Goal: Information Seeking & Learning: Find specific fact

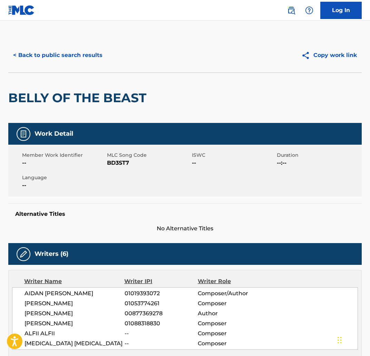
click at [59, 57] on button "< Back to public search results" at bounding box center [57, 55] width 99 height 17
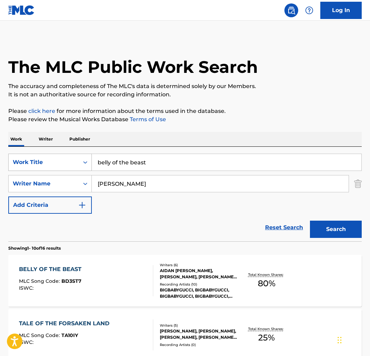
drag, startPoint x: 155, startPoint y: 165, endPoint x: 73, endPoint y: 158, distance: 82.1
click at [73, 158] on div "SearchWithCriteria3f4fc6af-0e98-4dd3-9bd2-5c5164f21fc7 Work Title belly of the …" at bounding box center [184, 162] width 353 height 17
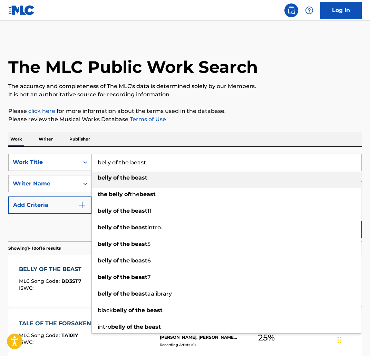
paste input "BANK ACCOUNT"
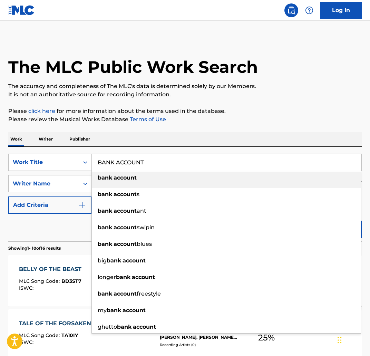
click at [140, 177] on div "bank account" at bounding box center [226, 178] width 269 height 12
type input "bank account"
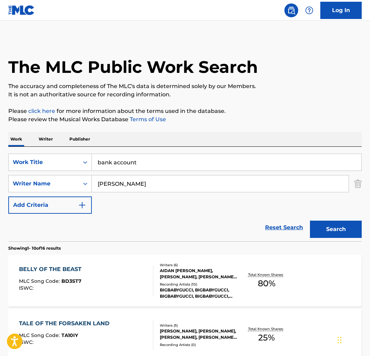
click at [332, 228] on button "Search" at bounding box center [336, 229] width 52 height 17
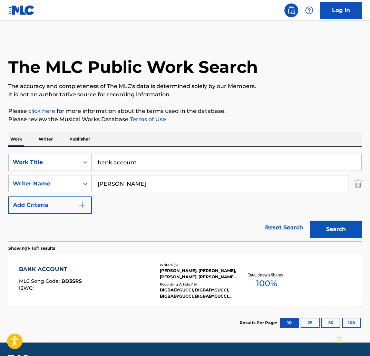
scroll to position [20, 0]
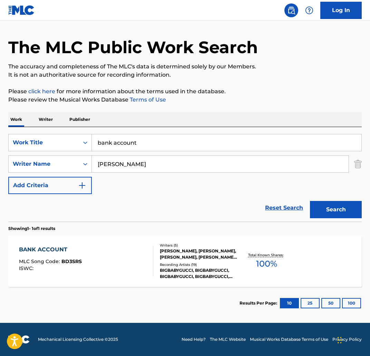
click at [75, 245] on div "BANK ACCOUNT" at bounding box center [50, 249] width 63 height 8
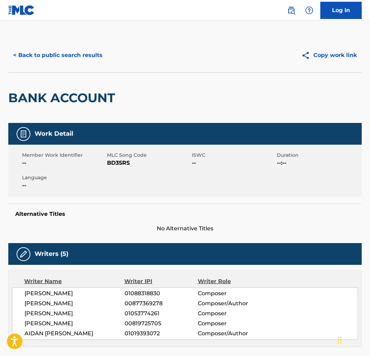
click at [82, 59] on button "< Back to public search results" at bounding box center [57, 55] width 99 height 17
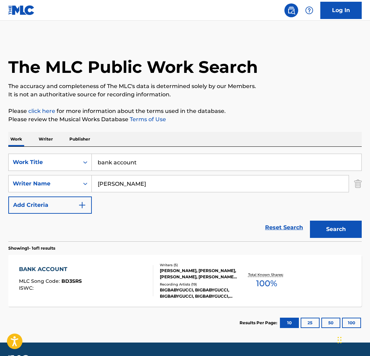
drag, startPoint x: 162, startPoint y: 166, endPoint x: 95, endPoint y: 162, distance: 67.8
click at [95, 162] on input "bank account" at bounding box center [227, 162] width 270 height 17
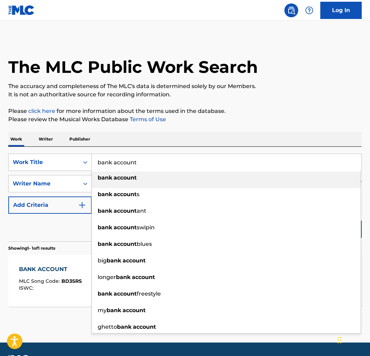
paste input "I'M SERIOUS"
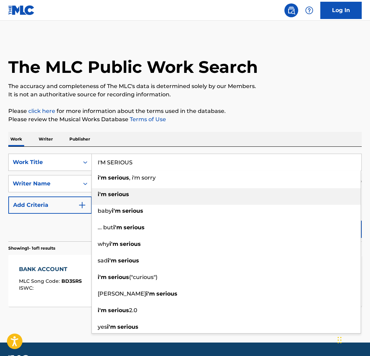
click at [142, 196] on div "i'm serious" at bounding box center [226, 194] width 269 height 12
type input "i'm serious"
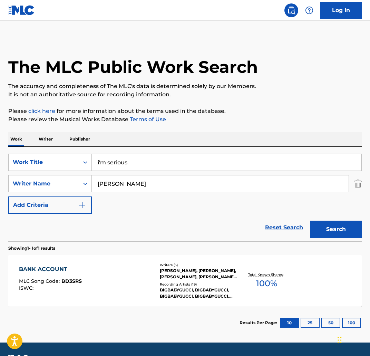
click at [331, 230] on button "Search" at bounding box center [336, 229] width 52 height 17
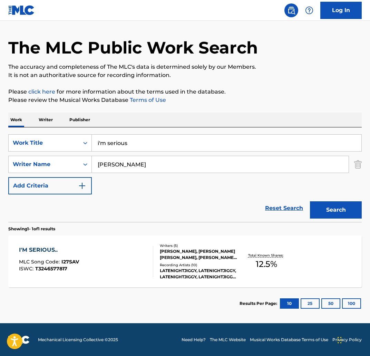
scroll to position [20, 0]
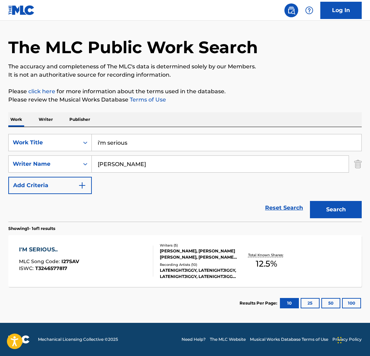
click at [52, 254] on div "I'M SERIOUS.. MLC Song Code : I27SAV ISWC : T3246577817" at bounding box center [49, 260] width 60 height 31
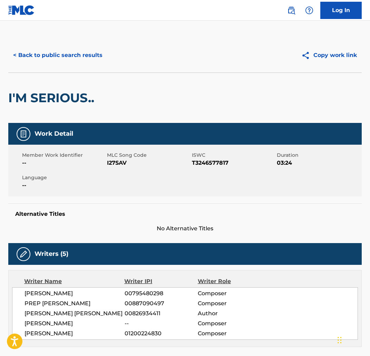
click at [50, 47] on button "< Back to public search results" at bounding box center [57, 55] width 99 height 17
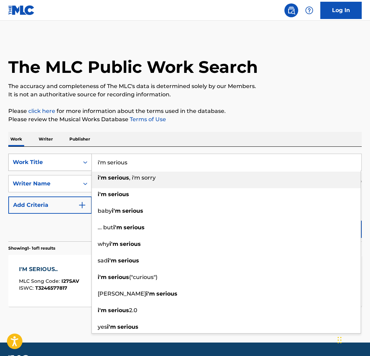
drag, startPoint x: 146, startPoint y: 168, endPoint x: 86, endPoint y: 161, distance: 60.1
click at [86, 161] on div "SearchWithCriteria3f4fc6af-0e98-4dd3-9bd2-5c5164f21fc7 Work Title i'm serious i…" at bounding box center [184, 162] width 353 height 17
paste input "ICICLEDROOL"
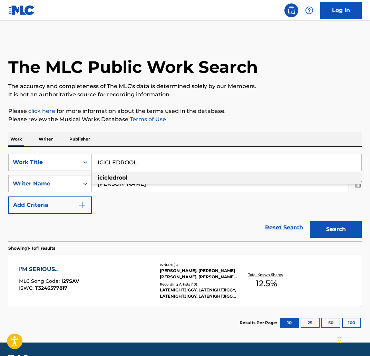
click at [160, 177] on div "icicledrool" at bounding box center [226, 178] width 269 height 12
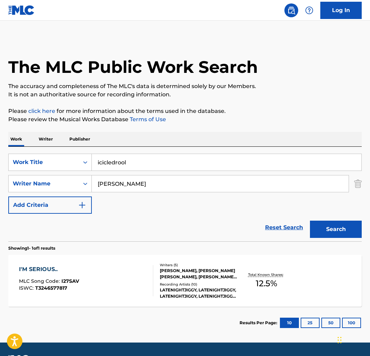
click at [345, 229] on button "Search" at bounding box center [336, 229] width 52 height 17
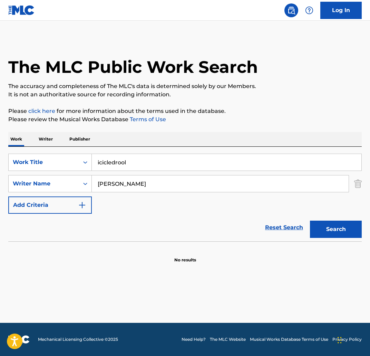
click at [113, 160] on input "icicledrool" at bounding box center [227, 162] width 270 height 17
click at [310, 221] on button "Search" at bounding box center [336, 229] width 52 height 17
drag, startPoint x: 242, startPoint y: 160, endPoint x: 90, endPoint y: 152, distance: 152.4
click at [90, 152] on div "SearchWithCriteria3f4fc6af-0e98-4dd3-9bd2-5c5164f21fc7 Work Title icicle drool …" at bounding box center [184, 194] width 353 height 95
paste input "IF WE BEING HONEST"
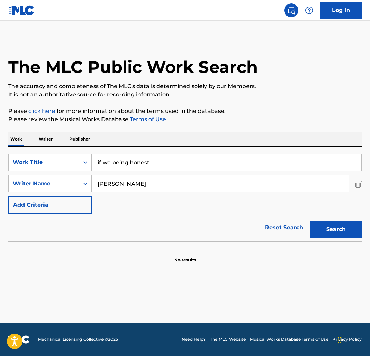
type input "if we being honest"
click at [346, 230] on button "Search" at bounding box center [336, 229] width 52 height 17
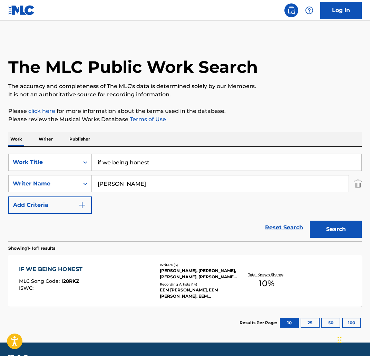
scroll to position [20, 0]
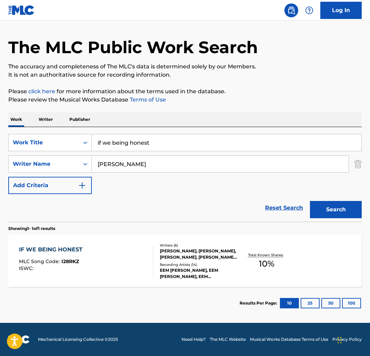
click at [61, 249] on div "IF WE BEING HONEST" at bounding box center [52, 249] width 67 height 8
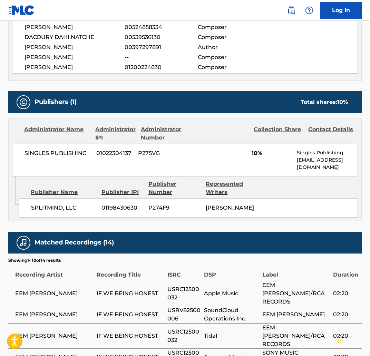
scroll to position [284, 0]
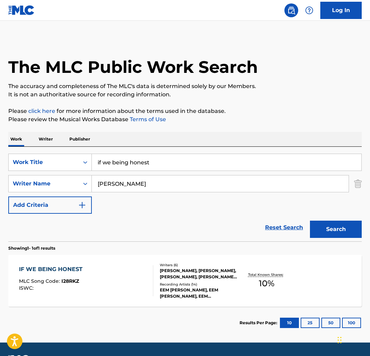
drag, startPoint x: 133, startPoint y: 159, endPoint x: 92, endPoint y: 158, distance: 40.4
click at [92, 158] on input "if we being honest" at bounding box center [227, 162] width 270 height 17
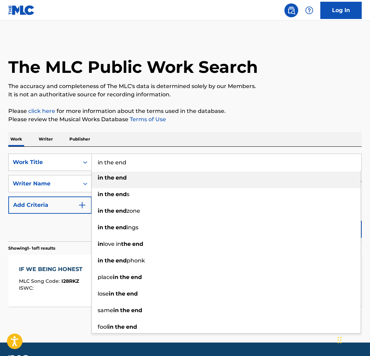
type input "in the end"
click at [136, 176] on div "in the end" at bounding box center [226, 178] width 269 height 12
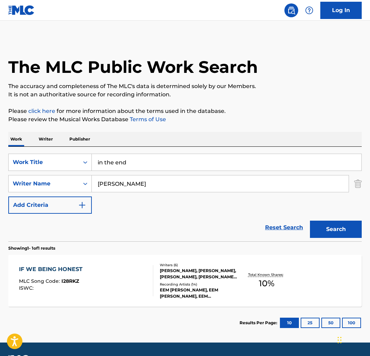
click at [333, 224] on button "Search" at bounding box center [336, 229] width 52 height 17
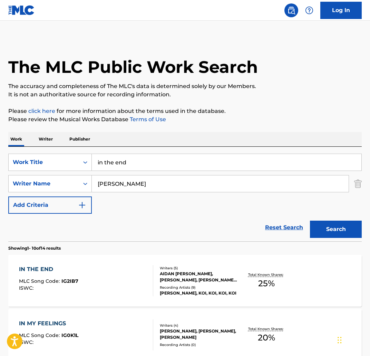
click at [55, 266] on div "IN THE END" at bounding box center [48, 269] width 59 height 8
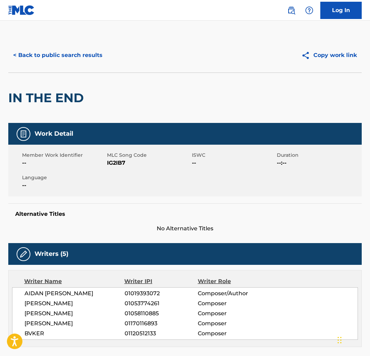
scroll to position [59, 0]
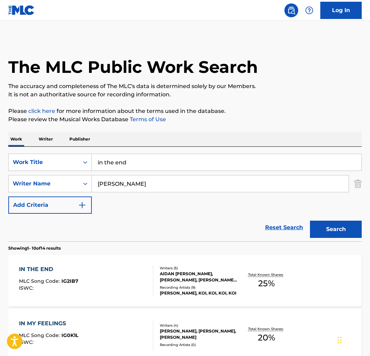
drag, startPoint x: 157, startPoint y: 164, endPoint x: 62, endPoint y: 147, distance: 96.8
click at [62, 147] on div "SearchWithCriteria3f4fc6af-0e98-4dd3-9bd2-5c5164f21fc7 Work Title in the end Se…" at bounding box center [184, 194] width 353 height 95
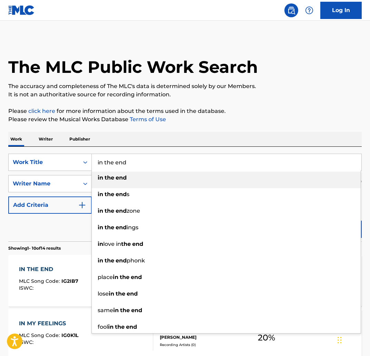
paste input "INFINITYPOOL"
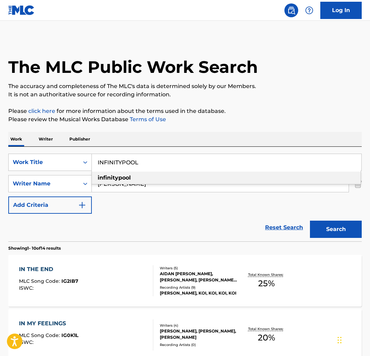
click at [242, 177] on div "infinitypool" at bounding box center [226, 178] width 269 height 12
type input "infinitypool"
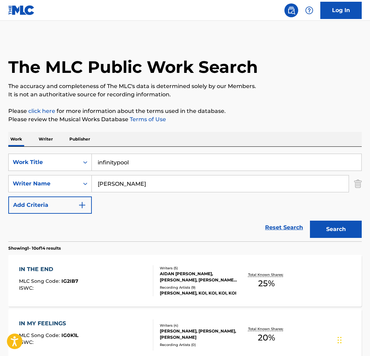
click at [332, 226] on button "Search" at bounding box center [336, 229] width 52 height 17
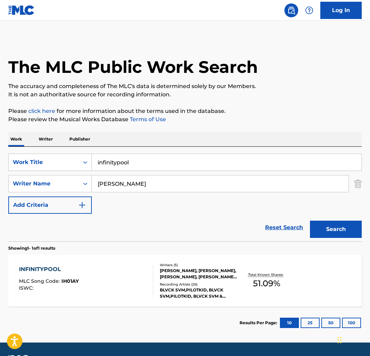
click at [87, 267] on div "INFINITYPOOL MLC Song Code : IH01AY ISWC :" at bounding box center [86, 280] width 134 height 31
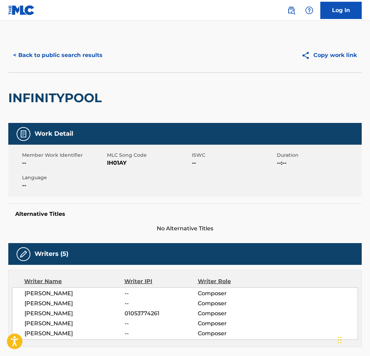
click at [81, 58] on button "< Back to public search results" at bounding box center [57, 55] width 99 height 17
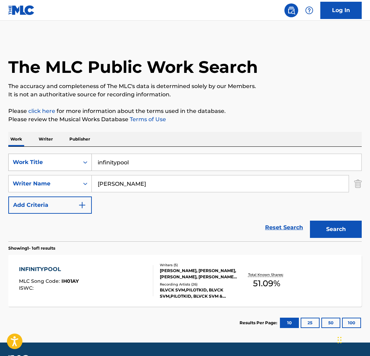
drag, startPoint x: 154, startPoint y: 165, endPoint x: 69, endPoint y: 160, distance: 85.0
click at [69, 160] on div "SearchWithCriteria3f4fc6af-0e98-4dd3-9bd2-5c5164f21fc7 Work Title infinitypool" at bounding box center [184, 162] width 353 height 17
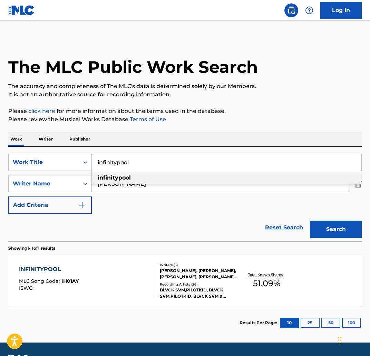
paste input "INTO YOU"
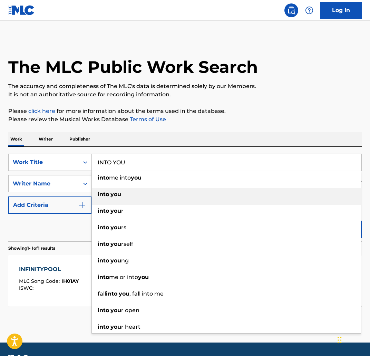
drag, startPoint x: 103, startPoint y: 197, endPoint x: 169, endPoint y: 203, distance: 65.8
click at [103, 197] on strong "into" at bounding box center [103, 194] width 11 height 7
type input "into you"
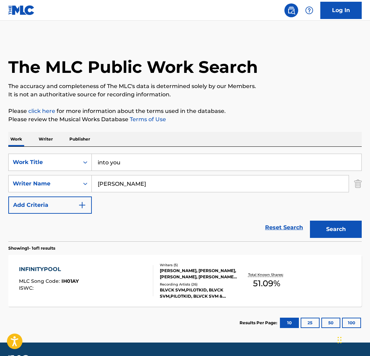
click at [345, 222] on button "Search" at bounding box center [336, 229] width 52 height 17
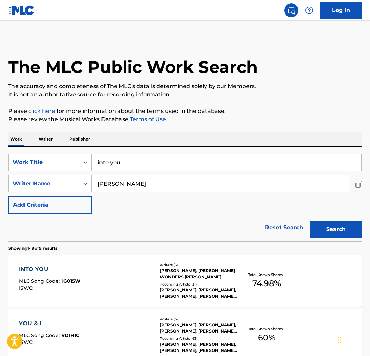
scroll to position [6, 0]
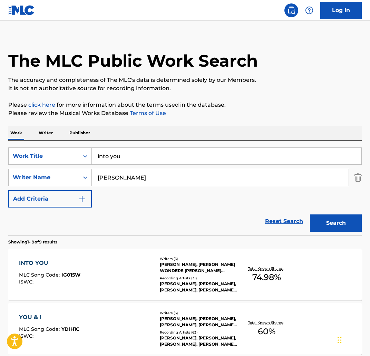
click at [90, 265] on div "INTO YOU MLC Song Code : IG015W ISWC :" at bounding box center [86, 274] width 134 height 31
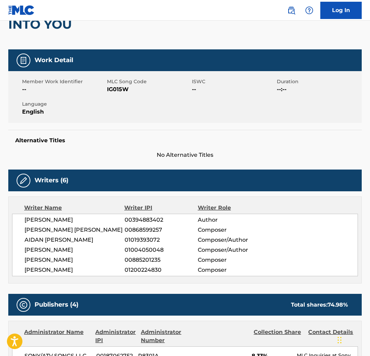
scroll to position [80, 0]
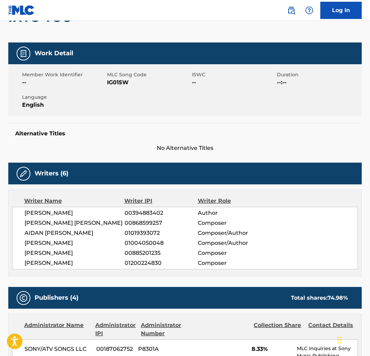
scroll to position [6, 0]
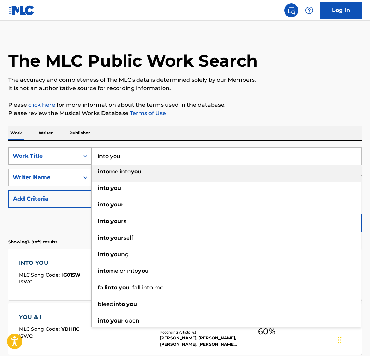
drag, startPoint x: 162, startPoint y: 161, endPoint x: 67, endPoint y: 156, distance: 95.1
click at [67, 156] on div "SearchWithCriteria3f4fc6af-0e98-4dd3-9bd2-5c5164f21fc7 Work Title into you into…" at bounding box center [184, 155] width 353 height 17
paste input "IYKTYK"
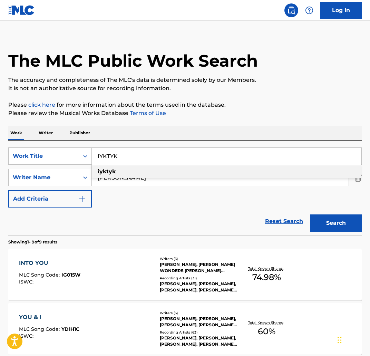
click at [195, 173] on div "iyktyk" at bounding box center [226, 171] width 269 height 12
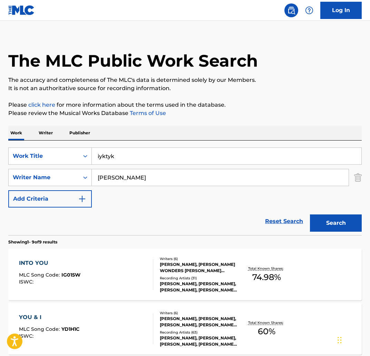
click at [331, 227] on button "Search" at bounding box center [336, 222] width 52 height 17
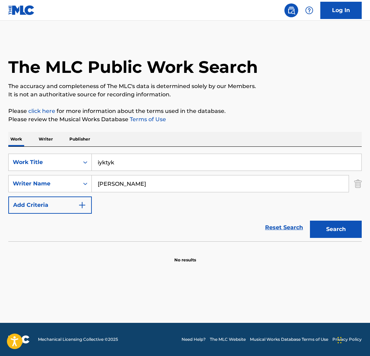
click at [121, 160] on input "iyktyk" at bounding box center [227, 162] width 270 height 17
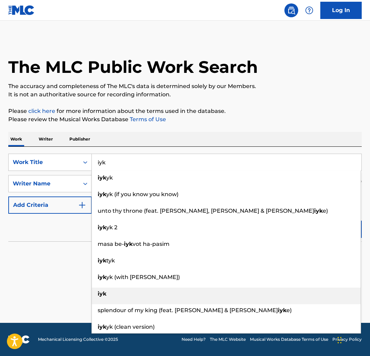
click at [112, 293] on div "iyk" at bounding box center [226, 294] width 269 height 12
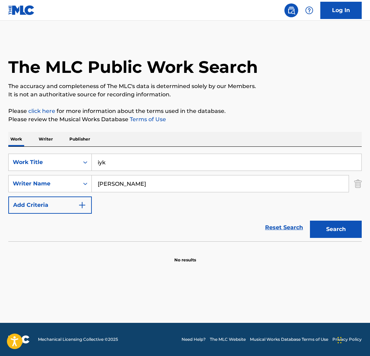
click at [327, 228] on button "Search" at bounding box center [336, 229] width 52 height 17
click at [120, 165] on input "iyk" at bounding box center [227, 162] width 270 height 17
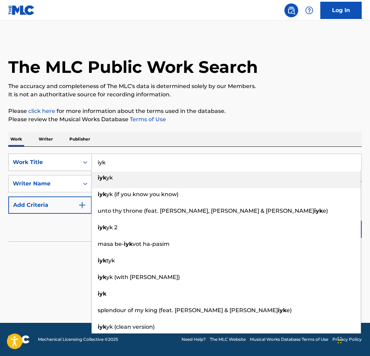
drag, startPoint x: 111, startPoint y: 165, endPoint x: 69, endPoint y: 160, distance: 42.7
click at [69, 160] on div "SearchWithCriteria3f4fc6af-0e98-4dd3-9bd2-5c5164f21fc7 Work Title iyk iyk yk iy…" at bounding box center [184, 162] width 353 height 17
click at [66, 164] on div "Work Title" at bounding box center [44, 162] width 62 height 8
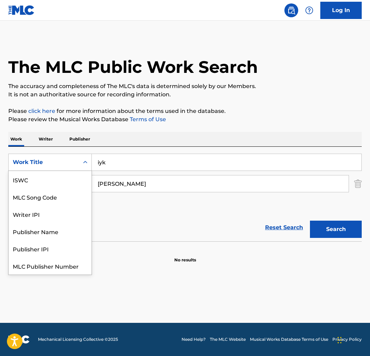
scroll to position [17, 0]
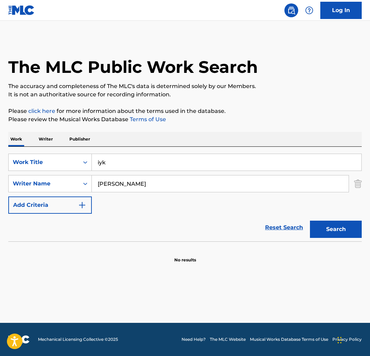
click at [130, 167] on input "iyk" at bounding box center [227, 162] width 270 height 17
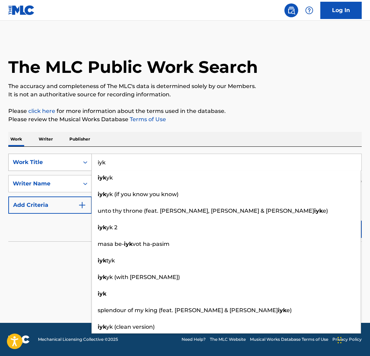
drag, startPoint x: 111, startPoint y: 161, endPoint x: 75, endPoint y: 160, distance: 35.6
click at [75, 160] on div "SearchWithCriteria3f4fc6af-0e98-4dd3-9bd2-5c5164f21fc7 Work Title iyk iyk yk iy…" at bounding box center [184, 162] width 353 height 17
paste input "JACK IT"
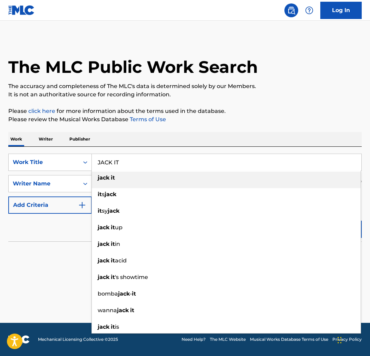
click at [159, 182] on div "jack it" at bounding box center [226, 178] width 269 height 12
type input "jack it"
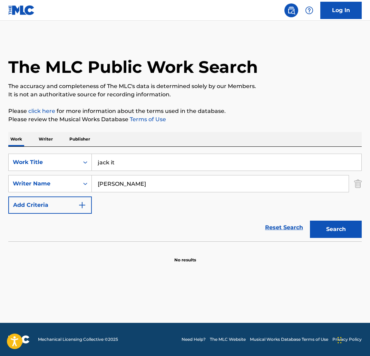
click at [323, 232] on button "Search" at bounding box center [336, 229] width 52 height 17
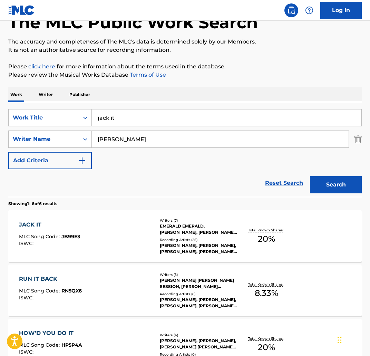
scroll to position [54, 0]
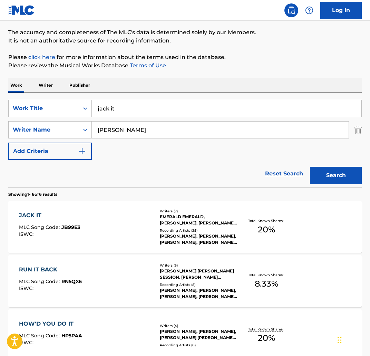
click at [43, 216] on div "JACK IT" at bounding box center [49, 215] width 61 height 8
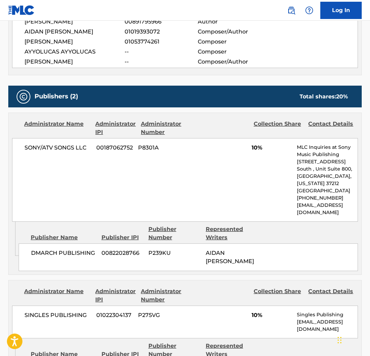
scroll to position [284, 0]
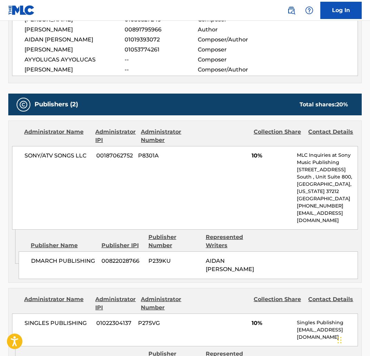
scroll to position [54, 0]
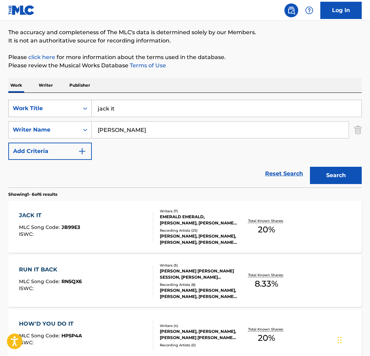
drag, startPoint x: 99, startPoint y: 109, endPoint x: 89, endPoint y: 110, distance: 10.0
click at [89, 110] on div "SearchWithCriteria3f4fc6af-0e98-4dd3-9bd2-5c5164f21fc7 Work Title jack it" at bounding box center [184, 108] width 353 height 17
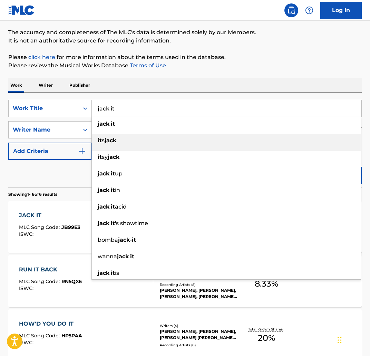
paste input "JETS"
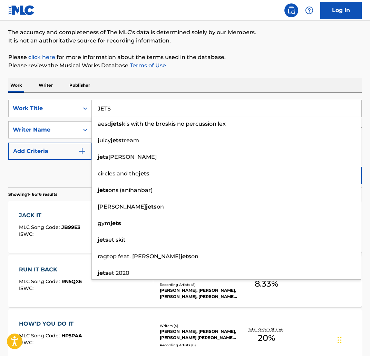
type input "JETS"
click at [213, 85] on div "Work Writer Publisher" at bounding box center [184, 85] width 353 height 14
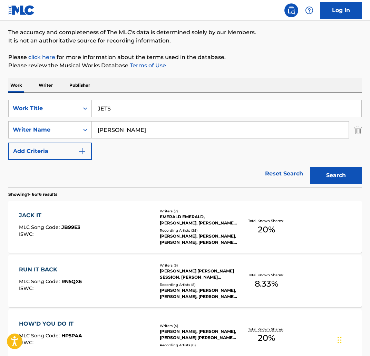
click at [356, 174] on button "Search" at bounding box center [336, 175] width 52 height 17
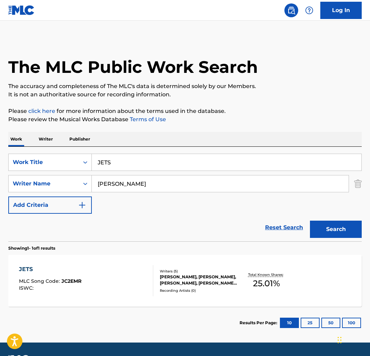
click at [69, 271] on div "JETS" at bounding box center [50, 269] width 62 height 8
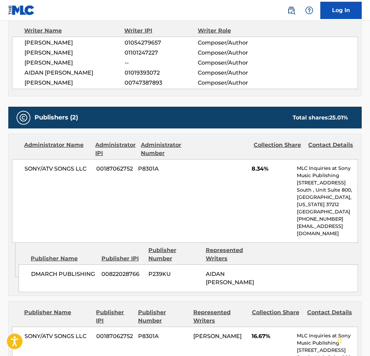
scroll to position [87, 0]
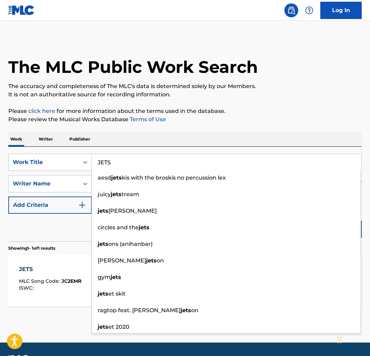
drag, startPoint x: 145, startPoint y: 158, endPoint x: 136, endPoint y: 167, distance: 12.7
click at [136, 167] on input "JETS" at bounding box center [227, 162] width 270 height 17
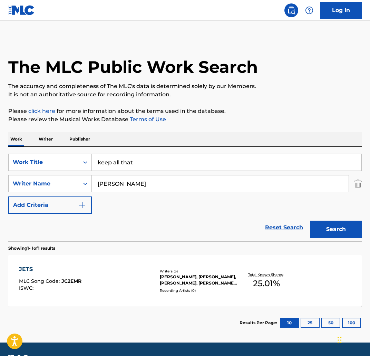
type input "keep all that"
click at [348, 229] on button "Search" at bounding box center [336, 229] width 52 height 17
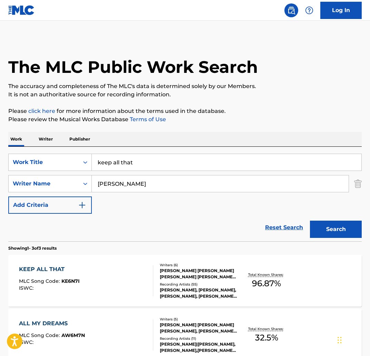
click at [92, 274] on div "KEEP ALL THAT MLC Song Code : KE6N7I ISWC :" at bounding box center [86, 280] width 134 height 31
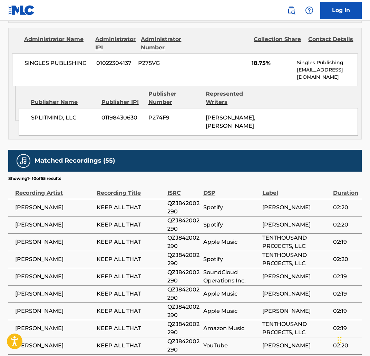
scroll to position [1023, 0]
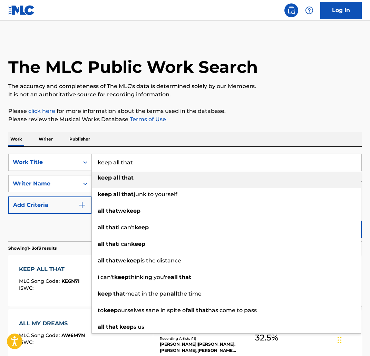
drag, startPoint x: 149, startPoint y: 156, endPoint x: 148, endPoint y: 165, distance: 8.7
click at [148, 165] on input "keep all that" at bounding box center [227, 162] width 270 height 17
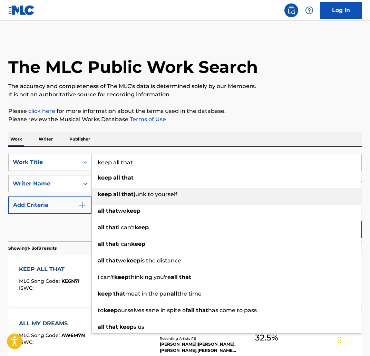
paste input "KILL 4 U"
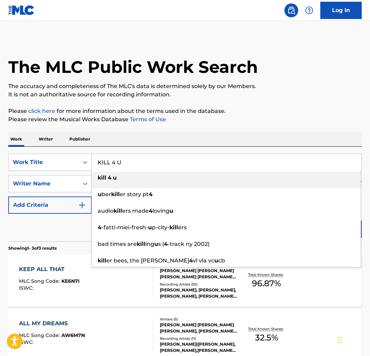
type input "KILL 4 U"
click at [162, 136] on div "Work Writer Publisher" at bounding box center [184, 139] width 353 height 14
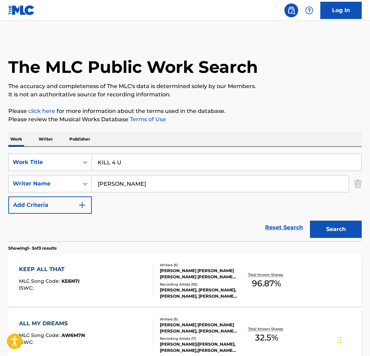
click at [342, 221] on button "Search" at bounding box center [336, 229] width 52 height 17
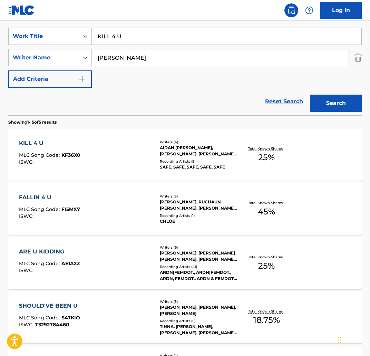
scroll to position [133, 0]
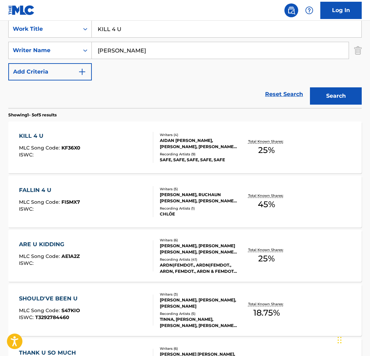
click at [42, 132] on div "KILL 4 U" at bounding box center [49, 136] width 61 height 8
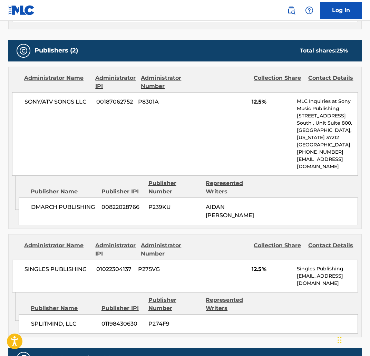
scroll to position [308, 0]
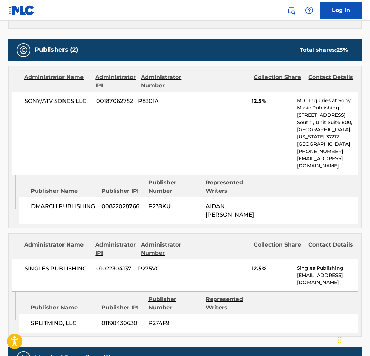
scroll to position [133, 0]
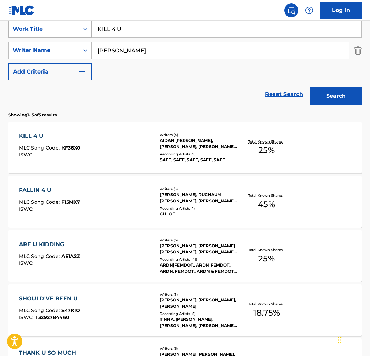
drag, startPoint x: 134, startPoint y: 31, endPoint x: 85, endPoint y: 27, distance: 49.2
click at [85, 27] on div "SearchWithCriteria3f4fc6af-0e98-4dd3-9bd2-5c5164f21fc7 Work Title KILL 4 U" at bounding box center [184, 28] width 353 height 17
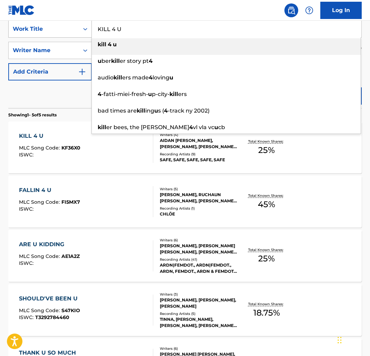
paste input "ER SHEWOLF"
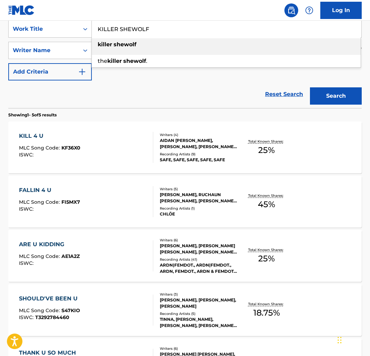
drag, startPoint x: 167, startPoint y: 40, endPoint x: 329, endPoint y: 104, distance: 173.1
click at [168, 41] on div "killer shewolf" at bounding box center [226, 44] width 269 height 12
type input "killer shewolf"
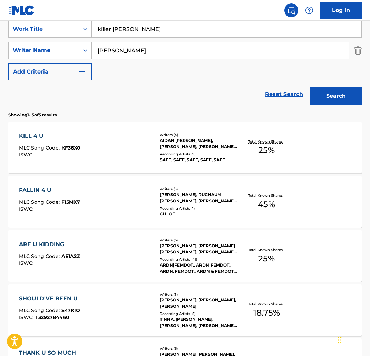
drag, startPoint x: 352, startPoint y: 105, endPoint x: 342, endPoint y: 101, distance: 10.7
click at [343, 101] on div "Search" at bounding box center [333, 94] width 55 height 28
click at [328, 95] on button "Search" at bounding box center [336, 95] width 52 height 17
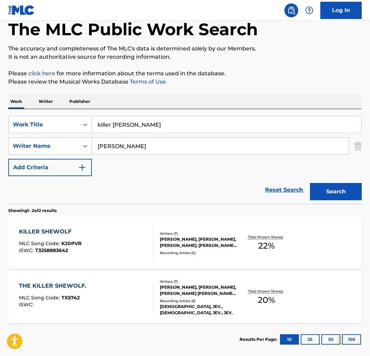
scroll to position [39, 0]
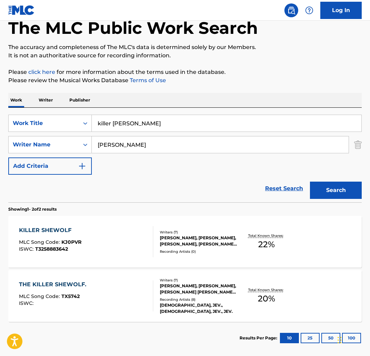
click at [57, 229] on div "KILLER SHEWOLF" at bounding box center [50, 230] width 62 height 8
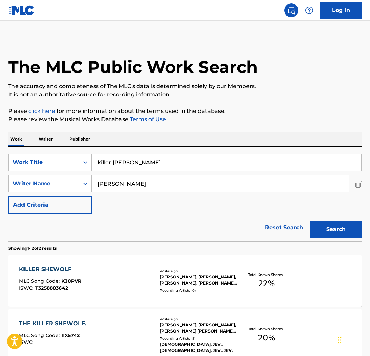
scroll to position [35, 0]
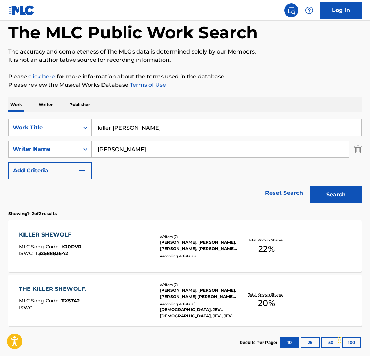
click at [111, 294] on div "THE KILLER SHEWOLF. MLC Song Code : TX5742 ISWC :" at bounding box center [86, 300] width 134 height 31
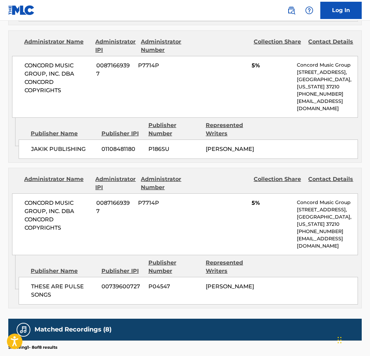
scroll to position [531, 0]
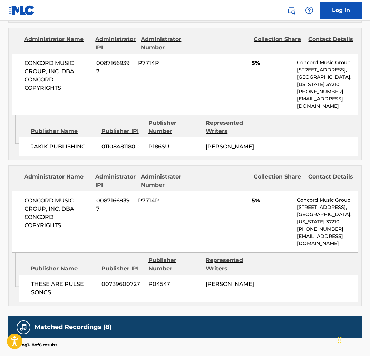
scroll to position [74, 0]
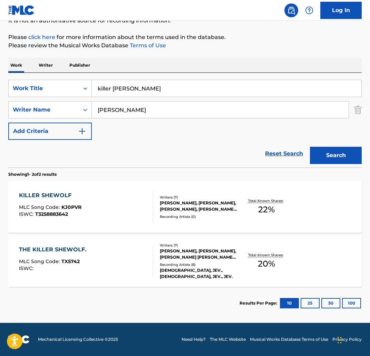
click at [78, 195] on div "KILLER SHEWOLF" at bounding box center [50, 195] width 62 height 8
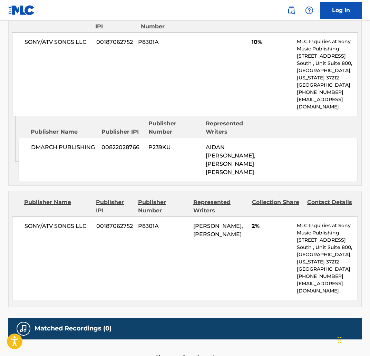
scroll to position [620, 0]
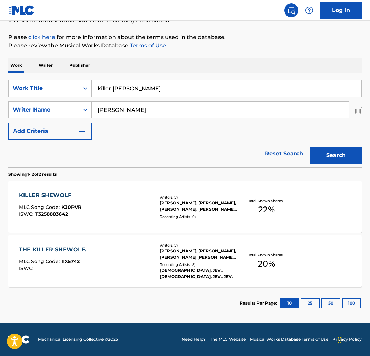
scroll to position [74, 0]
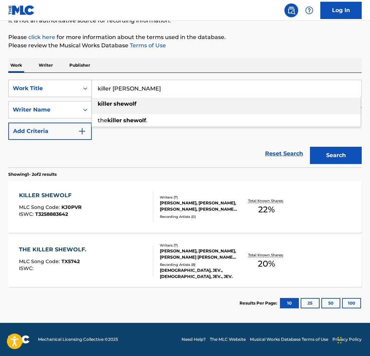
drag, startPoint x: 124, startPoint y: 83, endPoint x: 55, endPoint y: 85, distance: 69.1
click at [55, 85] on div "SearchWithCriteria3f4fc6af-0e98-4dd3-9bd2-5c5164f21fc7 Work Title killer shewol…" at bounding box center [184, 88] width 353 height 17
paste input "KIWI"
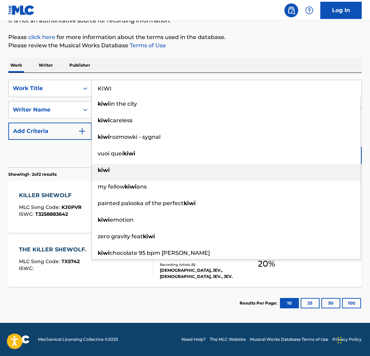
click at [162, 172] on div "kiwi" at bounding box center [226, 170] width 269 height 12
type input "kiwi"
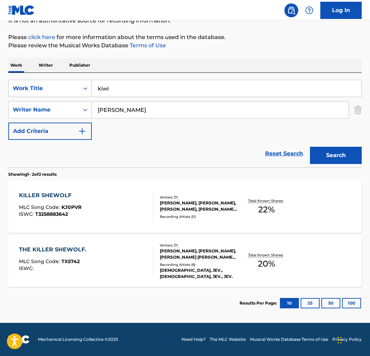
click at [348, 147] on button "Search" at bounding box center [336, 155] width 52 height 17
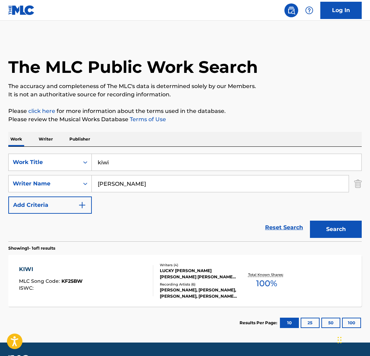
scroll to position [20, 0]
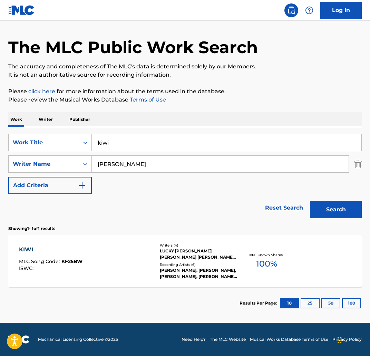
click at [67, 243] on div "KIWI MLC Song Code : KF25BW ISWC : Writers ( 4 ) LUCKY SPECHT, AIDAN CROTINGER,…" at bounding box center [184, 261] width 353 height 52
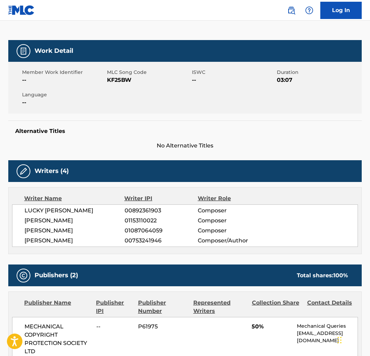
scroll to position [316, 0]
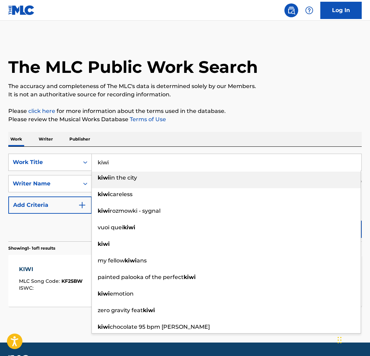
drag, startPoint x: 145, startPoint y: 158, endPoint x: 123, endPoint y: 162, distance: 22.5
click at [123, 162] on input "kiwi" at bounding box center [227, 162] width 270 height 17
paste input "LALA"
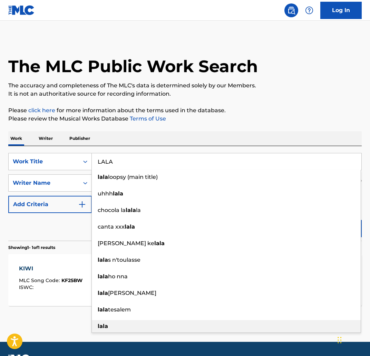
scroll to position [1, 0]
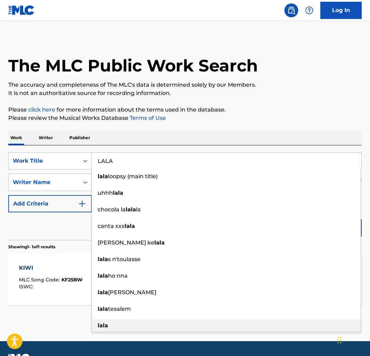
click at [125, 325] on div "lala" at bounding box center [226, 325] width 269 height 12
type input "lala"
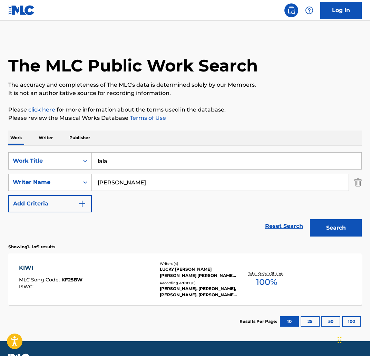
click at [339, 231] on button "Search" at bounding box center [336, 227] width 52 height 17
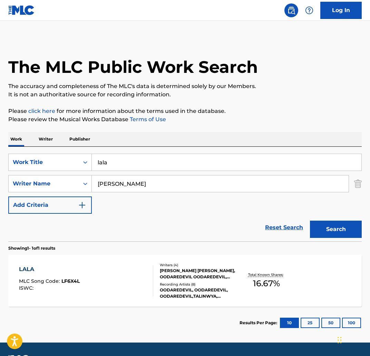
click at [81, 262] on div "LALA MLC Song Code : LF6X4L ISWC : Writers ( 4 ) FRANKLIN JAMES CESARK, OODARED…" at bounding box center [184, 281] width 353 height 52
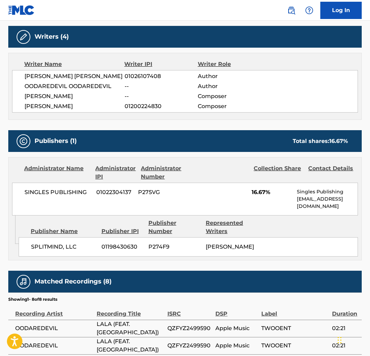
scroll to position [212, 0]
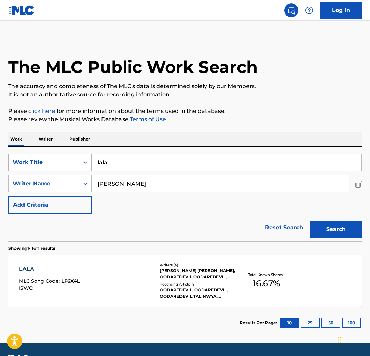
drag, startPoint x: 130, startPoint y: 164, endPoint x: 78, endPoint y: 163, distance: 52.1
click at [78, 163] on div "SearchWithCriteria3f4fc6af-0e98-4dd3-9bd2-5c5164f21fc7 Work Title lala" at bounding box center [184, 162] width 353 height 17
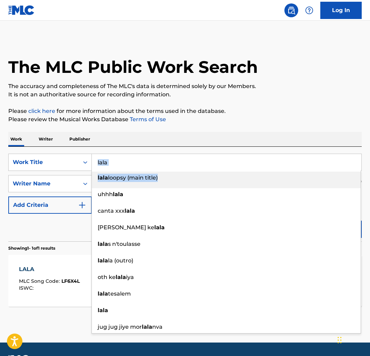
drag, startPoint x: 226, startPoint y: 175, endPoint x: 110, endPoint y: 167, distance: 116.3
click at [109, 167] on div "lala lala loopsy (main title) uhhh lala canta xxx lala anjani ke lala lala s n'…" at bounding box center [227, 162] width 270 height 17
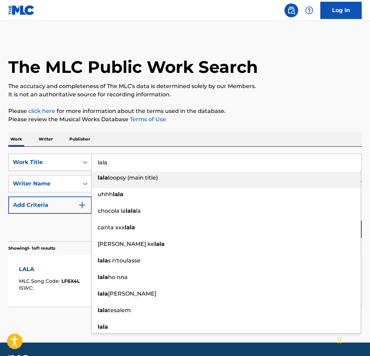
drag, startPoint x: 115, startPoint y: 163, endPoint x: 68, endPoint y: 159, distance: 47.5
click at [68, 159] on div "SearchWithCriteria3f4fc6af-0e98-4dd3-9bd2-5c5164f21fc7 Work Title lala lala loo…" at bounding box center [184, 162] width 353 height 17
paste input "LEARN MY LESSON"
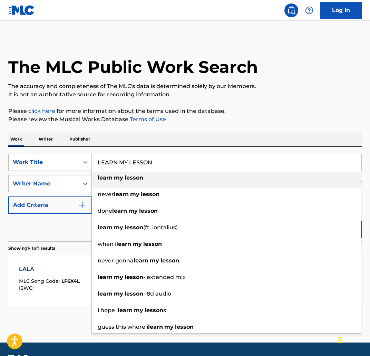
type input "LEARN MY LESSON"
click at [192, 124] on div "The MLC Public Work Search The accuracy and completeness of The MLC's data is d…" at bounding box center [185, 188] width 370 height 301
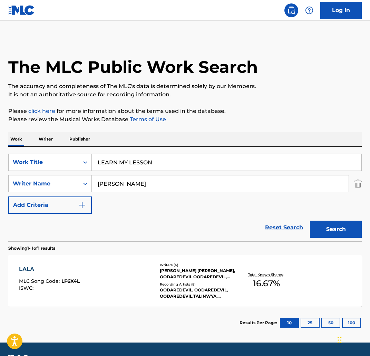
click at [347, 223] on button "Search" at bounding box center [336, 229] width 52 height 17
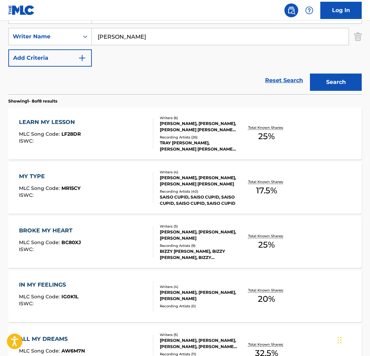
scroll to position [148, 0]
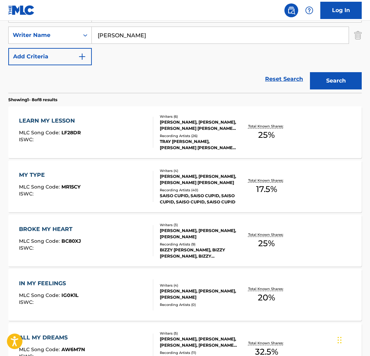
click at [65, 121] on div "LEARN MY LESSON" at bounding box center [50, 121] width 62 height 8
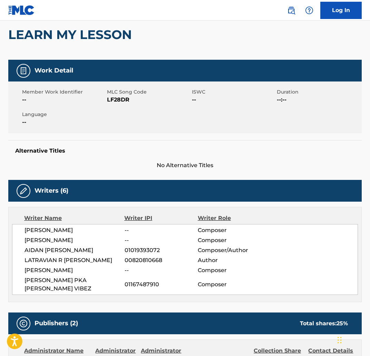
scroll to position [56, 0]
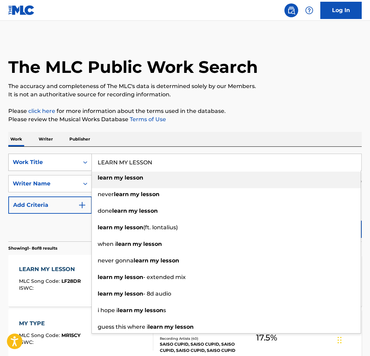
paste input "VE"
drag, startPoint x: 160, startPoint y: 164, endPoint x: 24, endPoint y: 163, distance: 136.3
click at [24, 163] on div "SearchWithCriteria3f4fc6af-0e98-4dd3-9bd2-5c5164f21fc7 Work Title LEARN MY LESS…" at bounding box center [184, 162] width 353 height 17
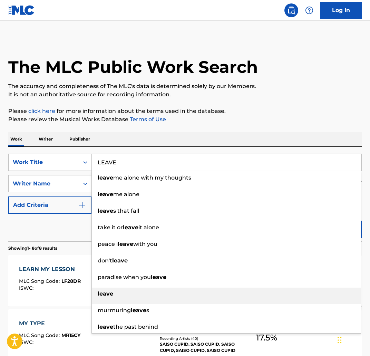
drag, startPoint x: 120, startPoint y: 294, endPoint x: 245, endPoint y: 272, distance: 127.2
click at [120, 294] on div "leave" at bounding box center [226, 294] width 269 height 12
type input "leave"
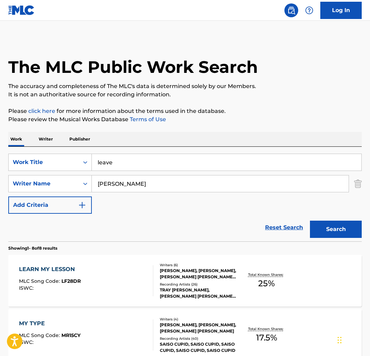
click at [358, 224] on button "Search" at bounding box center [336, 229] width 52 height 17
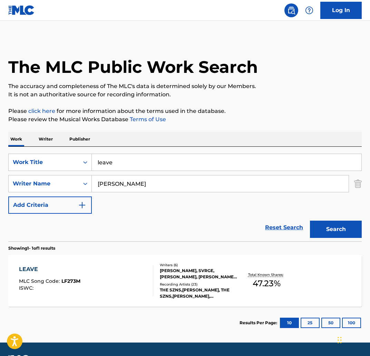
click at [47, 263] on div "LEAVE MLC Song Code : LF273M ISWC : Writers ( 6 ) AARON MAY, SVRGE, JARVIS DENT…" at bounding box center [184, 281] width 353 height 52
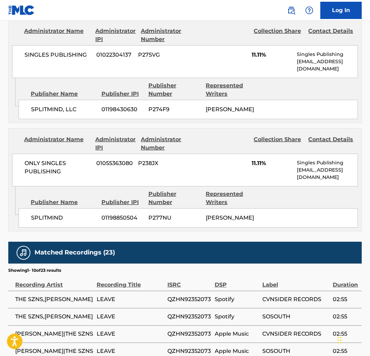
scroll to position [841, 0]
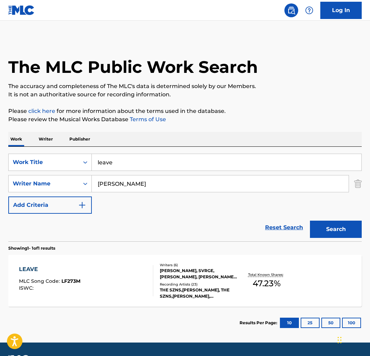
click at [151, 167] on input "leave" at bounding box center [227, 162] width 270 height 17
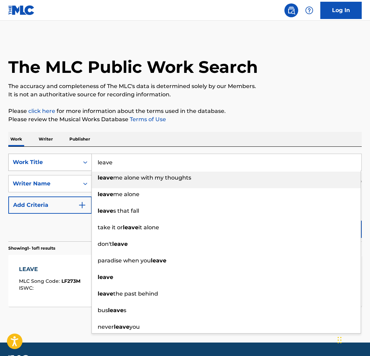
drag, startPoint x: 151, startPoint y: 167, endPoint x: 70, endPoint y: 157, distance: 81.8
click at [70, 157] on div "SearchWithCriteria3f4fc6af-0e98-4dd3-9bd2-5c5164f21fc7 Work Title leave leave m…" at bounding box center [184, 162] width 353 height 17
paste input "LEGACY"
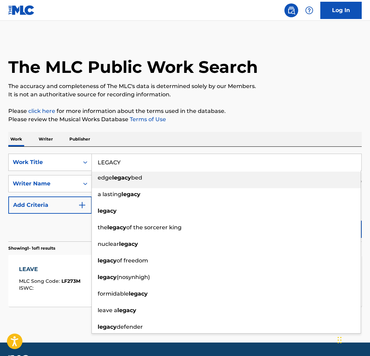
type input "LEGACY"
click at [247, 116] on p "Please review the Musical Works Database Terms of Use" at bounding box center [184, 119] width 353 height 8
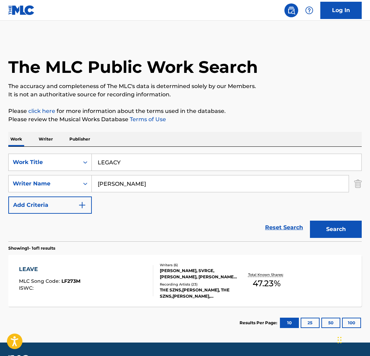
click at [335, 230] on button "Search" at bounding box center [336, 229] width 52 height 17
click at [80, 267] on div "LEGACY MLC Song Code : LE75C4 ISWC :" at bounding box center [86, 280] width 134 height 31
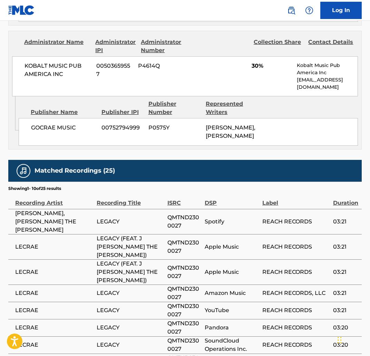
scroll to position [1727, 0]
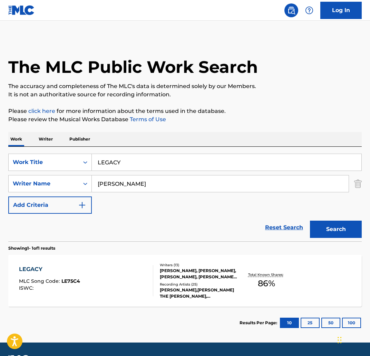
click at [145, 162] on input "LEGACY" at bounding box center [227, 162] width 270 height 17
drag, startPoint x: 136, startPoint y: 163, endPoint x: 74, endPoint y: 162, distance: 62.8
click at [74, 163] on div "SearchWithCriteria3f4fc6af-0e98-4dd3-9bd2-5c5164f21fc7 Work Title LEGACY" at bounding box center [184, 162] width 353 height 17
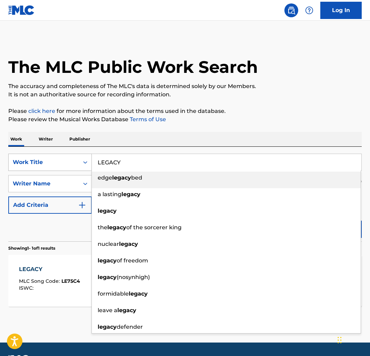
paste input "IES"
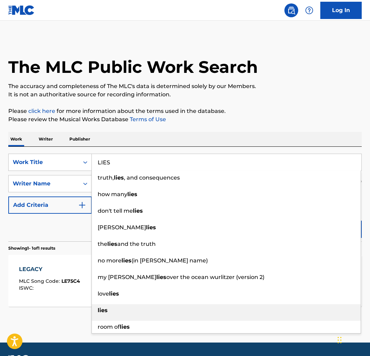
click at [185, 313] on div "lies" at bounding box center [226, 310] width 269 height 12
type input "lies"
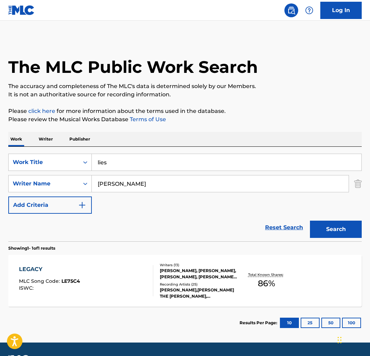
click at [354, 223] on button "Search" at bounding box center [336, 229] width 52 height 17
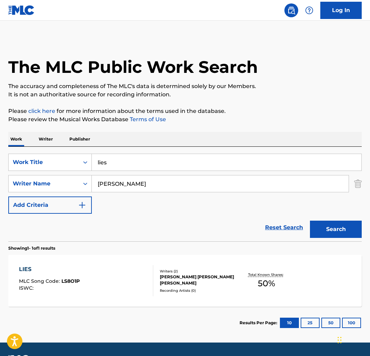
click at [110, 265] on div "LIES MLC Song Code : LS8O1P ISWC :" at bounding box center [86, 280] width 134 height 31
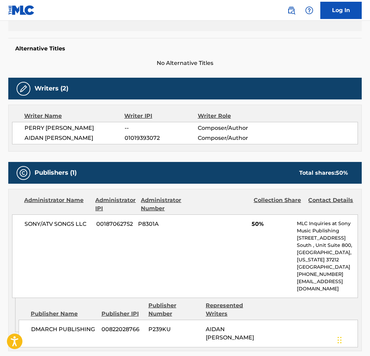
scroll to position [90, 0]
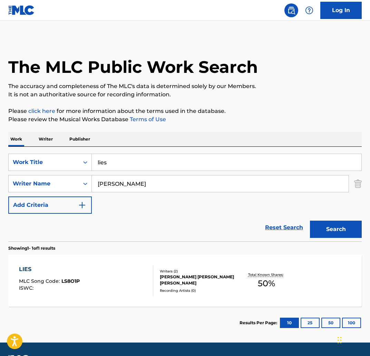
drag, startPoint x: 126, startPoint y: 167, endPoint x: 122, endPoint y: 164, distance: 5.3
click at [123, 166] on input "lies" at bounding box center [227, 162] width 270 height 17
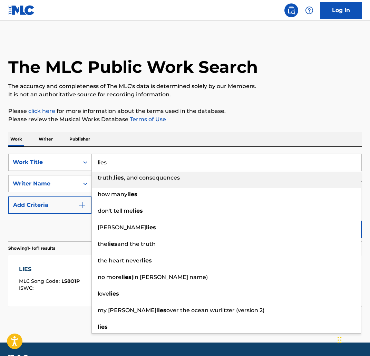
drag, startPoint x: 107, startPoint y: 163, endPoint x: 86, endPoint y: 161, distance: 21.1
click at [87, 161] on div "SearchWithCriteria3f4fc6af-0e98-4dd3-9bd2-5c5164f21fc7 Work Title lies truth, l…" at bounding box center [184, 162] width 353 height 17
paste input "LIFE'S STILL GREAT"
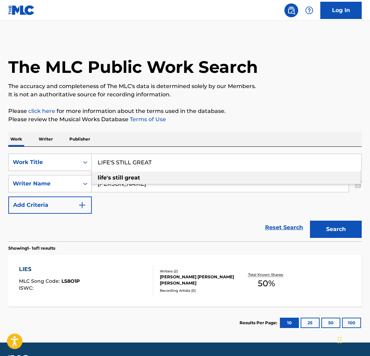
drag, startPoint x: 126, startPoint y: 179, endPoint x: 318, endPoint y: 233, distance: 199.7
click at [126, 179] on strong "great" at bounding box center [133, 177] width 16 height 7
type input "life's still great"
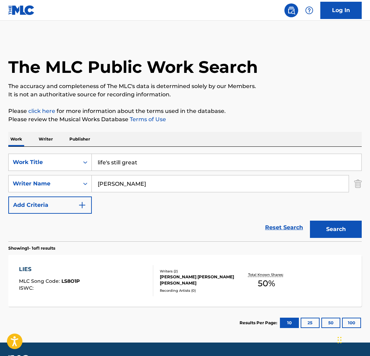
drag, startPoint x: 333, startPoint y: 235, endPoint x: 327, endPoint y: 235, distance: 6.9
click at [333, 235] on button "Search" at bounding box center [336, 229] width 52 height 17
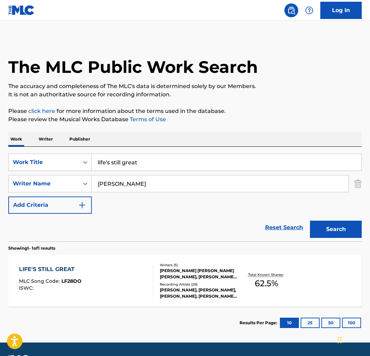
click at [90, 261] on div "LIFE'S STILL GREAT MLC Song Code : LF28DO ISWC : Writers ( 5 ) OLMO OLMO, CALVI…" at bounding box center [184, 281] width 353 height 52
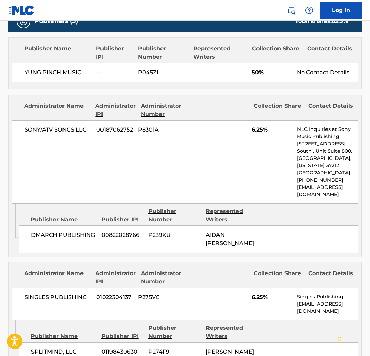
scroll to position [348, 0]
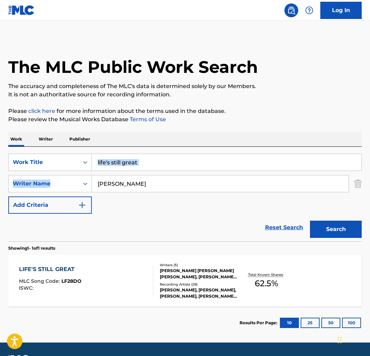
drag, startPoint x: 158, startPoint y: 169, endPoint x: 169, endPoint y: 162, distance: 12.8
click at [115, 163] on div "SearchWithCriteria3f4fc6af-0e98-4dd3-9bd2-5c5164f21fc7 Work Title life's still …" at bounding box center [184, 184] width 353 height 60
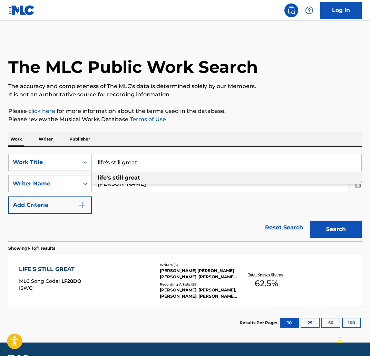
drag, startPoint x: 163, startPoint y: 161, endPoint x: 97, endPoint y: 158, distance: 66.3
click at [97, 158] on input "life's still great" at bounding box center [227, 162] width 270 height 17
paste input "LIFESTYLE"
type input "LIFESTYLE"
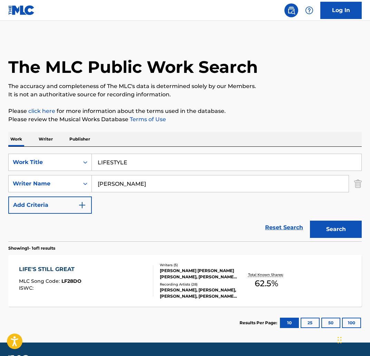
click at [220, 129] on div "The MLC Public Work Search The accuracy and completeness of The MLC's data is d…" at bounding box center [185, 188] width 370 height 301
click at [325, 226] on button "Search" at bounding box center [336, 229] width 52 height 17
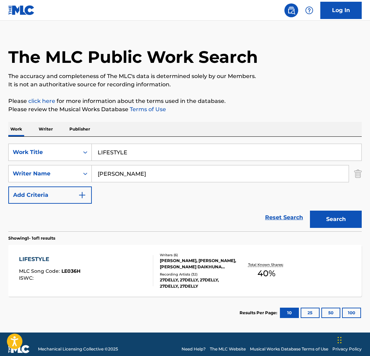
scroll to position [20, 0]
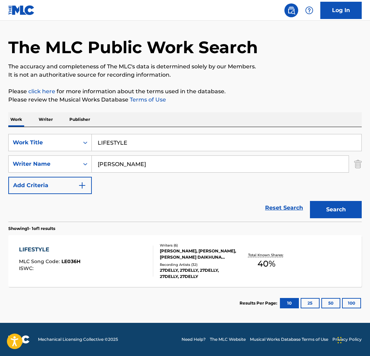
click at [70, 243] on div "LIFESTYLE MLC Song Code : LE036H ISWC : Writers ( 6 ) VONDELL LEZAMA-THOMSON, S…" at bounding box center [184, 261] width 353 height 52
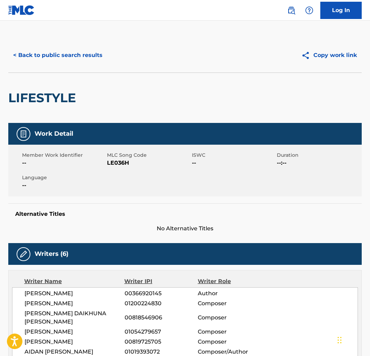
click at [69, 56] on button "< Back to public search results" at bounding box center [57, 55] width 99 height 17
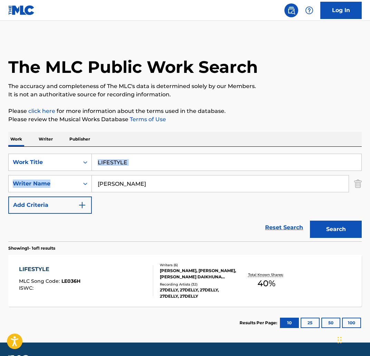
drag, startPoint x: 152, startPoint y: 169, endPoint x: 139, endPoint y: 166, distance: 13.5
click at [139, 166] on div "SearchWithCriteria3f4fc6af-0e98-4dd3-9bd2-5c5164f21fc7 Work Title LIFESTYLE Sea…" at bounding box center [184, 184] width 353 height 60
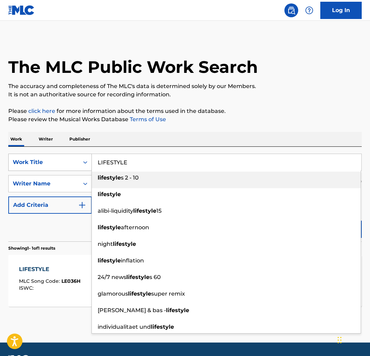
drag, startPoint x: 152, startPoint y: 163, endPoint x: 83, endPoint y: 156, distance: 69.0
click at [83, 156] on div "SearchWithCriteria3f4fc6af-0e98-4dd3-9bd2-5c5164f21fc7 Work Title LIFESTYLE lif…" at bounding box center [184, 162] width 353 height 17
paste input "GHTERS"
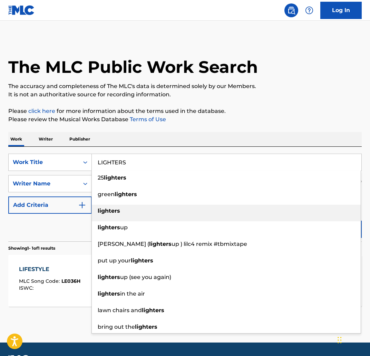
drag, startPoint x: 165, startPoint y: 213, endPoint x: 349, endPoint y: 226, distance: 184.8
click at [171, 212] on div "lighters" at bounding box center [226, 211] width 269 height 12
type input "lighters"
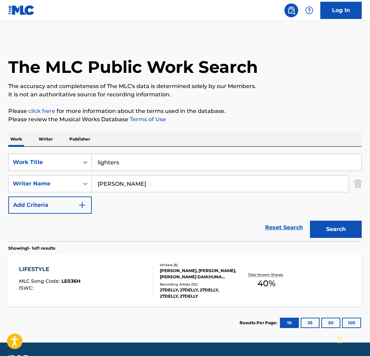
click at [342, 225] on button "Search" at bounding box center [336, 229] width 52 height 17
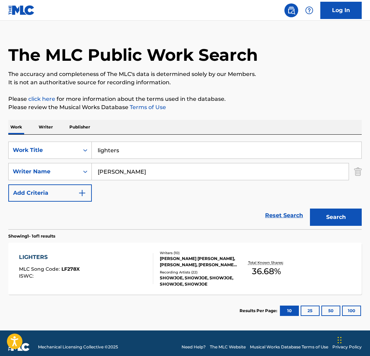
scroll to position [20, 0]
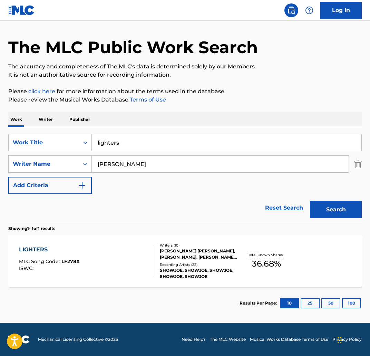
click at [40, 248] on div "LIGHTERS" at bounding box center [49, 249] width 61 height 8
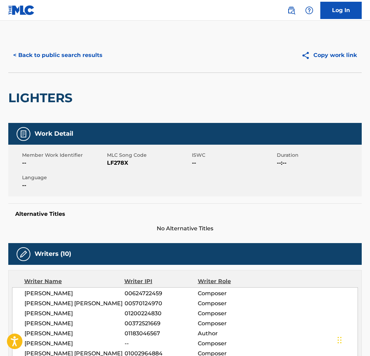
click at [59, 52] on button "< Back to public search results" at bounding box center [57, 55] width 99 height 17
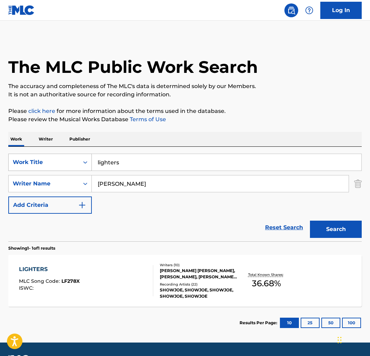
drag, startPoint x: 147, startPoint y: 162, endPoint x: 79, endPoint y: 158, distance: 68.1
click at [79, 158] on div "SearchWithCriteria3f4fc6af-0e98-4dd3-9bd2-5c5164f21fc7 Work Title lighters" at bounding box center [184, 162] width 353 height 17
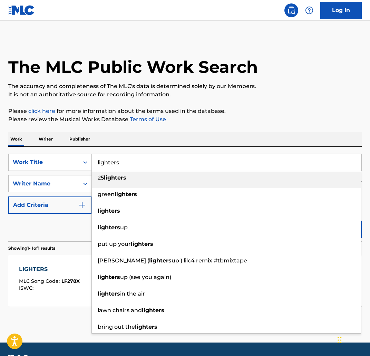
paste input "LIL BOI SHIT"
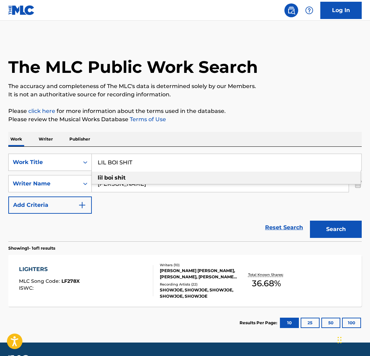
click at [171, 183] on div "lil boi shit" at bounding box center [226, 178] width 269 height 12
type input "lil boi shit"
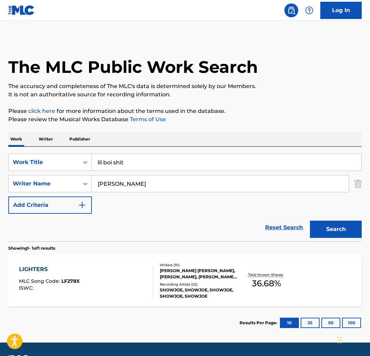
click at [345, 226] on button "Search" at bounding box center [336, 229] width 52 height 17
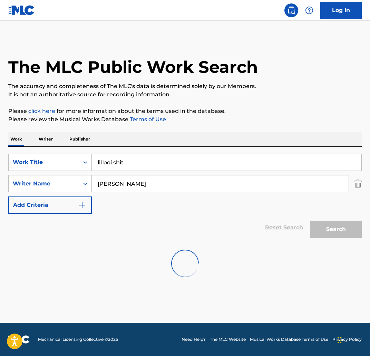
scroll to position [8, 0]
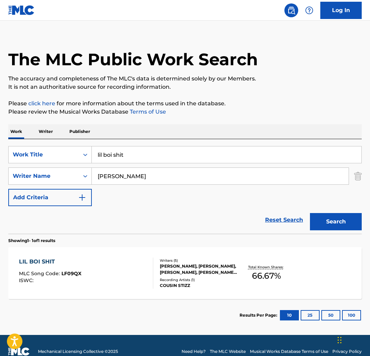
click at [71, 260] on div "LIL BOI SHIT" at bounding box center [50, 261] width 62 height 8
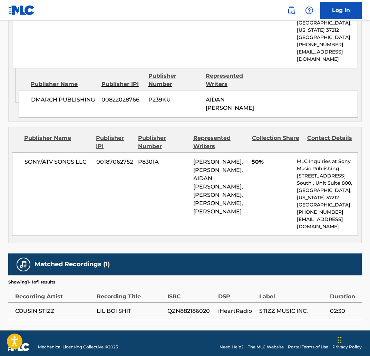
scroll to position [439, 0]
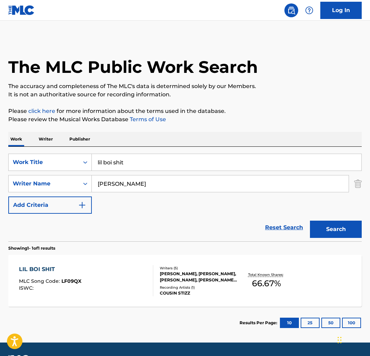
click at [175, 159] on input "lil boi shit" at bounding box center [227, 162] width 270 height 17
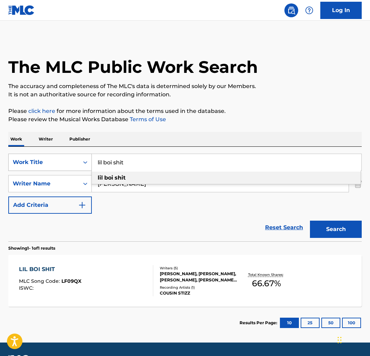
drag, startPoint x: 157, startPoint y: 164, endPoint x: 51, endPoint y: 159, distance: 106.1
click at [51, 159] on div "SearchWithCriteria3f4fc6af-0e98-4dd3-9bd2-5c5164f21fc7 Work Title lil boi shit …" at bounding box center [184, 162] width 353 height 17
paste input "LONELY"
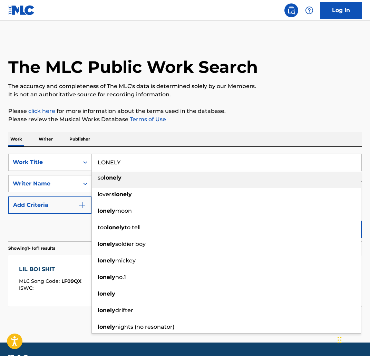
type input "LONELY"
click at [245, 140] on div "Work Writer Publisher" at bounding box center [184, 139] width 353 height 14
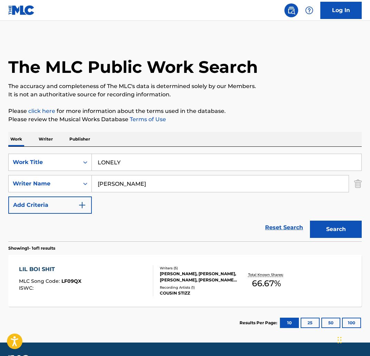
click at [348, 230] on button "Search" at bounding box center [336, 229] width 52 height 17
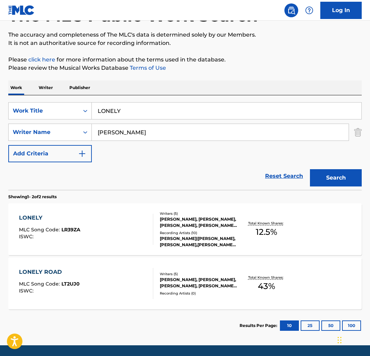
scroll to position [65, 0]
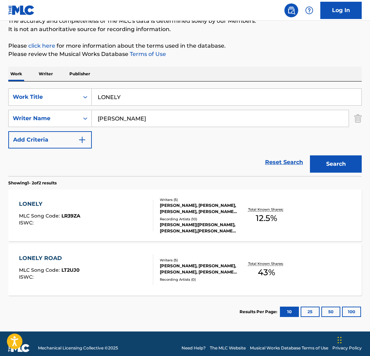
click at [95, 205] on div "LONELY MLC Song Code : LR39ZA ISWC :" at bounding box center [86, 215] width 134 height 31
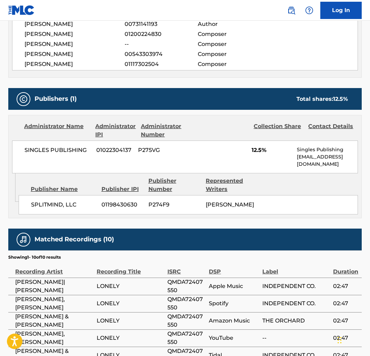
scroll to position [284, 0]
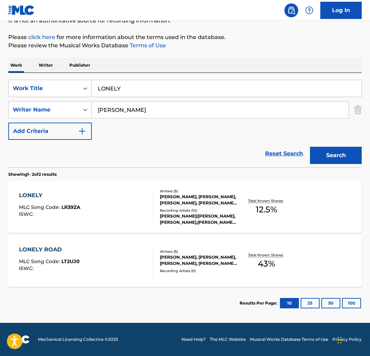
scroll to position [74, 0]
click at [64, 244] on div "LONELY ROAD MLC Song Code : LT2UJ0 ISWC : Writers ( 5 ) MANEL BACH, JAKE JEPSON…" at bounding box center [184, 261] width 353 height 52
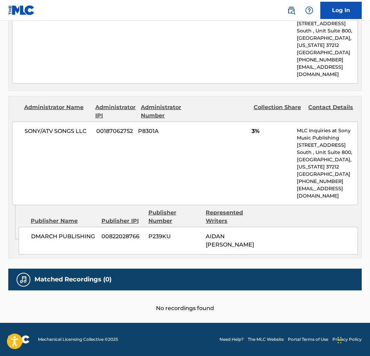
scroll to position [417, 0]
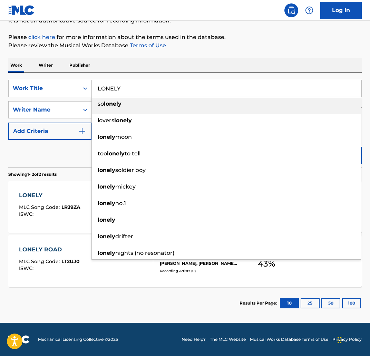
drag, startPoint x: 127, startPoint y: 84, endPoint x: 138, endPoint y: 92, distance: 13.7
click at [138, 92] on input "LONELY" at bounding box center [227, 88] width 270 height 17
paste input "R"
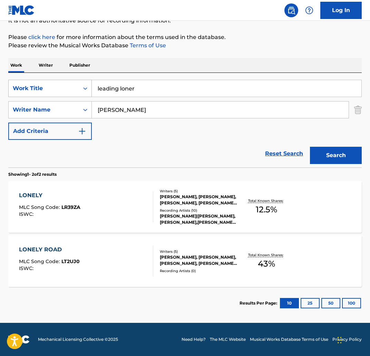
drag, startPoint x: 119, startPoint y: 89, endPoint x: 76, endPoint y: 87, distance: 43.2
click at [76, 87] on div "SearchWithCriteria3f4fc6af-0e98-4dd3-9bd2-5c5164f21fc7 Work Title leading loner" at bounding box center [184, 88] width 353 height 17
type input "loner"
click at [290, 75] on div "SearchWithCriteria3f4fc6af-0e98-4dd3-9bd2-5c5164f21fc7 Work Title loner SearchW…" at bounding box center [184, 120] width 353 height 95
click at [341, 157] on button "Search" at bounding box center [336, 155] width 52 height 17
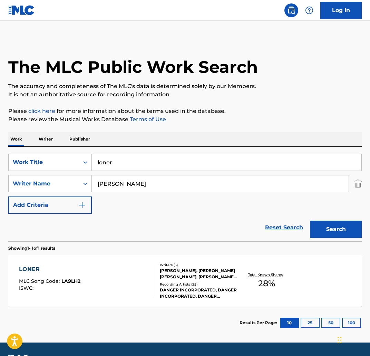
scroll to position [8, 0]
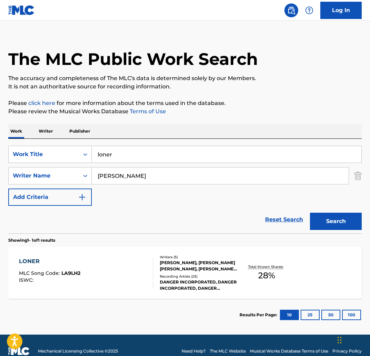
click at [61, 264] on div "LONER" at bounding box center [49, 261] width 61 height 8
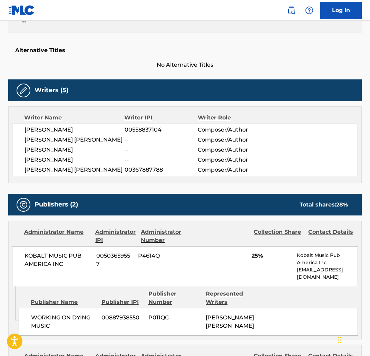
scroll to position [165, 0]
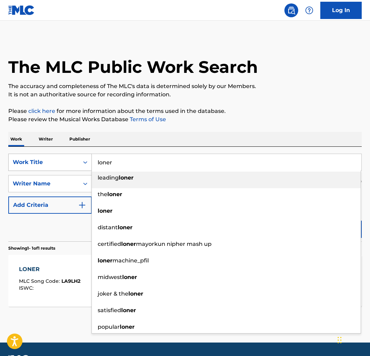
drag, startPoint x: 143, startPoint y: 162, endPoint x: 88, endPoint y: 159, distance: 55.6
click at [88, 159] on div "SearchWithCriteria3f4fc6af-0e98-4dd3-9bd2-5c5164f21fc7 Work Title loner leading…" at bounding box center [184, 162] width 353 height 17
paste input "LONG DAY"
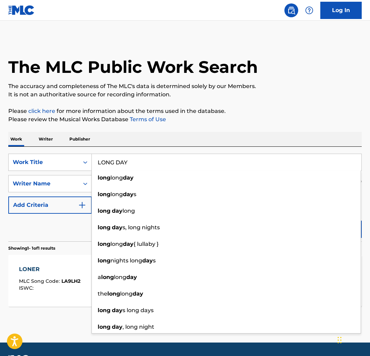
type input "LONG DAY"
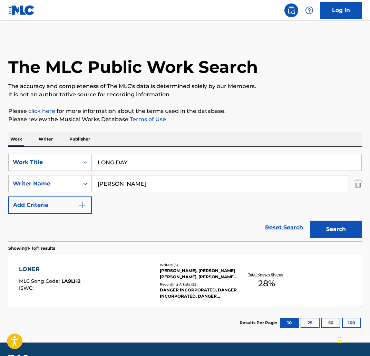
click at [187, 135] on div "Work Writer Publisher" at bounding box center [184, 139] width 353 height 14
drag, startPoint x: 346, startPoint y: 226, endPoint x: 209, endPoint y: 212, distance: 137.7
click at [346, 226] on button "Search" at bounding box center [336, 229] width 52 height 17
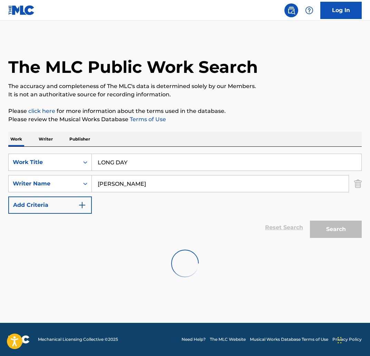
scroll to position [20, 0]
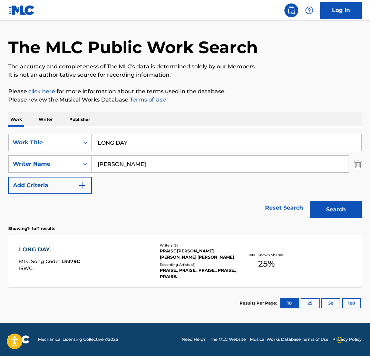
click at [64, 252] on div "LONG DAY." at bounding box center [49, 249] width 61 height 8
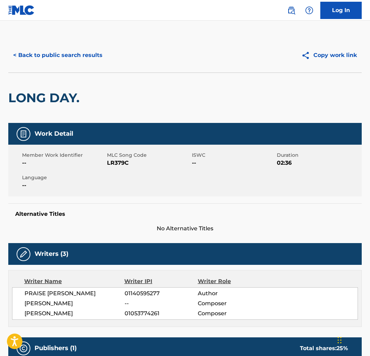
click at [47, 53] on button "< Back to public search results" at bounding box center [57, 55] width 99 height 17
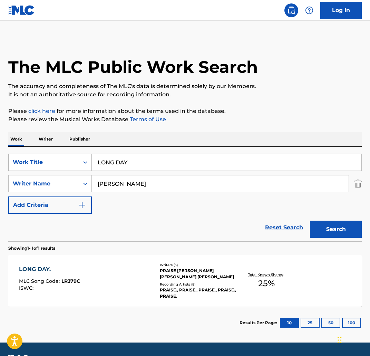
drag, startPoint x: 96, startPoint y: 162, endPoint x: 37, endPoint y: 159, distance: 59.4
click at [37, 159] on div "SearchWithCriteria3f4fc6af-0e98-4dd3-9bd2-5c5164f21fc7 Work Title LONG DAY" at bounding box center [184, 162] width 353 height 17
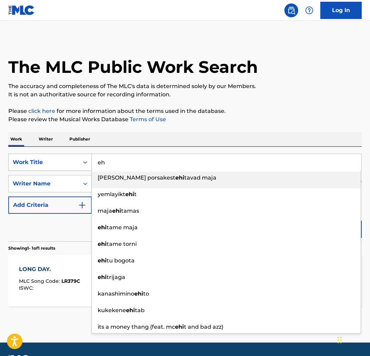
type input "e"
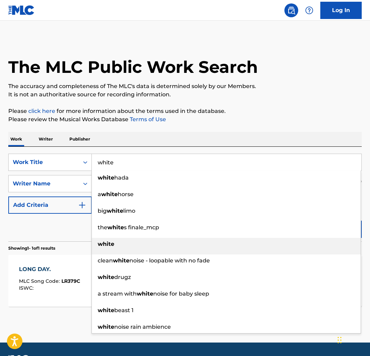
type input "white"
click at [117, 245] on div "white" at bounding box center [226, 244] width 269 height 12
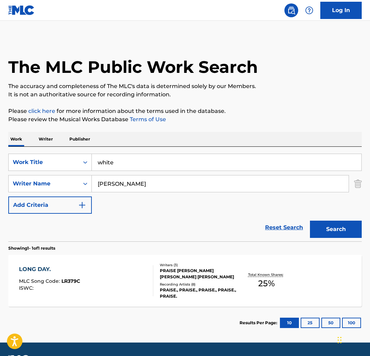
click at [325, 229] on button "Search" at bounding box center [336, 229] width 52 height 17
click at [45, 266] on div "WHITE" at bounding box center [52, 269] width 66 height 8
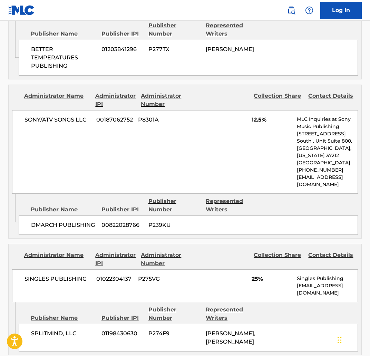
scroll to position [460, 0]
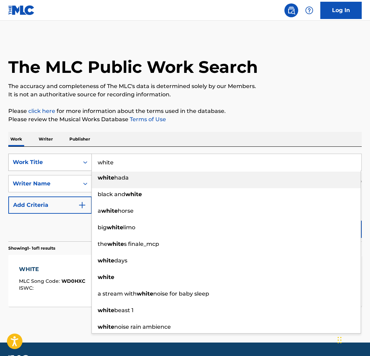
drag, startPoint x: 158, startPoint y: 163, endPoint x: 74, endPoint y: 154, distance: 85.3
click at [74, 155] on div "SearchWithCriteria3f4fc6af-0e98-4dd3-9bd2-5c5164f21fc7 Work Title white white h…" at bounding box center [184, 162] width 353 height 17
paste input "WAY TOO MUCH"
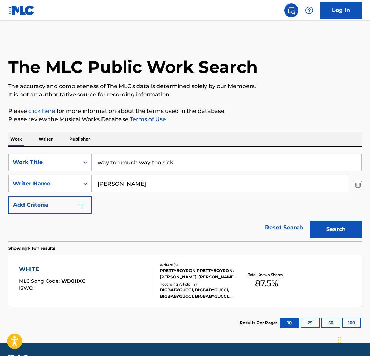
drag, startPoint x: 142, startPoint y: 164, endPoint x: 217, endPoint y: 166, distance: 75.6
click at [217, 166] on input "way too much way too sick" at bounding box center [227, 162] width 270 height 17
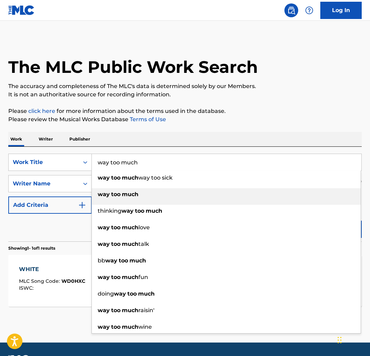
type input "way too much"
drag, startPoint x: 203, startPoint y: 191, endPoint x: 212, endPoint y: 195, distance: 9.9
click at [203, 191] on div "way too much" at bounding box center [226, 194] width 269 height 12
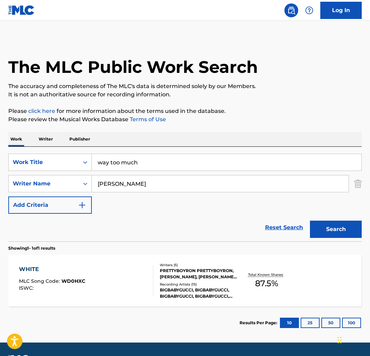
click at [336, 225] on button "Search" at bounding box center [336, 229] width 52 height 17
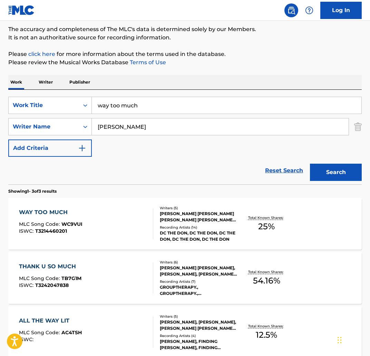
scroll to position [60, 0]
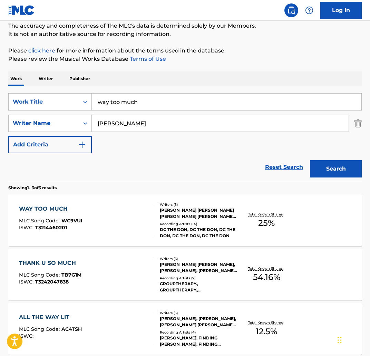
click at [57, 203] on div "WAY TOO MUCH MLC Song Code : WC9VUI ISWC : T3214460201 Writers ( 5 ) CADE PHILL…" at bounding box center [184, 220] width 353 height 52
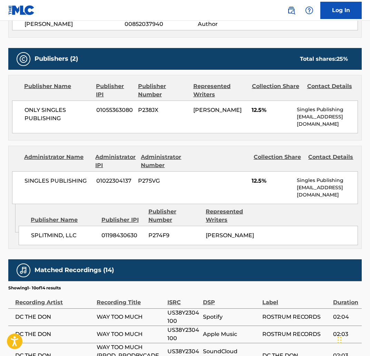
scroll to position [308, 0]
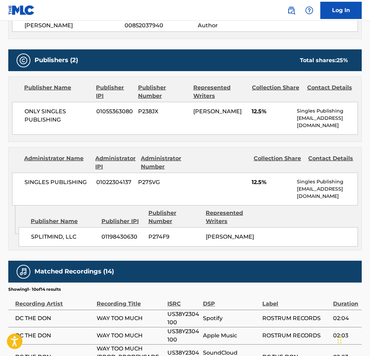
click at [256, 134] on div "ONLY SINGLES PUBLISHING 01055363080 P238JX BRICE SIBOMANA 12.5% Singles Publish…" at bounding box center [185, 118] width 346 height 33
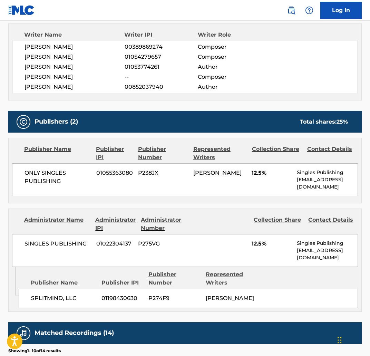
scroll to position [246, 0]
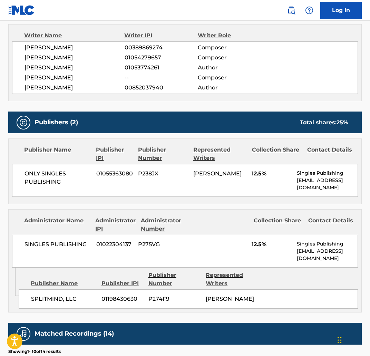
scroll to position [60, 0]
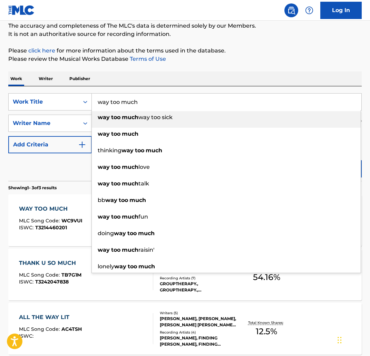
drag, startPoint x: 169, startPoint y: 99, endPoint x: 46, endPoint y: 89, distance: 123.6
click at [46, 89] on div "SearchWithCriteria3f4fc6af-0e98-4dd3-9bd2-5c5164f21fc7 Work Title way too much …" at bounding box center [184, 133] width 353 height 95
paste input "VENT"
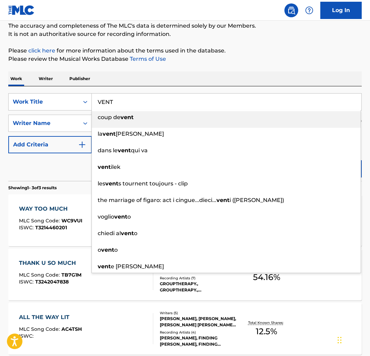
type input "VENT"
click at [224, 79] on div "Work Writer Publisher" at bounding box center [184, 78] width 353 height 14
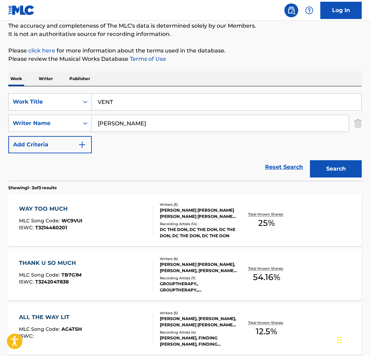
click at [328, 165] on button "Search" at bounding box center [336, 168] width 52 height 17
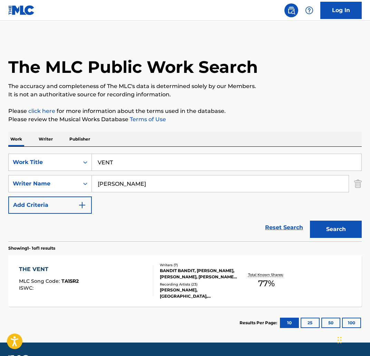
click at [38, 270] on div "THE VENT" at bounding box center [49, 269] width 60 height 8
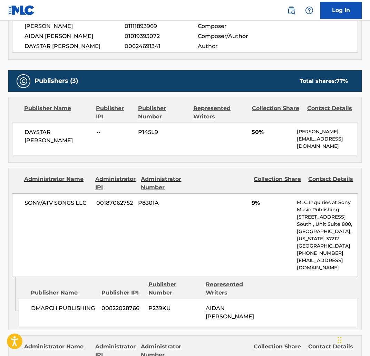
scroll to position [290, 0]
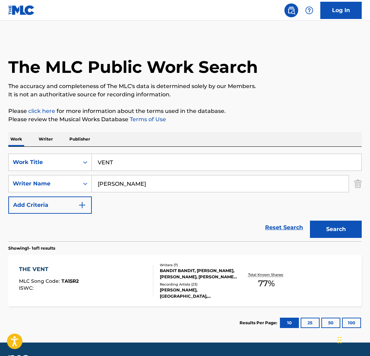
drag, startPoint x: 168, startPoint y: 160, endPoint x: 26, endPoint y: 151, distance: 142.5
click at [26, 151] on div "SearchWithCriteria3f4fc6af-0e98-4dd3-9bd2-5c5164f21fc7 Work Title VENT SearchWi…" at bounding box center [184, 194] width 353 height 95
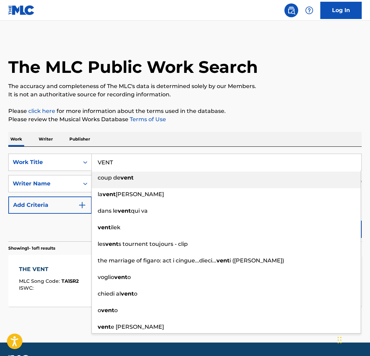
paste input "USED TO THIS"
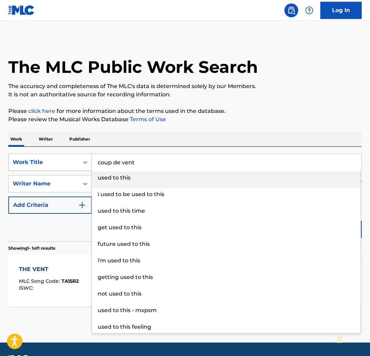
drag, startPoint x: 59, startPoint y: 157, endPoint x: 26, endPoint y: 156, distance: 32.8
click at [26, 156] on div "SearchWithCriteria3f4fc6af-0e98-4dd3-9bd2-5c5164f21fc7 Work Title coup de vent …" at bounding box center [184, 162] width 353 height 17
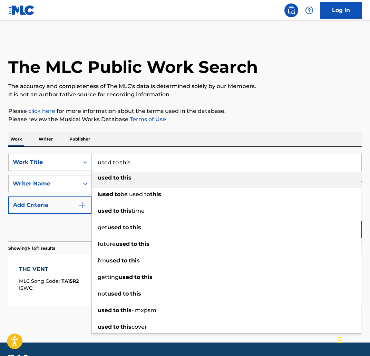
type input "used to this"
click at [121, 184] on div "used to this" at bounding box center [226, 178] width 269 height 12
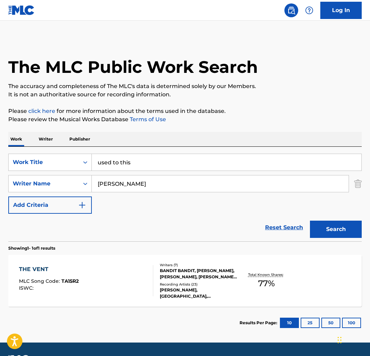
click at [339, 234] on button "Search" at bounding box center [336, 229] width 52 height 17
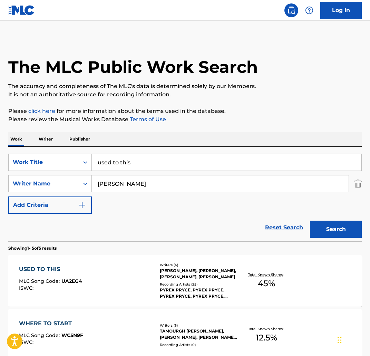
click at [69, 269] on div "USED TO THIS" at bounding box center [50, 269] width 63 height 8
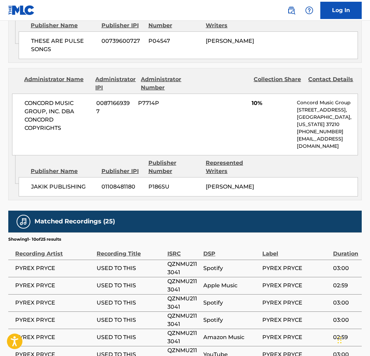
scroll to position [756, 0]
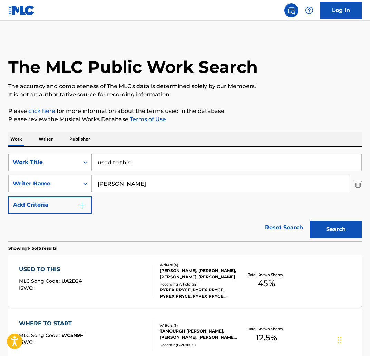
drag, startPoint x: 145, startPoint y: 164, endPoint x: 89, endPoint y: 162, distance: 55.6
click at [89, 162] on div "SearchWithCriteria3f4fc6af-0e98-4dd3-9bd2-5c5164f21fc7 Work Title used to this" at bounding box center [184, 162] width 353 height 17
paste input "UR THE ONE"
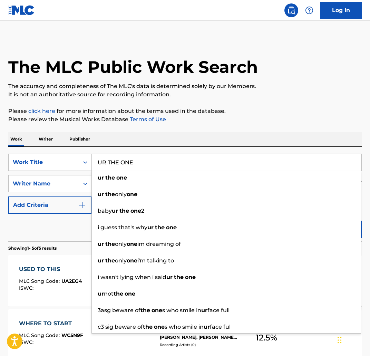
type input "UR THE ONE"
drag, startPoint x: 142, startPoint y: 130, endPoint x: 124, endPoint y: 155, distance: 30.3
click at [141, 131] on div "The MLC Public Work Search The accuracy and completeness of The MLC's data is d…" at bounding box center [185, 297] width 370 height 518
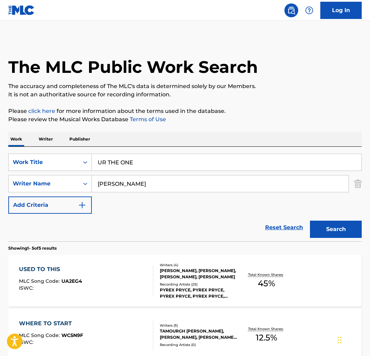
click at [350, 227] on button "Search" at bounding box center [336, 229] width 52 height 17
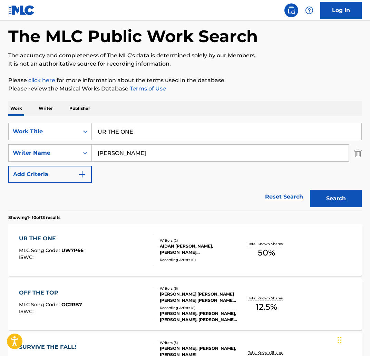
scroll to position [32, 0]
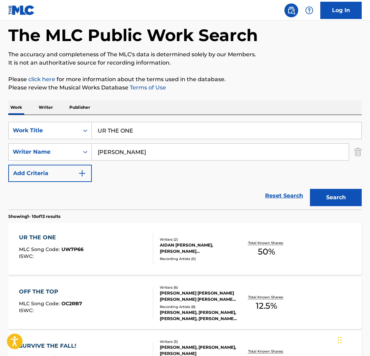
click at [57, 242] on div "UR THE ONE MLC Song Code : UW7P66 ISWC :" at bounding box center [51, 248] width 65 height 31
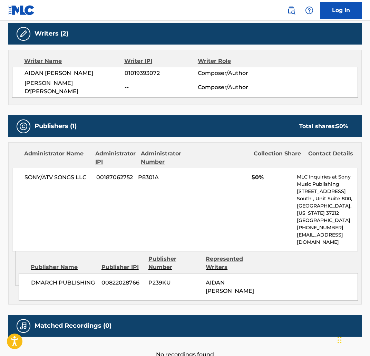
scroll to position [241, 0]
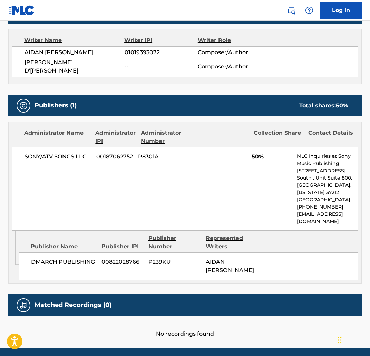
click at [10, 234] on icon "Admin Original Publisher Connecting Line" at bounding box center [14, 248] width 10 height 35
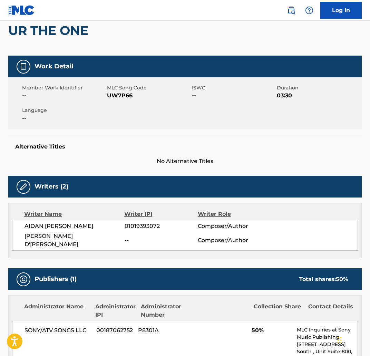
scroll to position [0, 0]
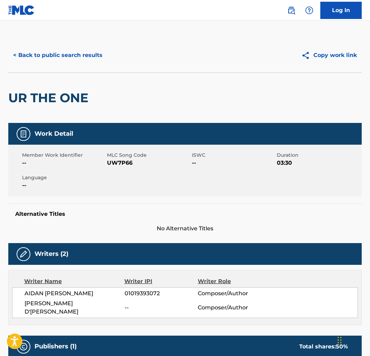
click at [76, 58] on button "< Back to public search results" at bounding box center [57, 55] width 99 height 17
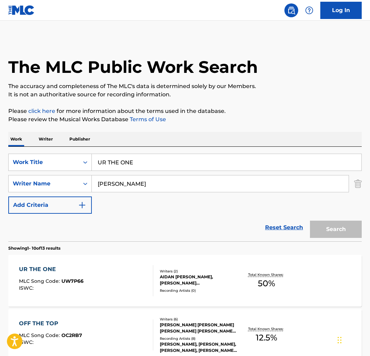
scroll to position [32, 0]
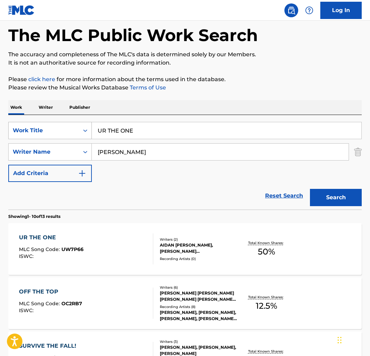
drag, startPoint x: 173, startPoint y: 132, endPoint x: 84, endPoint y: 126, distance: 89.6
click at [84, 126] on div "SearchWithCriteria3f4fc6af-0e98-4dd3-9bd2-5c5164f21fc7 Work Title UR THE ONE" at bounding box center [184, 130] width 353 height 17
paste input "PTOWN COOLIN"
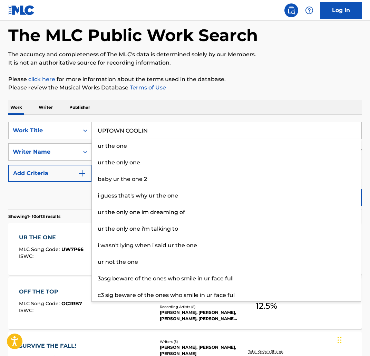
type input "UPTOWN COOLIN"
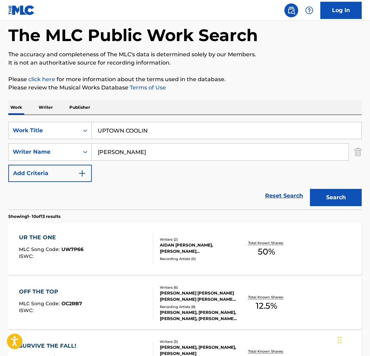
drag, startPoint x: 223, startPoint y: 84, endPoint x: 223, endPoint y: 87, distance: 3.5
click at [223, 85] on p "Please review the Musical Works Database Terms of Use" at bounding box center [184, 88] width 353 height 8
click at [348, 199] on button "Search" at bounding box center [336, 197] width 52 height 17
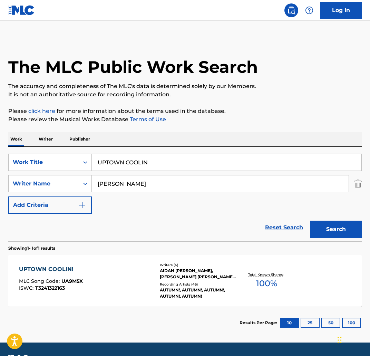
click at [64, 270] on div "UPTOWN COOLIN!" at bounding box center [51, 269] width 64 height 8
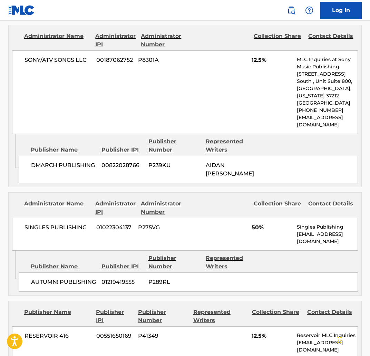
scroll to position [934, 0]
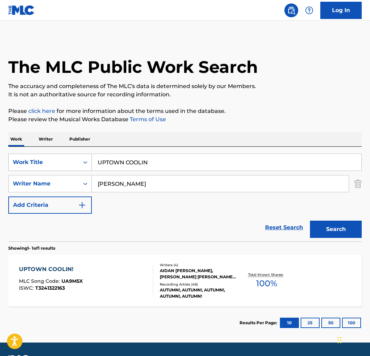
drag, startPoint x: 184, startPoint y: 163, endPoint x: 67, endPoint y: 156, distance: 116.5
click at [67, 156] on div "SearchWithCriteria3f4fc6af-0e98-4dd3-9bd2-5c5164f21fc7 Work Title UPTOWN COOLIN" at bounding box center [184, 162] width 353 height 17
paste input "TYPE BEAT"
type input "TYPE BEAT"
click at [163, 221] on div "Reset Search Search" at bounding box center [184, 228] width 353 height 28
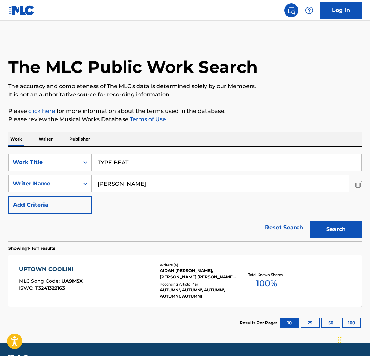
drag, startPoint x: 326, startPoint y: 226, endPoint x: 233, endPoint y: 227, distance: 93.5
click at [326, 226] on button "Search" at bounding box center [336, 229] width 52 height 17
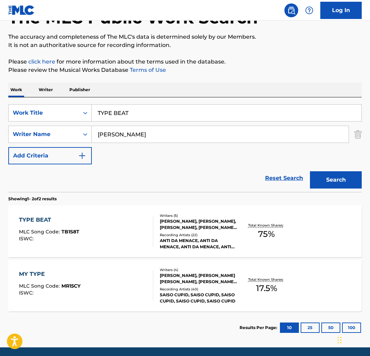
scroll to position [74, 0]
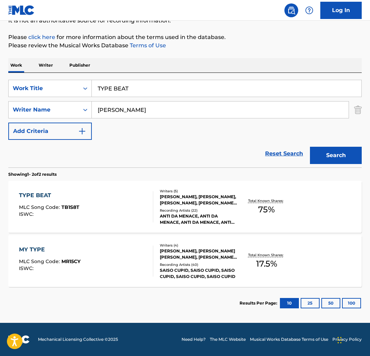
click at [43, 197] on div "TYPE BEAT" at bounding box center [49, 195] width 60 height 8
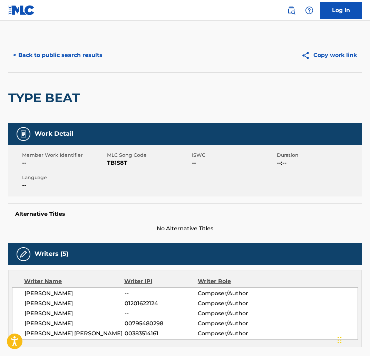
drag, startPoint x: 71, startPoint y: 54, endPoint x: 71, endPoint y: 57, distance: 3.5
click at [71, 57] on button "< Back to public search results" at bounding box center [57, 55] width 99 height 17
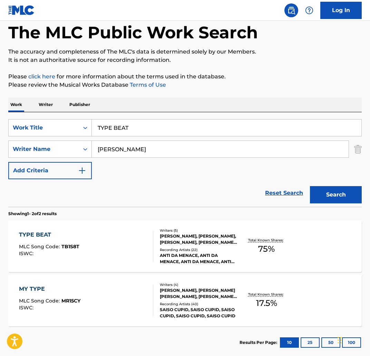
scroll to position [31, 0]
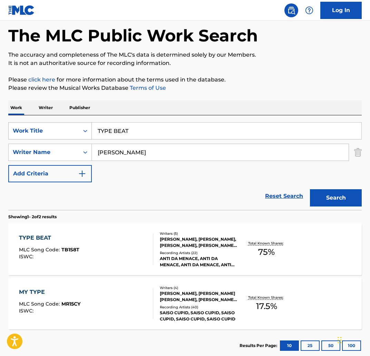
paste input "WO CHROME NECKLACES"
drag, startPoint x: 152, startPoint y: 130, endPoint x: 80, endPoint y: 125, distance: 71.6
click at [80, 125] on div "SearchWithCriteria3f4fc6af-0e98-4dd3-9bd2-5c5164f21fc7 Work Title TWO CHROME NE…" at bounding box center [184, 130] width 353 height 17
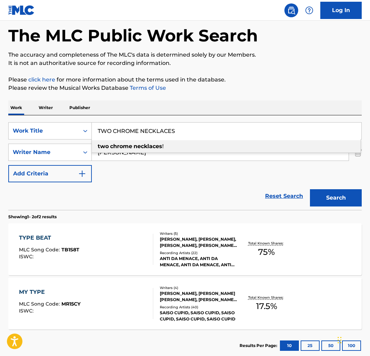
type input "TWO CHROME NECKLACES"
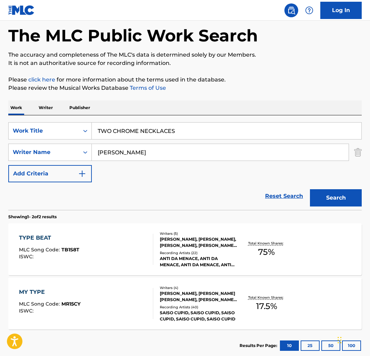
drag, startPoint x: 238, startPoint y: 91, endPoint x: 291, endPoint y: 131, distance: 66.5
click at [242, 94] on div "The MLC Public Work Search The accuracy and completeness of The MLC's data is d…" at bounding box center [185, 184] width 370 height 355
click at [355, 192] on button "Search" at bounding box center [336, 197] width 52 height 17
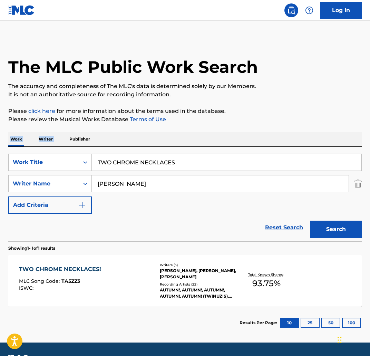
click at [90, 274] on div "TWO CHROME NECKLACES! MLC Song Code : TA5ZZ3 ISWC :" at bounding box center [62, 280] width 86 height 31
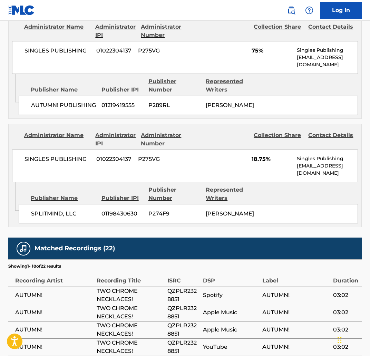
scroll to position [348, 0]
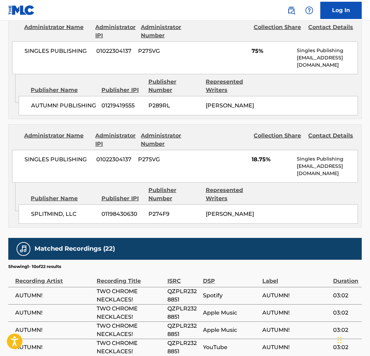
click at [20, 12] on img at bounding box center [21, 10] width 27 height 10
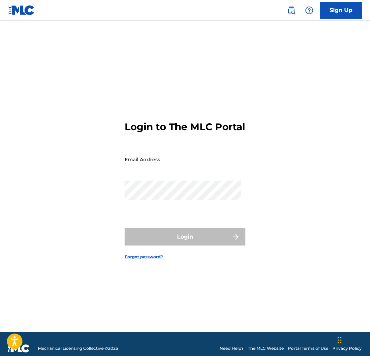
type input "kendra.pfalzgraf@gmail.com"
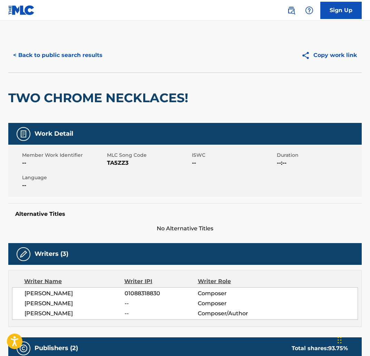
click at [67, 55] on button "< Back to public search results" at bounding box center [57, 55] width 99 height 17
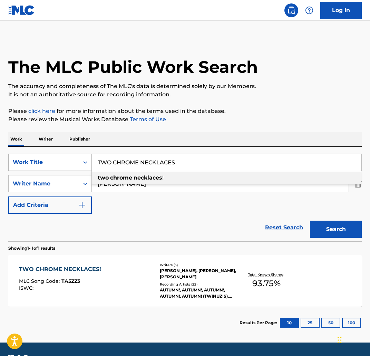
drag, startPoint x: 194, startPoint y: 169, endPoint x: 71, endPoint y: 165, distance: 122.9
click at [71, 165] on div "SearchWithCriteria3f4fc6af-0e98-4dd3-9bd2-5c5164f21fc7 Work Title TWO CHROME NE…" at bounding box center [184, 162] width 353 height 17
paste input "RADE"
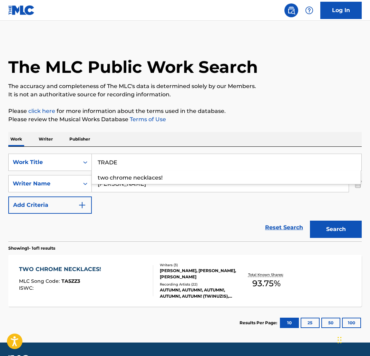
type input "TRADE"
drag, startPoint x: 182, startPoint y: 121, endPoint x: 284, endPoint y: 208, distance: 134.4
click at [182, 122] on p "Please review the Musical Works Database Terms of Use" at bounding box center [184, 119] width 353 height 8
click at [317, 231] on button "Search" at bounding box center [336, 229] width 52 height 17
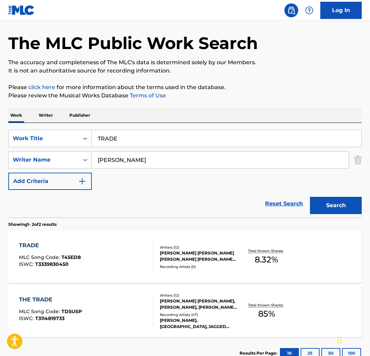
scroll to position [35, 0]
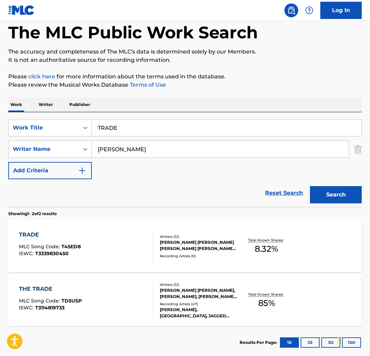
click at [42, 288] on div "THE TRADE" at bounding box center [50, 289] width 63 height 8
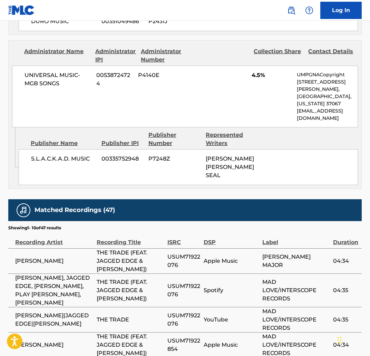
scroll to position [2312, 0]
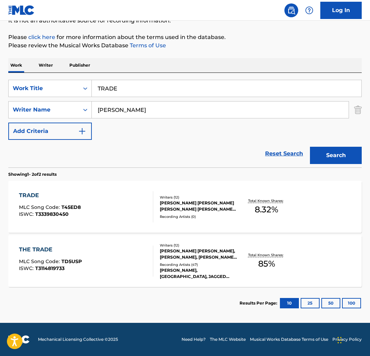
scroll to position [74, 0]
click at [103, 217] on div "TRADE MLC Song Code : T45ED8 ISWC : T3339830450" at bounding box center [86, 206] width 134 height 31
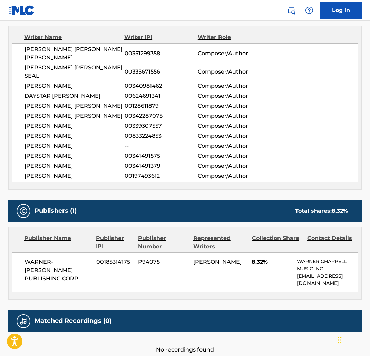
scroll to position [268, 0]
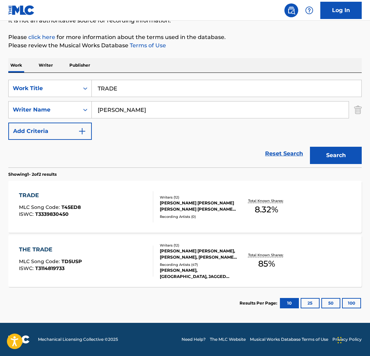
scroll to position [74, 0]
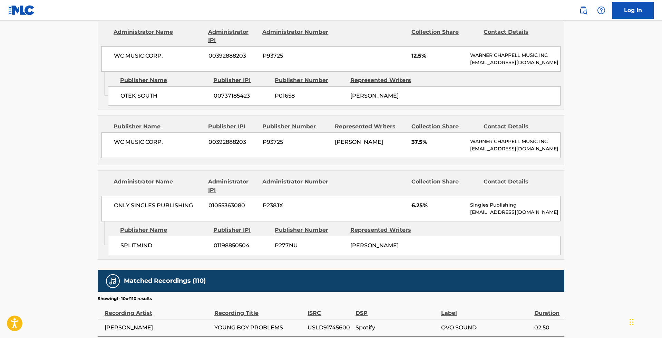
scroll to position [822, 0]
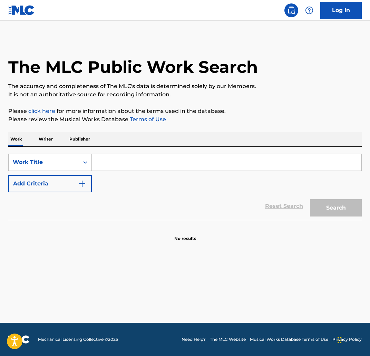
click at [253, 154] on div "Search Form" at bounding box center [227, 162] width 270 height 17
click at [245, 156] on input "Search Form" at bounding box center [227, 162] width 270 height 17
paste input "THRU THE ROOF"
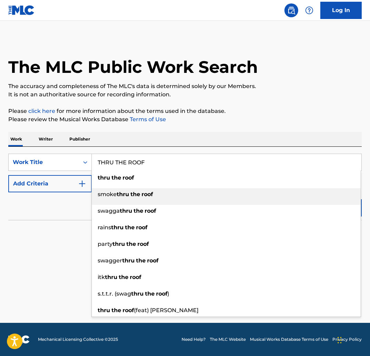
click at [339, 198] on div "smoke thru the roof" at bounding box center [226, 194] width 269 height 12
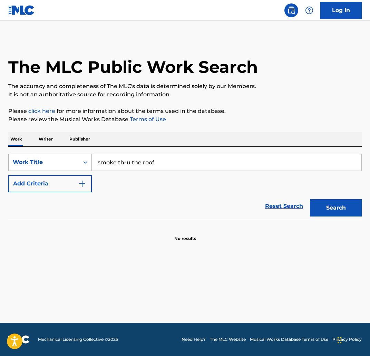
drag, startPoint x: 118, startPoint y: 162, endPoint x: 70, endPoint y: 159, distance: 47.4
click at [70, 159] on div "SearchWithCriteria10e246cc-71b0-40da-a5da-14d7d793d4df Work Title smoke thru th…" at bounding box center [184, 162] width 353 height 17
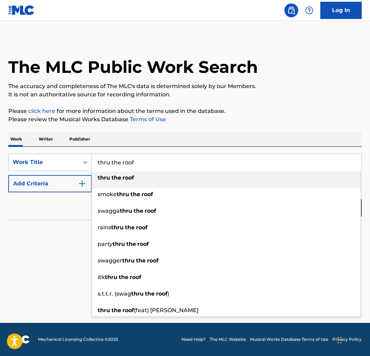
type input "thru the roof"
click at [262, 117] on div "The MLC Public Work Search The accuracy and completeness of The MLC's data is d…" at bounding box center [185, 140] width 370 height 204
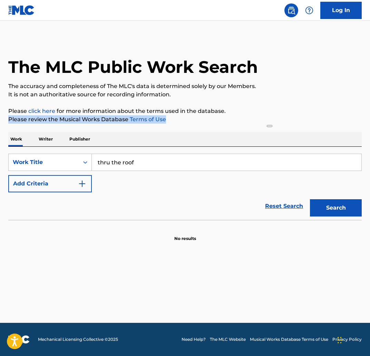
click at [350, 205] on button "Search" at bounding box center [336, 207] width 52 height 17
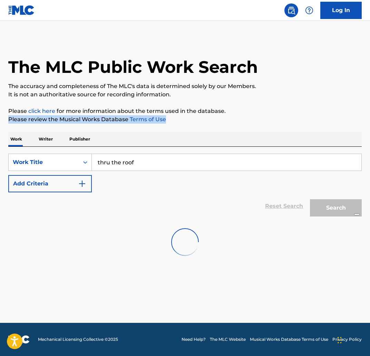
scroll to position [14, 0]
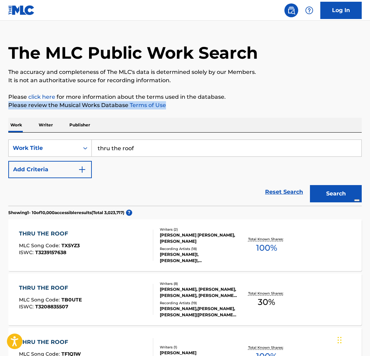
click at [95, 233] on div "THRU THE ROOF MLC Song Code : TX5YZ3 ISWC : T3239157638" at bounding box center [86, 245] width 134 height 31
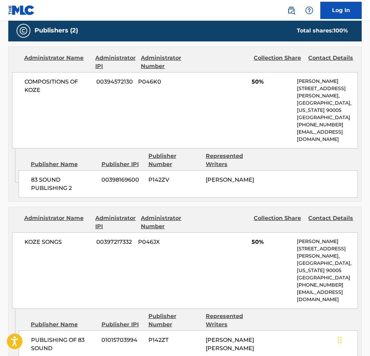
scroll to position [13, 0]
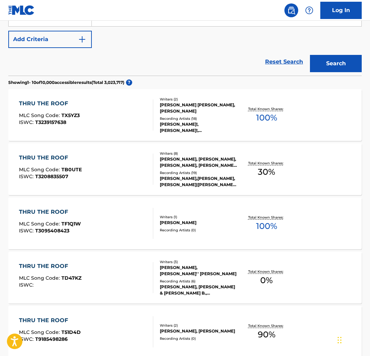
scroll to position [146, 0]
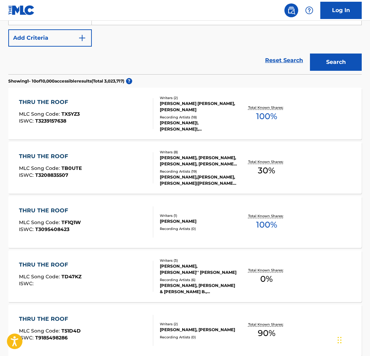
click at [120, 165] on div "THRU THE ROOF MLC Song Code : TB0UTE ISWC : T3208835507" at bounding box center [86, 167] width 134 height 31
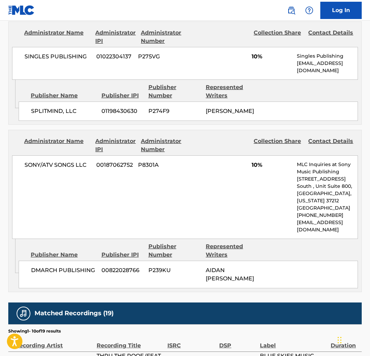
scroll to position [549, 0]
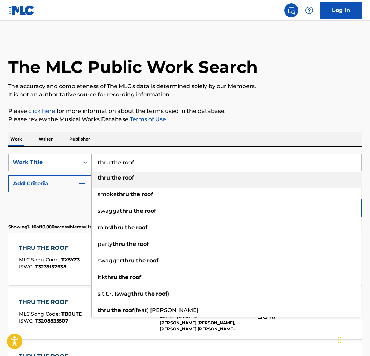
drag, startPoint x: 171, startPoint y: 161, endPoint x: 72, endPoint y: 162, distance: 98.7
click at [72, 162] on div "SearchWithCriteria10e246cc-71b0-40da-a5da-14d7d793d4df Work Title thru the roof…" at bounding box center [184, 162] width 353 height 17
paste input "TO BE YOU INTERLUDE"
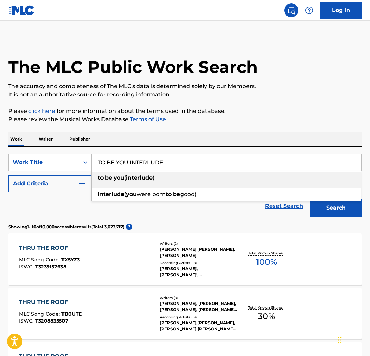
drag, startPoint x: 207, startPoint y: 183, endPoint x: 295, endPoint y: 211, distance: 91.8
click at [208, 183] on div "to be you ( interlude )" at bounding box center [226, 178] width 269 height 12
type input "to be you (interlude)"
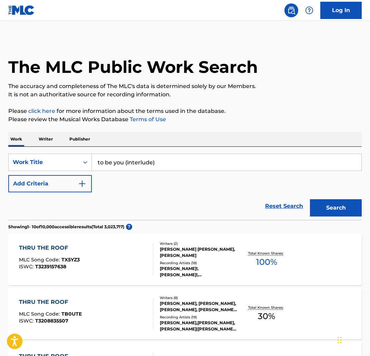
click at [322, 211] on button "Search" at bounding box center [336, 207] width 52 height 17
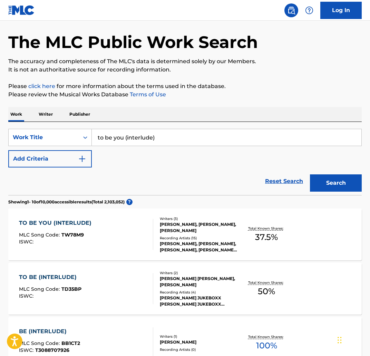
scroll to position [27, 0]
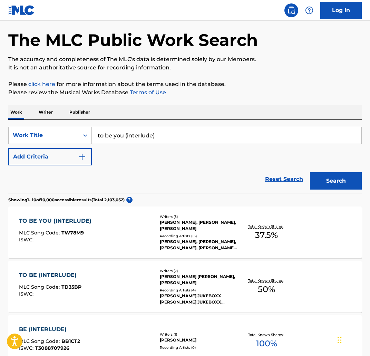
click at [60, 223] on div "TO BE YOU (INTERLUDE)" at bounding box center [57, 221] width 76 height 8
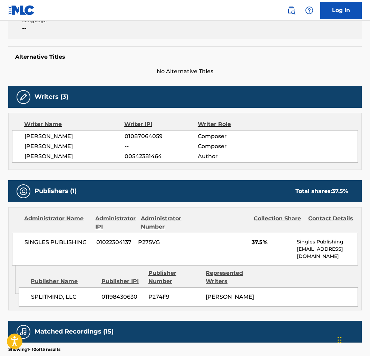
scroll to position [167, 0]
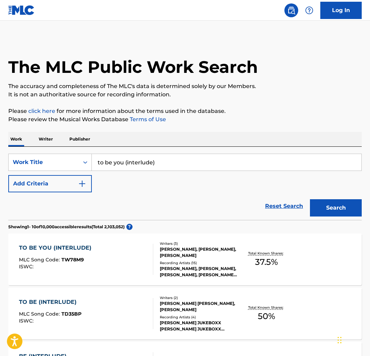
click at [67, 183] on button "Add Criteria" at bounding box center [50, 183] width 84 height 17
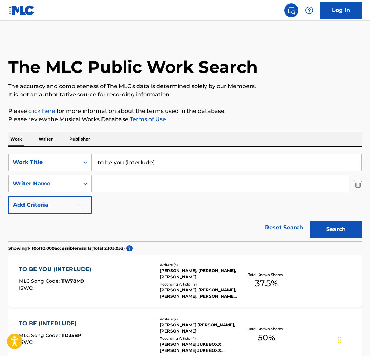
click at [114, 187] on input "Search Form" at bounding box center [220, 183] width 257 height 17
type input "aidan crotinger"
click at [310, 221] on button "Search" at bounding box center [336, 229] width 52 height 17
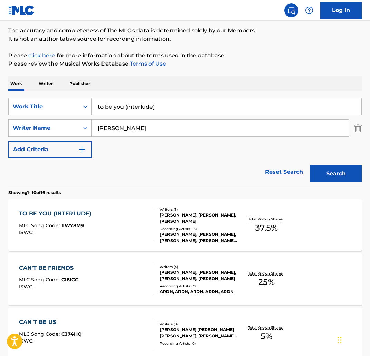
scroll to position [62, 0]
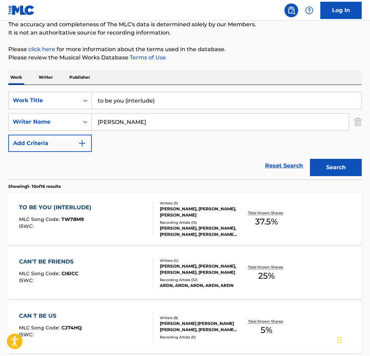
drag, startPoint x: 170, startPoint y: 103, endPoint x: 150, endPoint y: 100, distance: 20.1
click at [58, 103] on div "SearchWithCriteria10e246cc-71b0-40da-a5da-14d7d793d4df Work Title to be you (in…" at bounding box center [184, 100] width 353 height 17
paste input "THANK U SO MUCH"
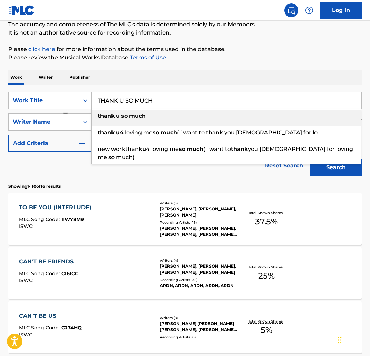
type input "THANK U SO MUCH"
drag, startPoint x: 193, startPoint y: 85, endPoint x: 200, endPoint y: 90, distance: 8.8
click at [194, 85] on div "SearchWithCriteria10e246cc-71b0-40da-a5da-14d7d793d4df Work Title THANK U SO MU…" at bounding box center [184, 132] width 353 height 95
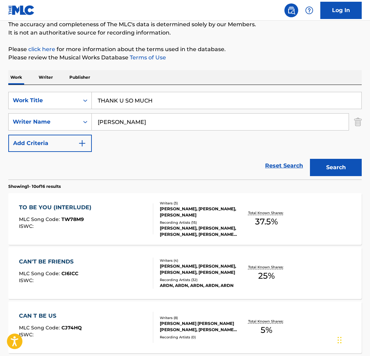
click at [332, 164] on button "Search" at bounding box center [336, 167] width 52 height 17
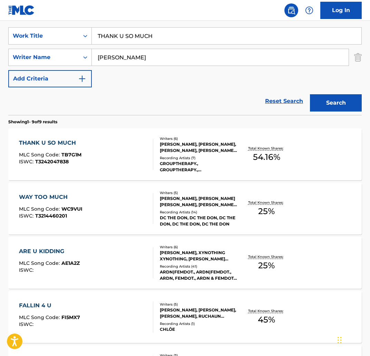
scroll to position [127, 0]
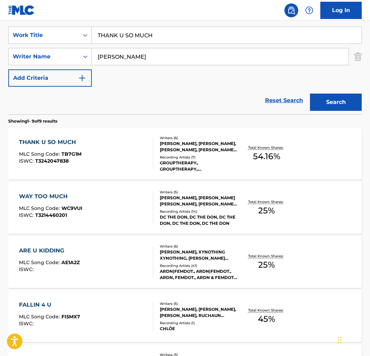
click at [54, 143] on div "THANK U SO MUCH" at bounding box center [50, 142] width 62 height 8
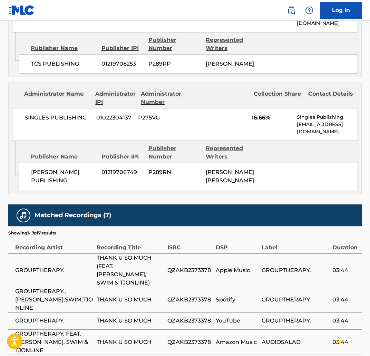
scroll to position [586, 0]
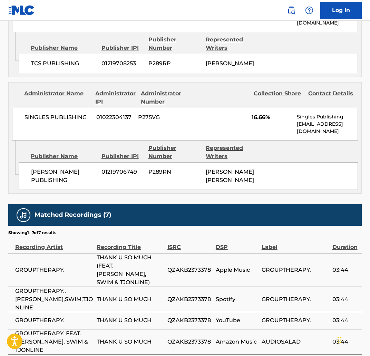
scroll to position [127, 0]
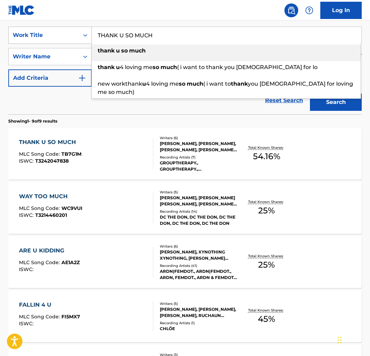
drag, startPoint x: 165, startPoint y: 39, endPoint x: 64, endPoint y: 35, distance: 101.6
click at [64, 35] on div "SearchWithCriteria10e246cc-71b0-40da-a5da-14d7d793d4df Work Title THANK U SO MU…" at bounding box center [184, 35] width 353 height 17
paste input "ELL ME EVERYTHING"
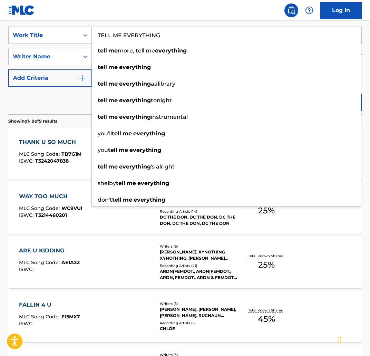
drag, startPoint x: 191, startPoint y: 27, endPoint x: 322, endPoint y: 93, distance: 146.9
click at [191, 27] on input "TELL ME EVERYTHING" at bounding box center [227, 35] width 270 height 17
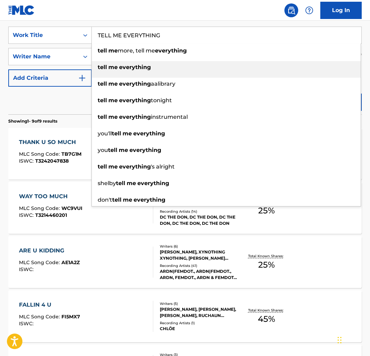
click at [117, 63] on div "tell me everything" at bounding box center [226, 67] width 269 height 12
type input "tell me everything"
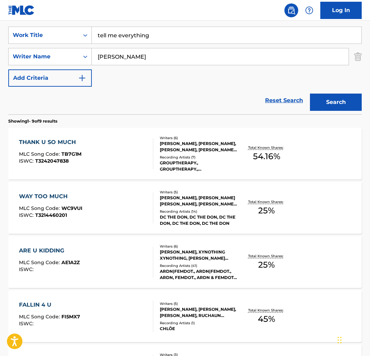
click at [335, 103] on button "Search" at bounding box center [336, 102] width 52 height 17
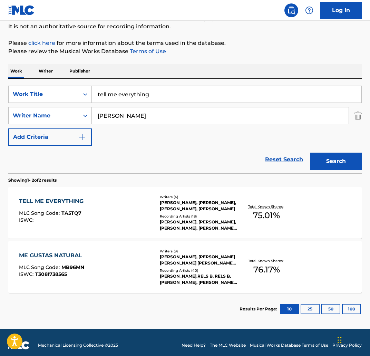
scroll to position [74, 0]
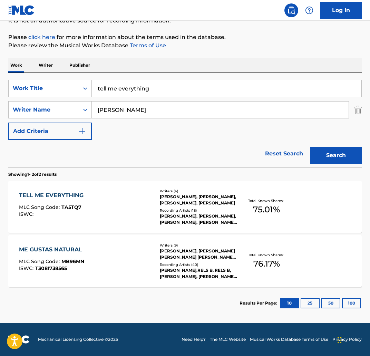
click at [71, 192] on div "TELL ME EVERYTHING" at bounding box center [53, 195] width 68 height 8
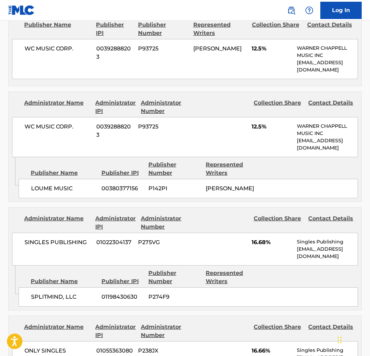
scroll to position [325, 0]
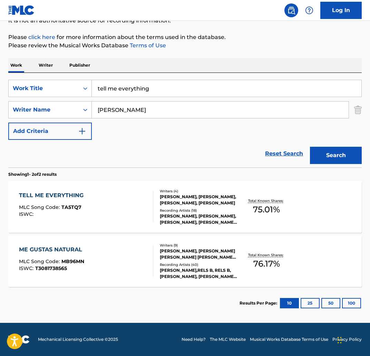
scroll to position [74, 0]
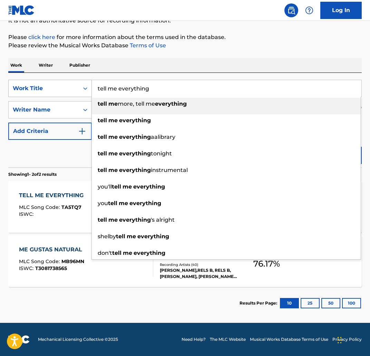
drag, startPoint x: 165, startPoint y: 91, endPoint x: 62, endPoint y: 88, distance: 102.9
click at [62, 88] on div "SearchWithCriteria10e246cc-71b0-40da-a5da-14d7d793d4df Work Title tell me every…" at bounding box center [184, 88] width 353 height 17
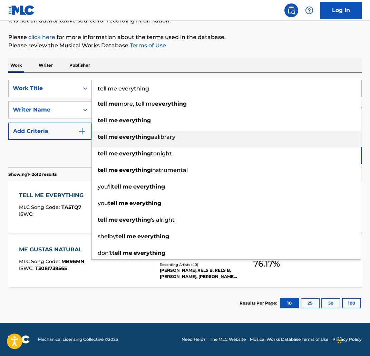
paste input "TALKIN LIKE"
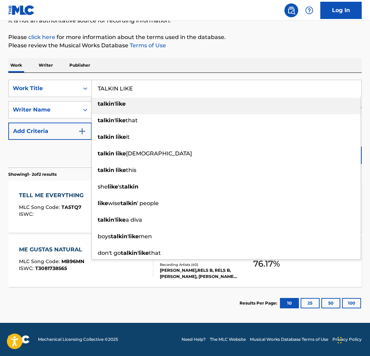
type input "TALKIN LIKE"
drag, startPoint x: 167, startPoint y: 66, endPoint x: 192, endPoint y: 86, distance: 31.9
click at [168, 67] on div "Work Writer Publisher" at bounding box center [184, 65] width 353 height 14
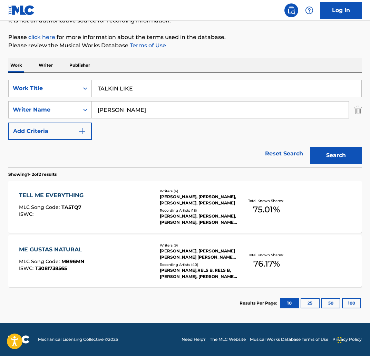
click at [332, 152] on button "Search" at bounding box center [336, 155] width 52 height 17
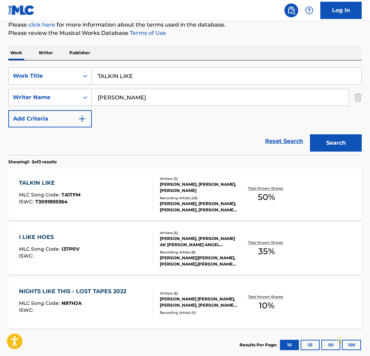
scroll to position [87, 0]
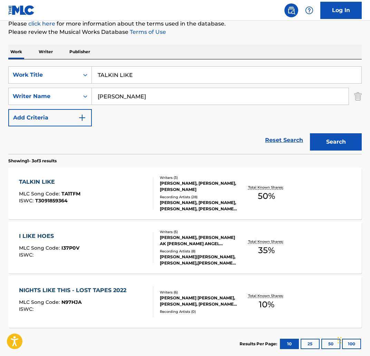
click at [22, 182] on div "TALKIN LIKE" at bounding box center [49, 182] width 61 height 8
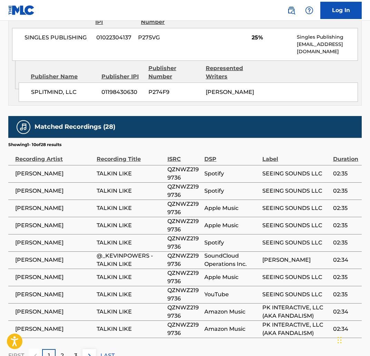
scroll to position [569, 0]
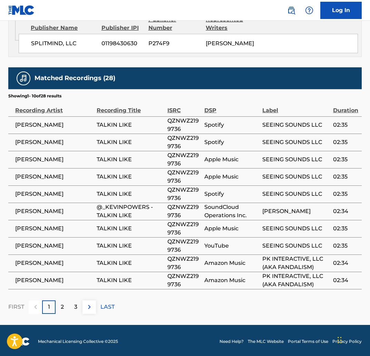
scroll to position [87, 0]
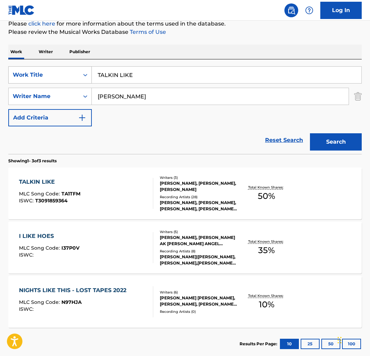
paste input "E OF THE FORSAKEN LAND"
drag, startPoint x: 157, startPoint y: 78, endPoint x: 78, endPoint y: 71, distance: 79.3
click at [75, 71] on div "SearchWithCriteria10e246cc-71b0-40da-a5da-14d7d793d4df Work Title TALE OF THE F…" at bounding box center [184, 74] width 353 height 17
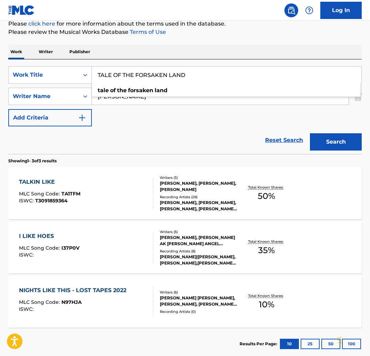
type input "TALE OF THE FORSAKEN LAND"
click at [334, 144] on button "Search" at bounding box center [336, 141] width 52 height 17
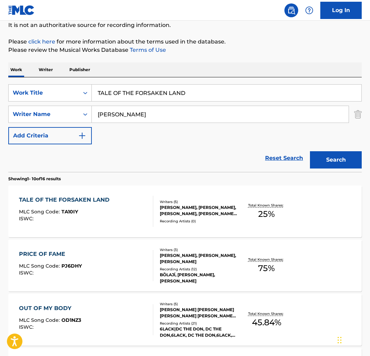
scroll to position [89, 0]
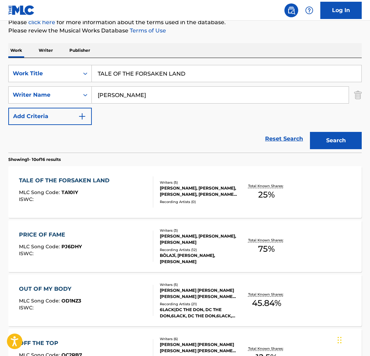
click at [90, 178] on div "TALE OF THE FORSAKEN LAND" at bounding box center [66, 180] width 94 height 8
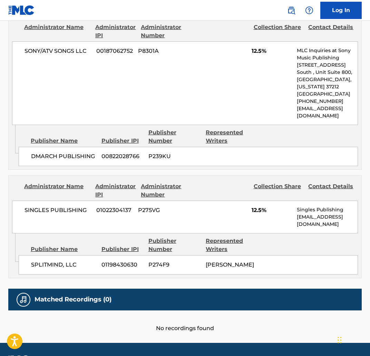
scroll to position [386, 0]
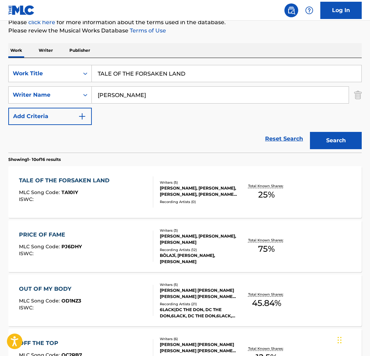
scroll to position [102, 0]
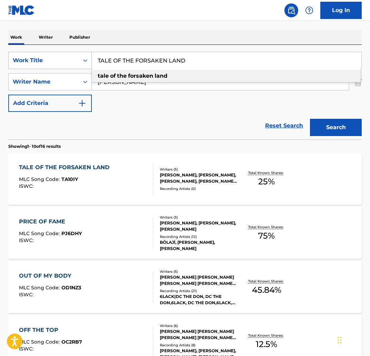
drag, startPoint x: 179, startPoint y: 63, endPoint x: 39, endPoint y: 57, distance: 140.6
click at [39, 57] on div "SearchWithCriteria10e246cc-71b0-40da-a5da-14d7d793d4df Work Title TALE OF THE F…" at bounding box center [184, 60] width 353 height 17
paste input "SWEEP"
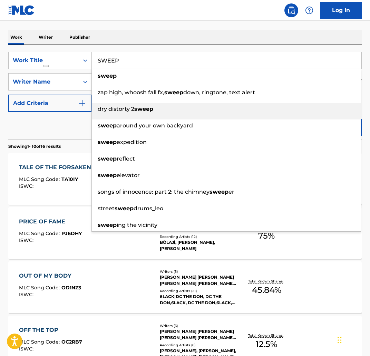
click at [340, 117] on li "dry distorty 2 sweep" at bounding box center [226, 111] width 269 height 17
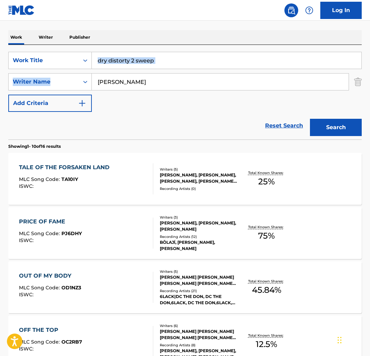
drag, startPoint x: 156, startPoint y: 59, endPoint x: 168, endPoint y: 62, distance: 13.0
click at [119, 56] on div "SearchWithCriteria10e246cc-71b0-40da-a5da-14d7d793d4df Work Title dry distorty …" at bounding box center [184, 82] width 353 height 60
click at [173, 63] on input "dry distorty 2 sweep" at bounding box center [227, 60] width 270 height 17
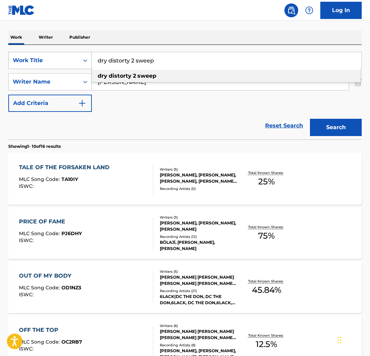
drag, startPoint x: 187, startPoint y: 63, endPoint x: 69, endPoint y: 53, distance: 119.1
click at [69, 53] on div "SearchWithCriteria10e246cc-71b0-40da-a5da-14d7d793d4df Work Title dry distorty …" at bounding box center [184, 60] width 353 height 17
paste input "SWEEP"
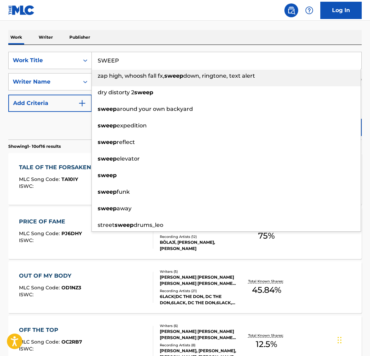
type input "SWEEP"
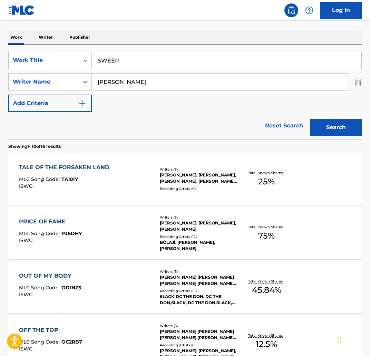
click at [211, 32] on div "Work Writer Publisher" at bounding box center [184, 37] width 353 height 14
click at [347, 127] on button "Search" at bounding box center [336, 127] width 52 height 17
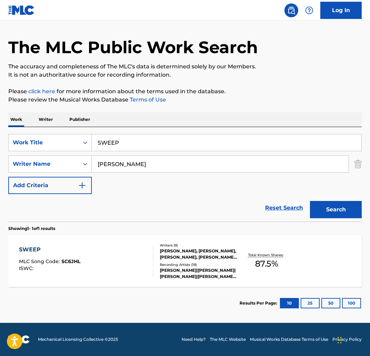
click at [85, 237] on div "SWEEP MLC Song Code : SC6JHL ISWC : Writers ( 9 ) DARREN WALLER, GEORGE MELVIN …" at bounding box center [184, 261] width 353 height 52
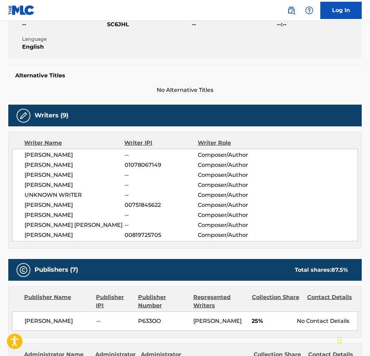
scroll to position [135, 0]
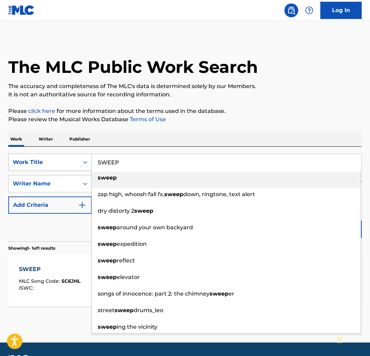
drag, startPoint x: 133, startPoint y: 164, endPoint x: 77, endPoint y: 158, distance: 55.5
click at [77, 158] on div "SearchWithCriteria10e246cc-71b0-40da-a5da-14d7d793d4df Work Title SWEEP sweep z…" at bounding box center [184, 162] width 353 height 17
paste input "URVIVE THE FALL"
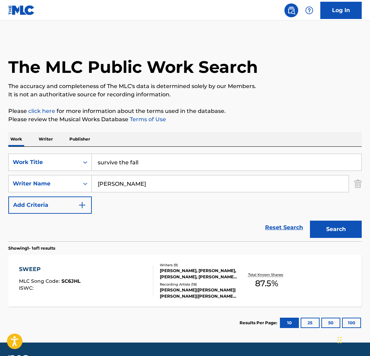
type input "survive the fall"
click at [329, 229] on button "Search" at bounding box center [336, 229] width 52 height 17
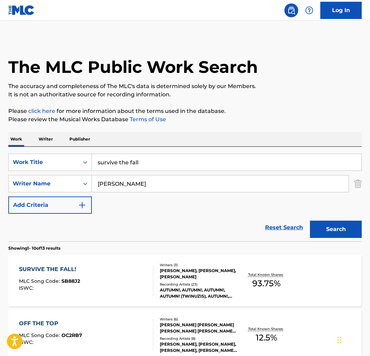
click at [71, 261] on div "SURVIVE THE FALL! MLC Song Code : SB88J2 ISWC : Writers ( 3 ) AIDAN CROTINGER, …" at bounding box center [184, 281] width 353 height 52
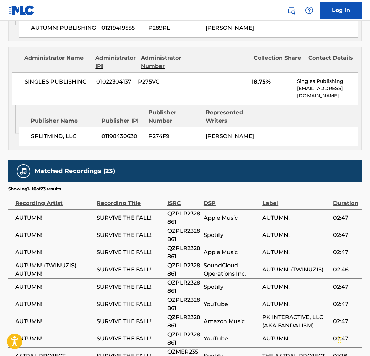
scroll to position [428, 0]
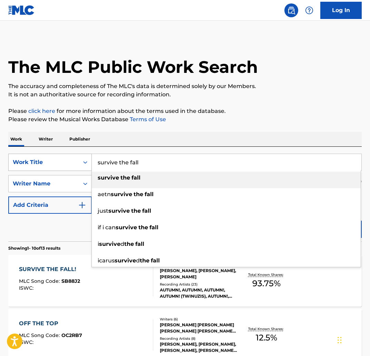
drag, startPoint x: 161, startPoint y: 165, endPoint x: 62, endPoint y: 156, distance: 99.5
click at [62, 156] on div "SearchWithCriteria10e246cc-71b0-40da-a5da-14d7d793d4df Work Title survive the f…" at bounding box center [184, 162] width 353 height 17
paste input "SPREAD THE OPPS"
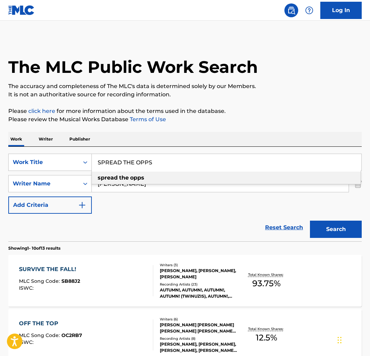
type input "SPREAD THE OPPS"
drag, startPoint x: 256, startPoint y: 127, endPoint x: 201, endPoint y: 196, distance: 87.9
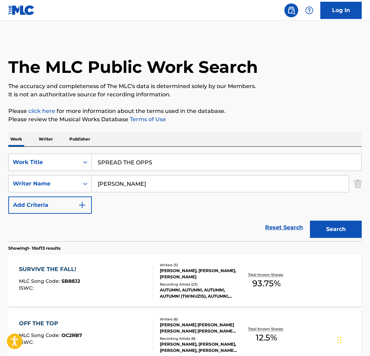
click at [341, 226] on button "Search" at bounding box center [336, 229] width 52 height 17
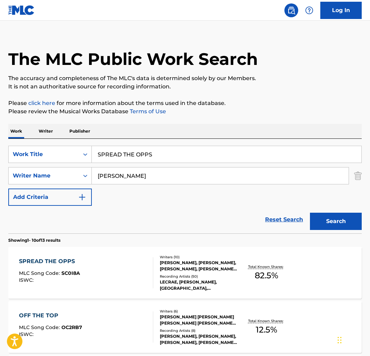
scroll to position [8, 0]
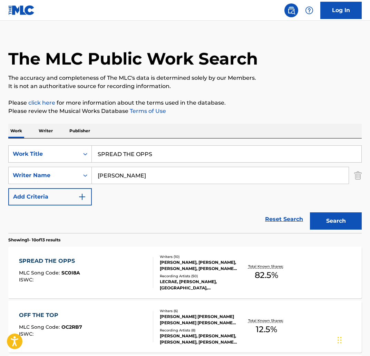
click at [82, 260] on div "SPREAD THE OPPS MLC Song Code : SC0I8A ISWC :" at bounding box center [86, 272] width 134 height 31
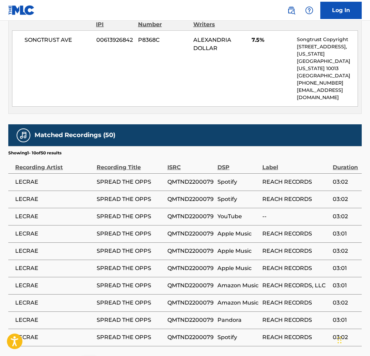
scroll to position [1244, 0]
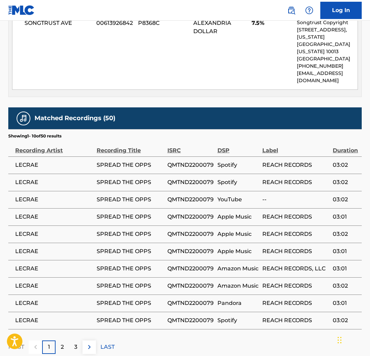
scroll to position [8, 0]
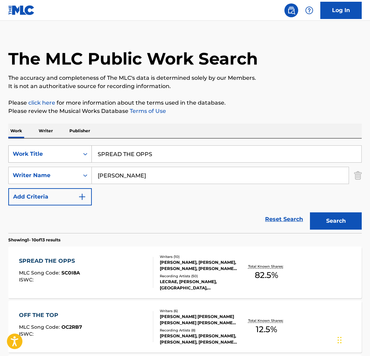
paste input "ILENCE"
drag, startPoint x: 176, startPoint y: 156, endPoint x: 241, endPoint y: 111, distance: 79.0
click at [43, 155] on div "SearchWithCriteria10e246cc-71b0-40da-a5da-14d7d793d4df Work Title SILENCE" at bounding box center [184, 153] width 353 height 17
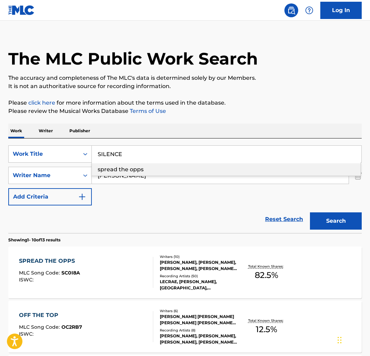
type input "SILENCE"
drag, startPoint x: 245, startPoint y: 103, endPoint x: 256, endPoint y: 135, distance: 33.9
click at [245, 106] on p "Please click here for more information about the terms used in the database." at bounding box center [184, 103] width 353 height 8
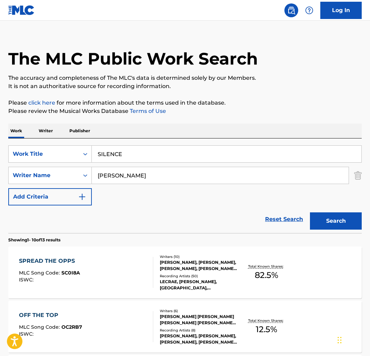
click at [349, 210] on div "Search" at bounding box center [333, 219] width 55 height 28
click at [347, 215] on button "Search" at bounding box center [336, 220] width 52 height 17
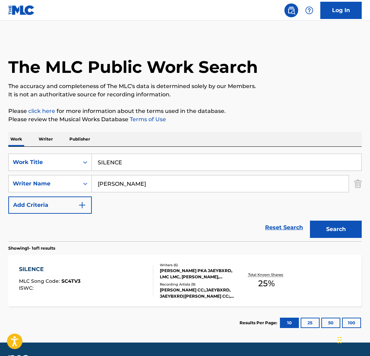
scroll to position [20, 0]
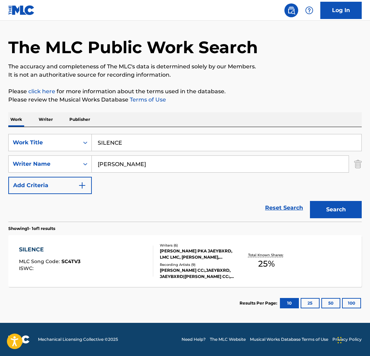
click at [123, 229] on section "Showing 1 - 1 of 1 results" at bounding box center [184, 227] width 353 height 10
click at [108, 249] on div "SILENCE MLC Song Code : SC4TV3 ISWC :" at bounding box center [86, 260] width 134 height 31
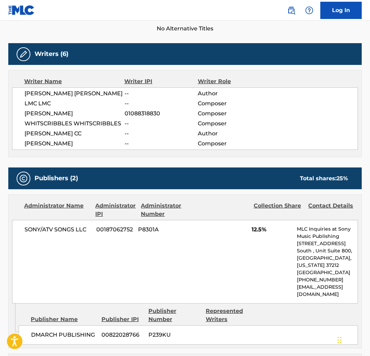
scroll to position [316, 0]
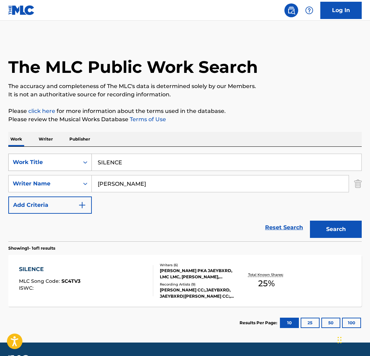
paste input "GMA GAMMA RHO"
drag, startPoint x: 284, startPoint y: 163, endPoint x: 196, endPoint y: 178, distance: 89.2
click at [65, 159] on div "SearchWithCriteria10e246cc-71b0-40da-a5da-14d7d793d4df Work Title SIGMA GAMMA R…" at bounding box center [184, 162] width 353 height 17
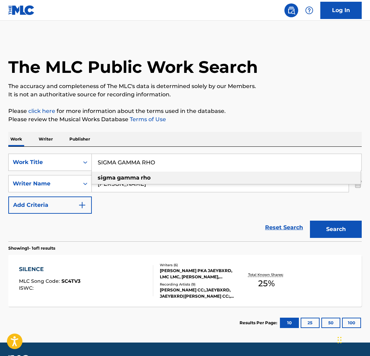
type input "SIGMA GAMMA RHO"
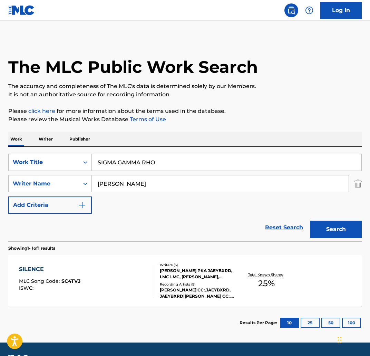
drag, startPoint x: 211, startPoint y: 115, endPoint x: 331, endPoint y: 210, distance: 153.0
click at [212, 117] on p "Please review the Musical Works Database Terms of Use" at bounding box center [184, 119] width 353 height 8
click at [336, 231] on button "Search" at bounding box center [336, 229] width 52 height 17
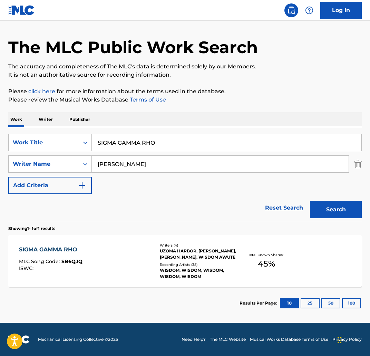
click at [101, 250] on div "SIGMA GAMMA RHO MLC Song Code : SB6QJQ ISWC :" at bounding box center [86, 260] width 134 height 31
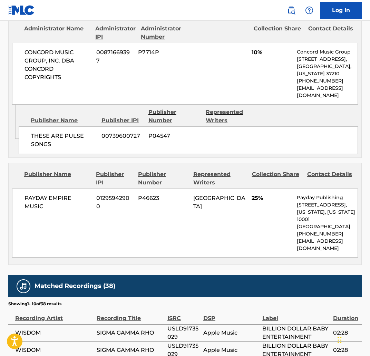
scroll to position [502, 0]
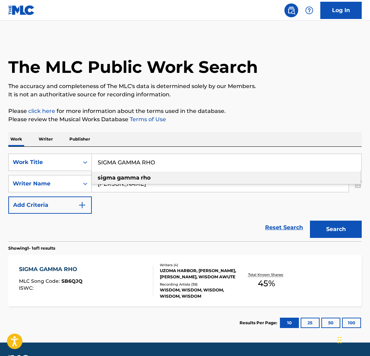
paste input "HOT CLOCK VIOLATIONS"
drag, startPoint x: 178, startPoint y: 159, endPoint x: 50, endPoint y: 151, distance: 128.0
click at [44, 151] on div "SearchWithCriteria10e246cc-71b0-40da-a5da-14d7d793d4df Work Title SHOT CLOCK VI…" at bounding box center [184, 194] width 353 height 95
type input "SHOT CLOCK VIOLATIONS"
click at [344, 226] on button "Search" at bounding box center [336, 229] width 52 height 17
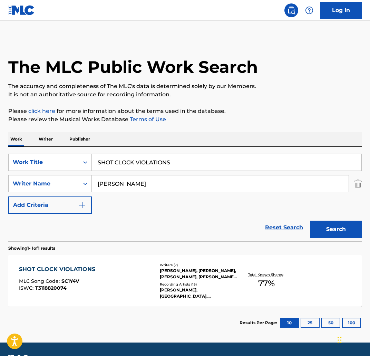
click at [102, 272] on div "SHOT CLOCK VIOLATIONS MLC Song Code : SC1Y4V ISWC : T3118820074" at bounding box center [86, 280] width 134 height 31
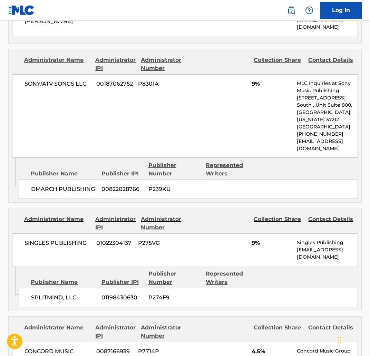
scroll to position [425, 0]
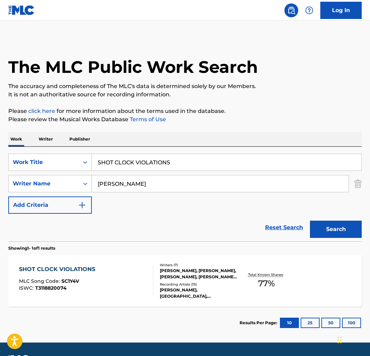
drag, startPoint x: 176, startPoint y: 162, endPoint x: 55, endPoint y: 152, distance: 121.6
click at [52, 152] on div "SearchWithCriteria10e246cc-71b0-40da-a5da-14d7d793d4df Work Title SHOT CLOCK VI…" at bounding box center [184, 194] width 353 height 95
paste input "E SAY HE SAY"
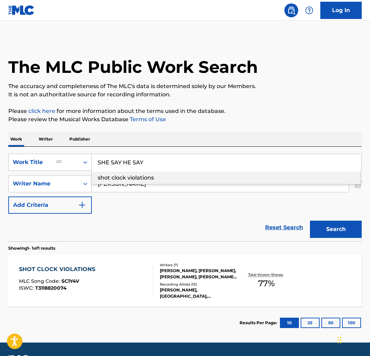
type input "SHE SAY HE SAY"
drag, startPoint x: 295, startPoint y: 143, endPoint x: 298, endPoint y: 148, distance: 6.5
click at [295, 143] on div "Work Writer Publisher" at bounding box center [184, 139] width 353 height 14
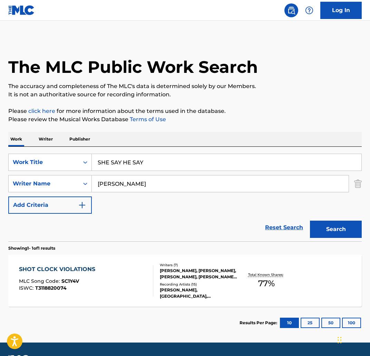
click at [343, 220] on div "Search" at bounding box center [333, 228] width 55 height 28
click at [343, 228] on button "Search" at bounding box center [336, 229] width 52 height 17
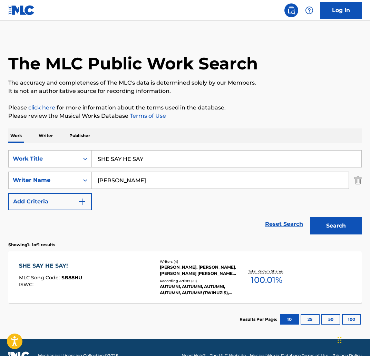
click at [80, 267] on div "SHE SAY HE SAY!" at bounding box center [50, 266] width 63 height 8
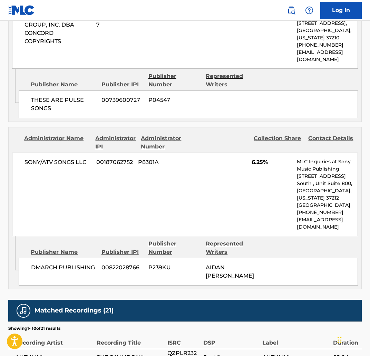
scroll to position [758, 0]
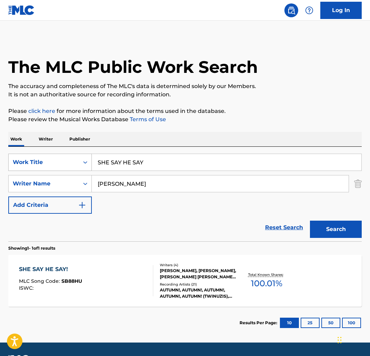
paste input "EX N SADE"
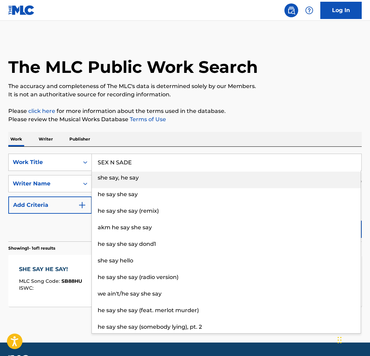
drag, startPoint x: 153, startPoint y: 162, endPoint x: 272, endPoint y: 139, distance: 120.6
click at [70, 154] on div "SearchWithCriteria10e246cc-71b0-40da-a5da-14d7d793d4df Work Title SEX N SADE sh…" at bounding box center [184, 162] width 353 height 17
type input "SEX N SADE"
drag, startPoint x: 278, startPoint y: 130, endPoint x: 332, endPoint y: 184, distance: 76.1
click at [279, 133] on div "The MLC Public Work Search The accuracy and completeness of The MLC's data is d…" at bounding box center [185, 188] width 370 height 301
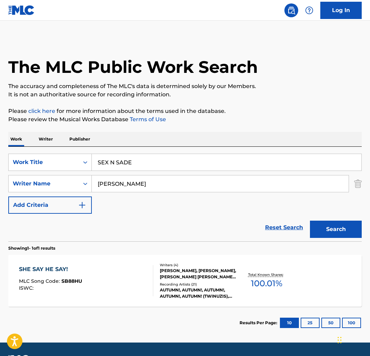
click at [349, 223] on button "Search" at bounding box center [336, 229] width 52 height 17
click at [85, 256] on div "SEX N SADE MLC Song Code : S616PU ISWC : Writers ( 6 ) AIDAN CROTINGER, NOAH ED…" at bounding box center [184, 281] width 353 height 52
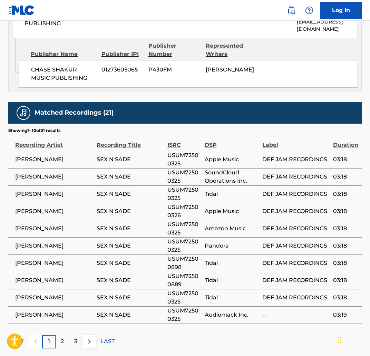
scroll to position [840, 0]
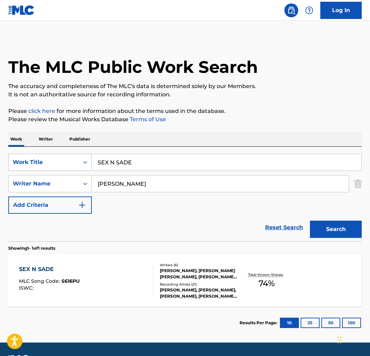
paste input "AMURAI'S MONOLOGU"
drag, startPoint x: 176, startPoint y: 159, endPoint x: 68, endPoint y: 154, distance: 107.5
click at [63, 153] on div "SearchWithCriteria10e246cc-71b0-40da-a5da-14d7d793d4df Work Title SAMURAI'S MON…" at bounding box center [184, 194] width 353 height 95
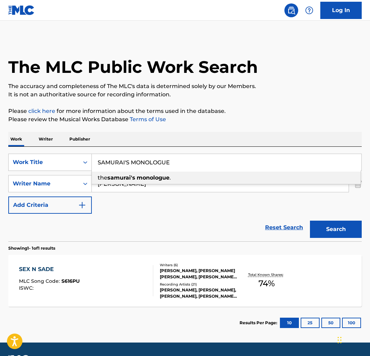
type input "SAMURAI'S MONOLOGUE"
click at [196, 142] on div "Work Writer Publisher" at bounding box center [184, 139] width 353 height 14
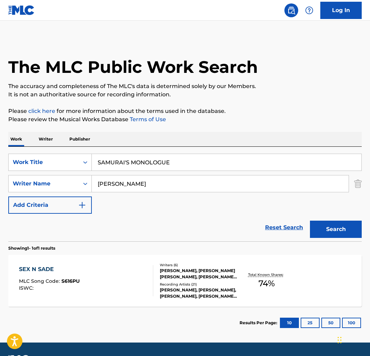
click at [319, 229] on button "Search" at bounding box center [336, 229] width 52 height 17
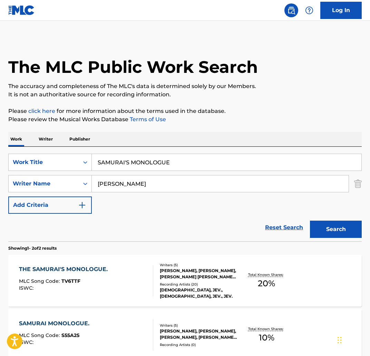
click at [81, 269] on div "THE SAMURAI'S MONOLOGUE." at bounding box center [65, 269] width 92 height 8
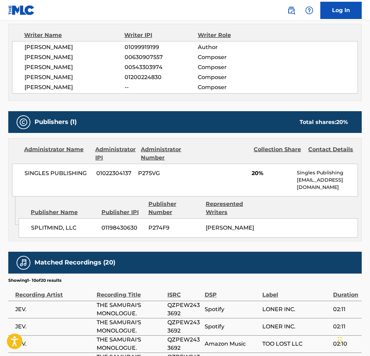
scroll to position [242, 0]
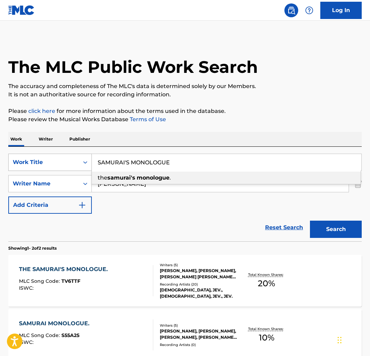
paste input "LMON PINK"
drag, startPoint x: 205, startPoint y: 160, endPoint x: 88, endPoint y: 156, distance: 117.1
click at [64, 155] on div "SearchWithCriteria10e246cc-71b0-40da-a5da-14d7d793d4df Work Title SALMON PINK t…" at bounding box center [184, 162] width 353 height 17
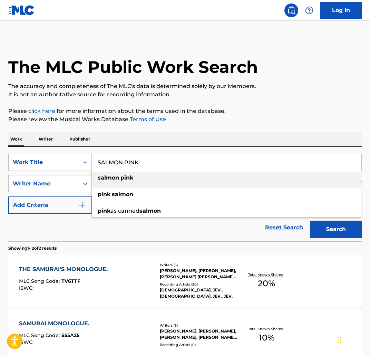
type input "SALMON PINK"
drag, startPoint x: 259, startPoint y: 139, endPoint x: 263, endPoint y: 143, distance: 5.9
click at [259, 139] on div "Work Writer Publisher" at bounding box center [184, 139] width 353 height 14
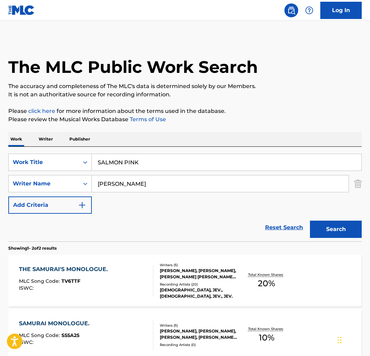
drag, startPoint x: 333, startPoint y: 223, endPoint x: 255, endPoint y: 201, distance: 80.5
click at [332, 223] on button "Search" at bounding box center [336, 229] width 52 height 17
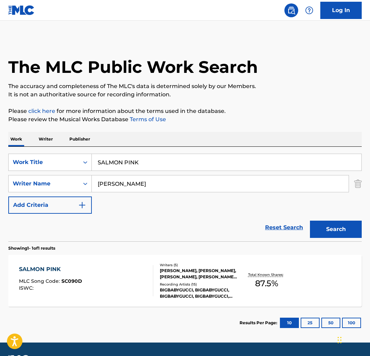
scroll to position [20, 0]
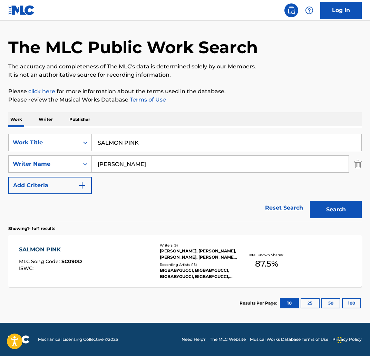
click at [56, 247] on div "SALMON PINK" at bounding box center [50, 249] width 63 height 8
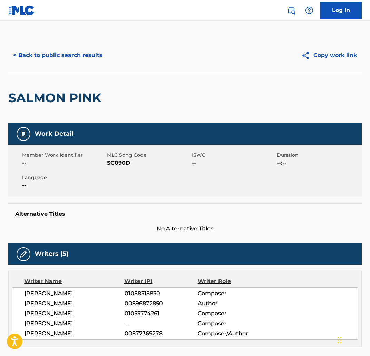
click at [87, 59] on button "< Back to public search results" at bounding box center [57, 55] width 99 height 17
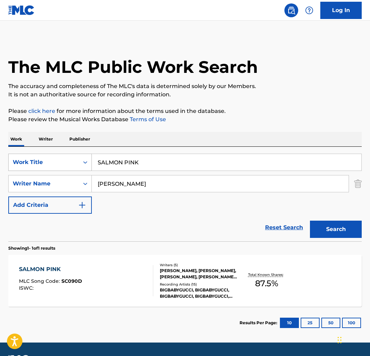
drag, startPoint x: 163, startPoint y: 159, endPoint x: 69, endPoint y: 158, distance: 94.2
click at [69, 158] on div "SearchWithCriteria10e246cc-71b0-40da-a5da-14d7d793d4df Work Title SALMON PINK" at bounding box center [184, 162] width 353 height 17
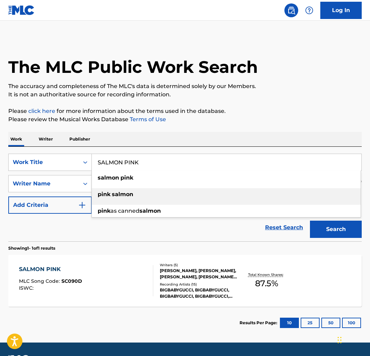
paste input "CRIFICE"
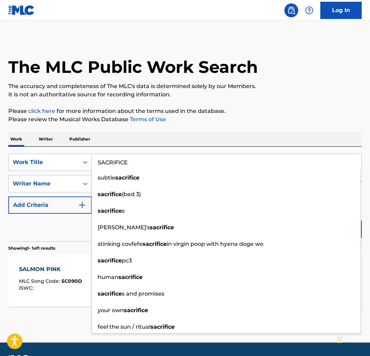
type input "SACRIFICE"
click at [228, 125] on div "The MLC Public Work Search The accuracy and completeness of The MLC's data is d…" at bounding box center [185, 188] width 370 height 301
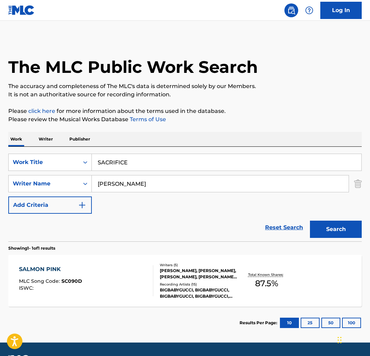
drag, startPoint x: 333, startPoint y: 226, endPoint x: 338, endPoint y: 228, distance: 5.4
click at [336, 227] on button "Search" at bounding box center [336, 229] width 52 height 17
click at [50, 266] on div "SACRIFICE" at bounding box center [50, 269] width 63 height 8
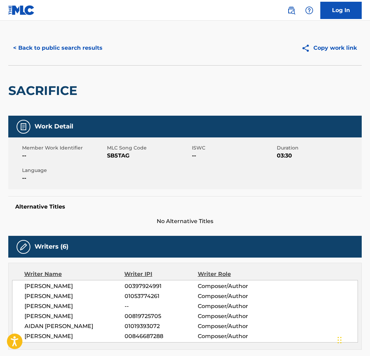
scroll to position [0, 0]
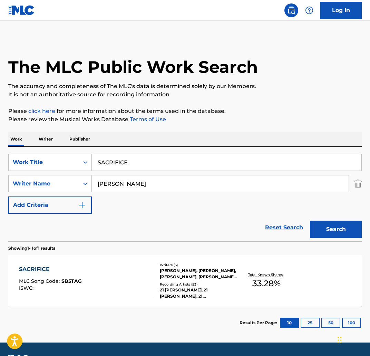
click at [144, 156] on input "SACRIFICE" at bounding box center [227, 162] width 270 height 17
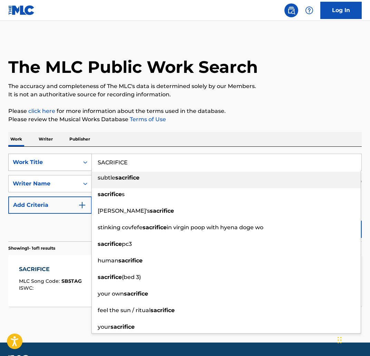
drag, startPoint x: 147, startPoint y: 160, endPoint x: 64, endPoint y: 160, distance: 82.8
click at [64, 160] on div "SearchWithCriteria10e246cc-71b0-40da-a5da-14d7d793d4df Work Title SACRIFICE sub…" at bounding box center [184, 162] width 353 height 17
paste input "ROTATION"
type input "ROTATION"
click at [145, 128] on div "The MLC Public Work Search The accuracy and completeness of The MLC's data is d…" at bounding box center [185, 188] width 370 height 301
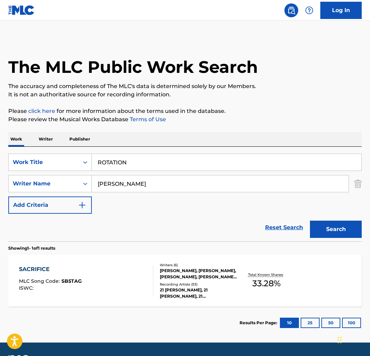
click at [343, 229] on button "Search" at bounding box center [336, 229] width 52 height 17
click at [60, 270] on div "ROTATION" at bounding box center [50, 269] width 63 height 8
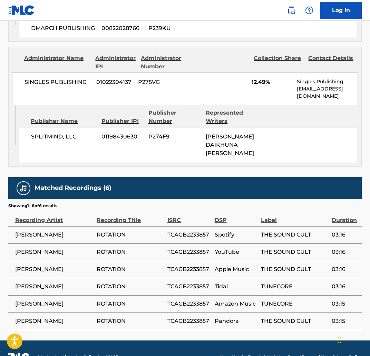
scroll to position [512, 0]
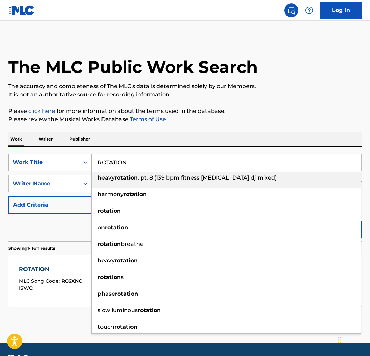
drag, startPoint x: 144, startPoint y: 159, endPoint x: 86, endPoint y: 159, distance: 58.3
click at [86, 159] on div "SearchWithCriteria10e246cc-71b0-40da-a5da-14d7d793d4df Work Title ROTATION heav…" at bounding box center [184, 162] width 353 height 17
paste input "EWIND TIME"
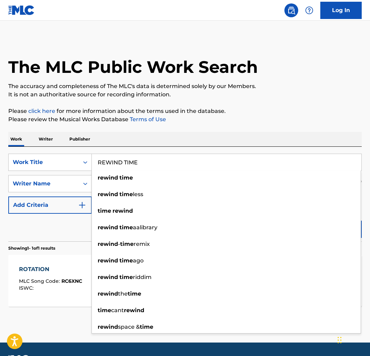
type input "REWIND TIME"
click at [210, 120] on p "Please review the Musical Works Database Terms of Use" at bounding box center [184, 119] width 353 height 8
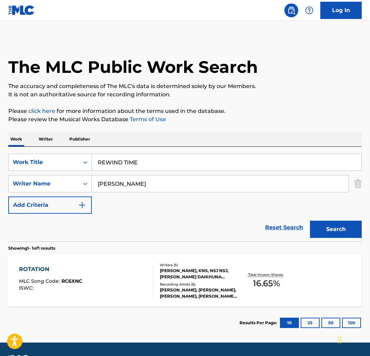
click at [334, 227] on button "Search" at bounding box center [336, 229] width 52 height 17
click at [43, 263] on div "REWIND TIME MLC Song Code : RC6XLT ISWC : Writers ( 4 ) WILL YANEZ, JOSEPH DAGB…" at bounding box center [184, 281] width 353 height 52
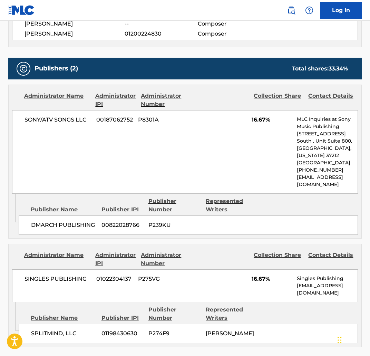
scroll to position [280, 0]
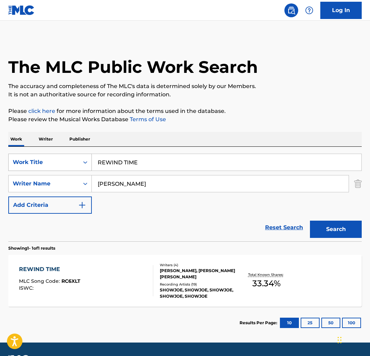
drag, startPoint x: 160, startPoint y: 167, endPoint x: 59, endPoint y: 155, distance: 101.9
click at [59, 155] on div "SearchWithCriteria10e246cc-71b0-40da-a5da-14d7d793d4df Work Title REWIND TIME" at bounding box center [184, 162] width 353 height 17
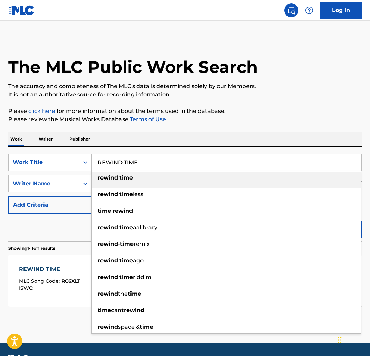
paste input "D"
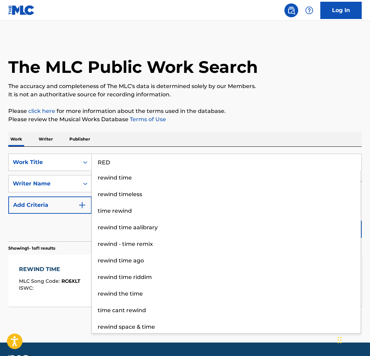
type input "RED"
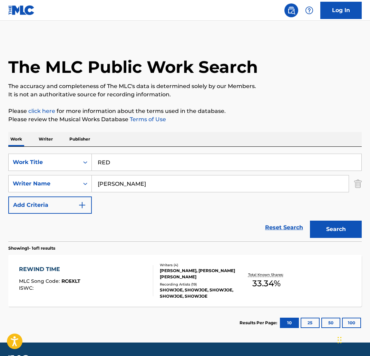
drag, startPoint x: 199, startPoint y: 123, endPoint x: 344, endPoint y: 225, distance: 177.3
click at [201, 124] on div "The MLC Public Work Search The accuracy and completeness of The MLC's data is d…" at bounding box center [185, 188] width 370 height 301
click at [353, 233] on button "Search" at bounding box center [336, 229] width 52 height 17
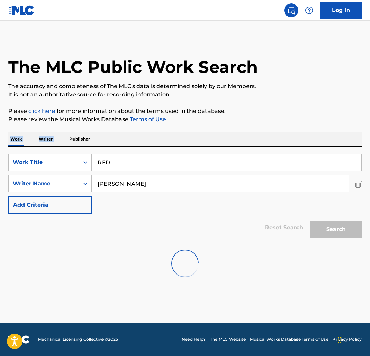
scroll to position [20, 0]
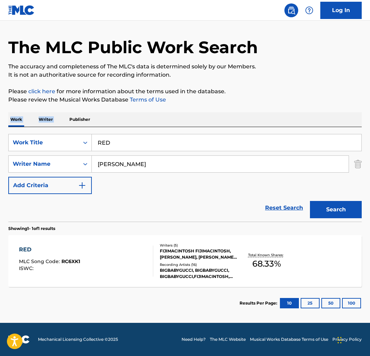
click at [52, 249] on div "RED" at bounding box center [49, 249] width 61 height 8
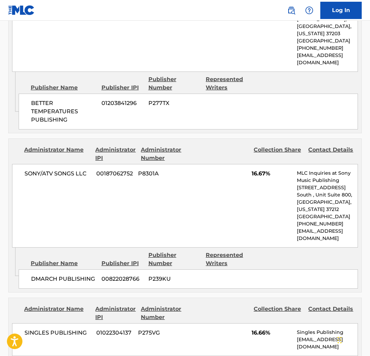
scroll to position [431, 0]
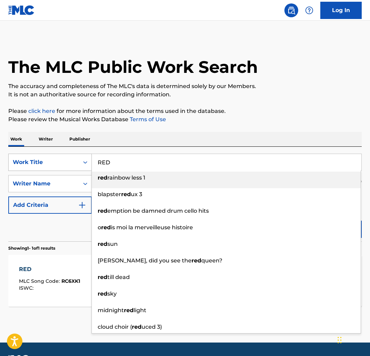
drag, startPoint x: 158, startPoint y: 169, endPoint x: 73, endPoint y: 158, distance: 86.3
click at [73, 158] on div "SearchWithCriteria10e246cc-71b0-40da-a5da-14d7d793d4df Work Title RED red rainb…" at bounding box center [184, 162] width 353 height 17
paste input "AL SHIT"
type input "REAL SHIT"
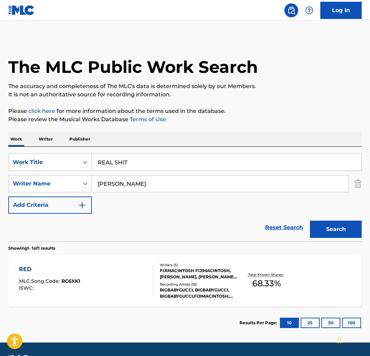
drag, startPoint x: 204, startPoint y: 101, endPoint x: 218, endPoint y: 117, distance: 21.0
click at [204, 101] on div "The MLC Public Work Search The accuracy and completeness of The MLC's data is d…" at bounding box center [185, 188] width 370 height 301
click at [326, 223] on button "Search" at bounding box center [336, 229] width 52 height 17
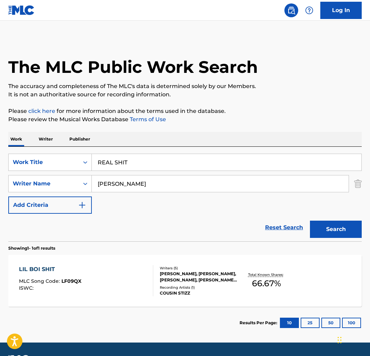
click at [103, 258] on div "LIL BOI SHIT MLC Song Code : LF09QX ISWC : Writers ( 5 ) NICK VARVATSOULIS, MIC…" at bounding box center [184, 281] width 353 height 52
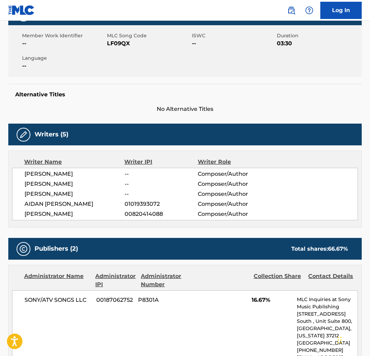
scroll to position [145, 0]
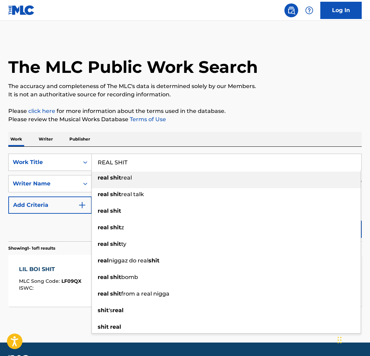
drag, startPoint x: 163, startPoint y: 162, endPoint x: 68, endPoint y: 152, distance: 95.1
click at [68, 152] on div "SearchWithCriteria10e246cc-71b0-40da-a5da-14d7d793d4df Work Title REAL SHIT rea…" at bounding box center [184, 194] width 353 height 95
paste input "QUE NOS PASO"
type input "QUE NOS PASO"
drag, startPoint x: 167, startPoint y: 115, endPoint x: 195, endPoint y: 138, distance: 35.8
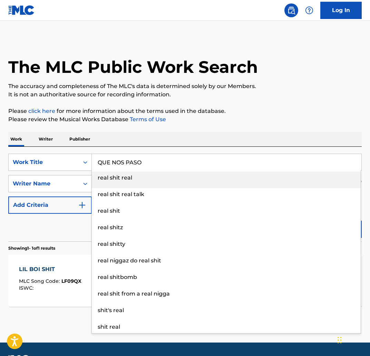
click at [167, 115] on p "Please review the Musical Works Database Terms of Use" at bounding box center [184, 119] width 353 height 8
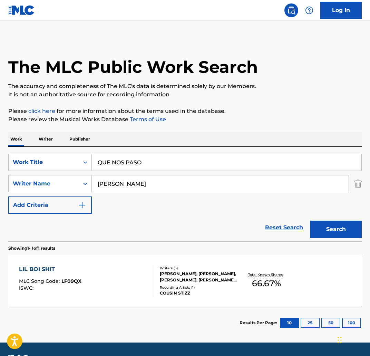
click at [346, 233] on button "Search" at bounding box center [336, 229] width 52 height 17
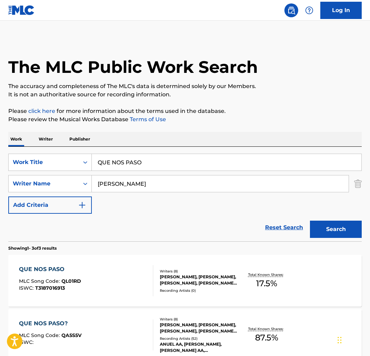
click at [63, 265] on div "QUE NOS PASO" at bounding box center [50, 269] width 62 height 8
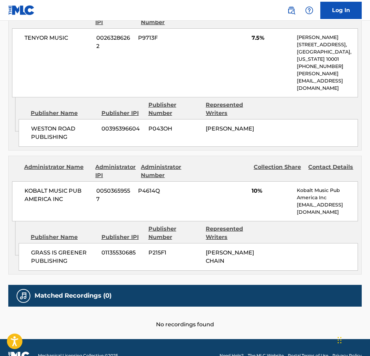
scroll to position [408, 0]
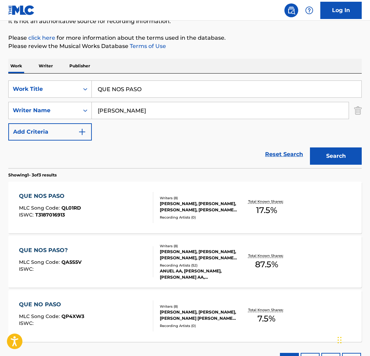
scroll to position [80, 0]
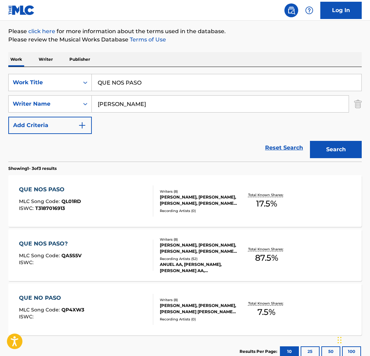
click at [44, 245] on div "QUE NOS PASO?" at bounding box center [50, 244] width 62 height 8
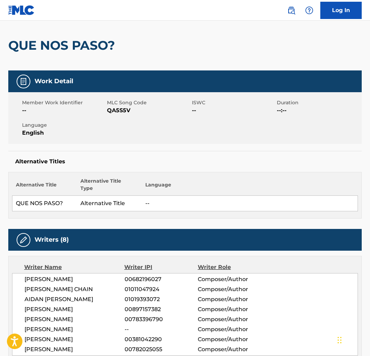
scroll to position [55, 0]
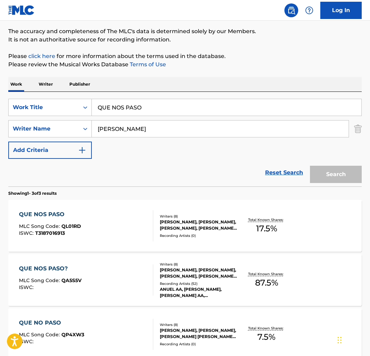
scroll to position [80, 0]
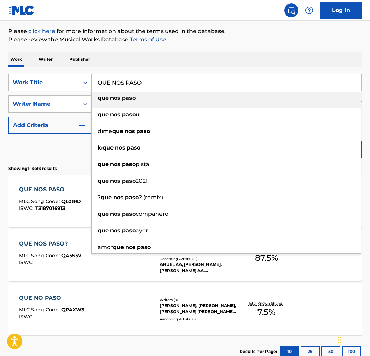
drag, startPoint x: 149, startPoint y: 79, endPoint x: 69, endPoint y: 73, distance: 79.9
click at [69, 73] on div "SearchWithCriteria10e246cc-71b0-40da-a5da-14d7d793d4df Work Title QUE NOS PASO …" at bounding box center [184, 114] width 353 height 95
paste input "PYREX"
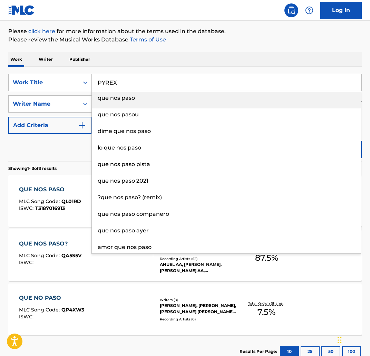
type input "PYREX"
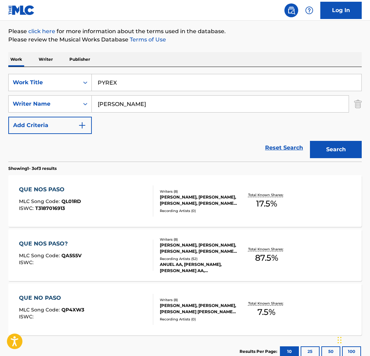
click at [166, 64] on div "Work Writer Publisher" at bounding box center [184, 59] width 353 height 14
click at [333, 138] on div "Search" at bounding box center [333, 148] width 55 height 28
click at [334, 150] on button "Search" at bounding box center [336, 149] width 52 height 17
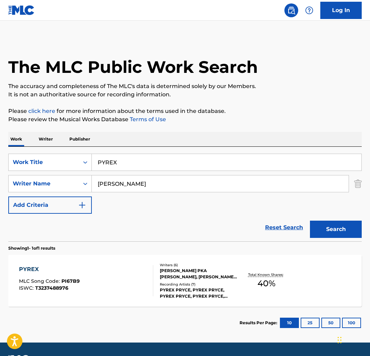
click at [76, 271] on div "PYREX" at bounding box center [49, 269] width 61 height 8
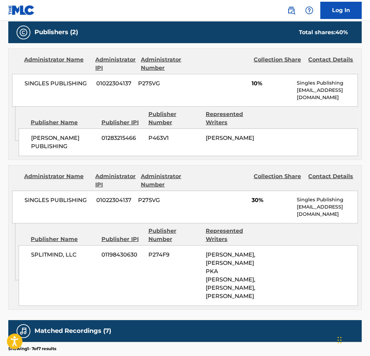
scroll to position [340, 0]
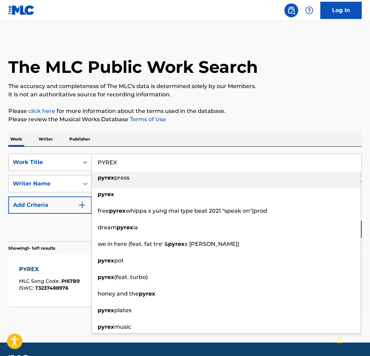
drag, startPoint x: 158, startPoint y: 159, endPoint x: 59, endPoint y: 158, distance: 99.4
click at [59, 158] on div "SearchWithCriteria10e246cc-71b0-40da-a5da-14d7d793d4df Work Title PYREX pyrex p…" at bounding box center [184, 162] width 353 height 17
paste input "LAN B"
type input "PLAN B"
drag, startPoint x: 154, startPoint y: 89, endPoint x: 124, endPoint y: 154, distance: 72.1
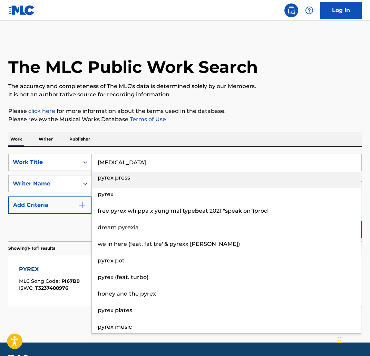
click at [154, 89] on p "The accuracy and completeness of The MLC's data is determined solely by our Mem…" at bounding box center [184, 86] width 353 height 8
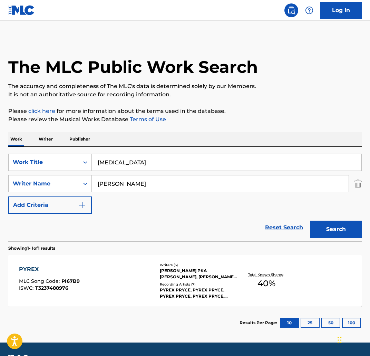
drag, startPoint x: 360, startPoint y: 228, endPoint x: 340, endPoint y: 235, distance: 21.9
click at [360, 228] on button "Search" at bounding box center [336, 229] width 52 height 17
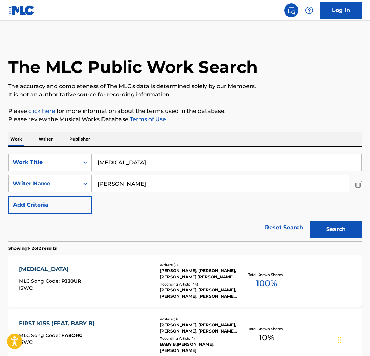
click at [30, 267] on div "PLAN B" at bounding box center [50, 269] width 62 height 8
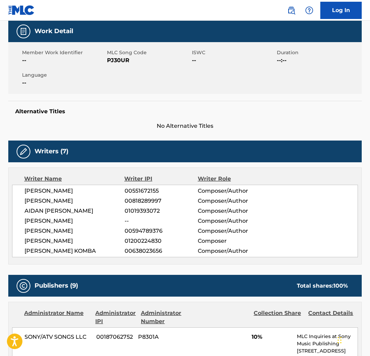
scroll to position [104, 0]
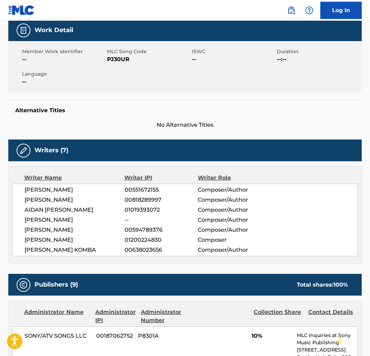
click at [122, 262] on div "Writer Name Writer IPI Writer Role DAVID BIJAN HUGHES 00551672155 Composer/Auth…" at bounding box center [184, 214] width 353 height 97
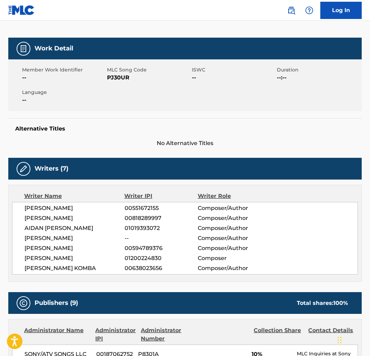
scroll to position [0, 0]
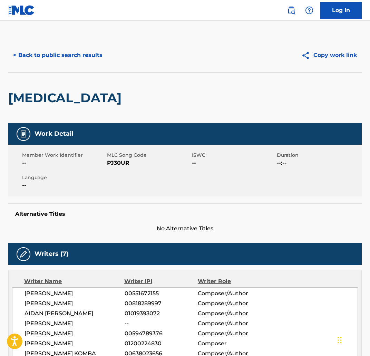
click at [68, 62] on button "< Back to public search results" at bounding box center [57, 55] width 99 height 17
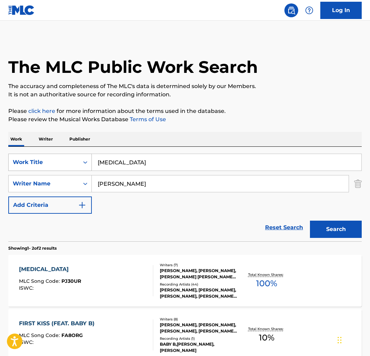
paste input "PHONE NUMBER"
drag, startPoint x: 93, startPoint y: 162, endPoint x: 180, endPoint y: 165, distance: 87.4
click at [180, 165] on input "PHONE NUMBERPLAN B" at bounding box center [227, 162] width 270 height 17
click at [178, 162] on input "PHONE NUMBERPLAN B" at bounding box center [227, 162] width 270 height 17
type input "PHONE NUMBER"
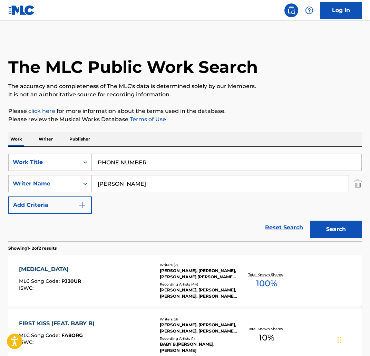
click at [310, 221] on button "Search" at bounding box center [336, 229] width 52 height 17
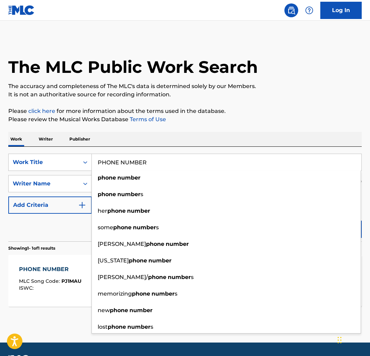
click at [64, 268] on div "PHONE NUMBER" at bounding box center [50, 269] width 62 height 8
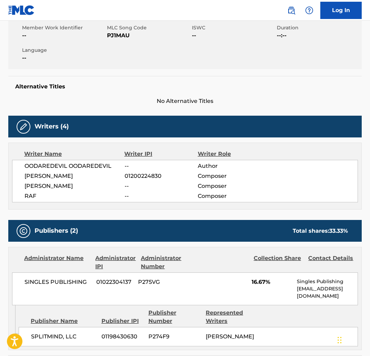
scroll to position [129, 0]
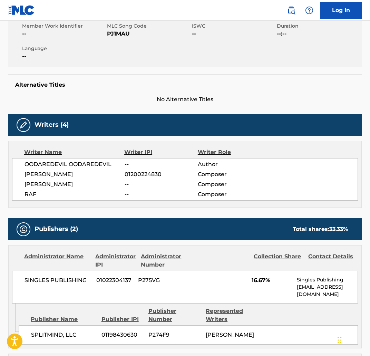
click at [126, 211] on div "Work Detail Member Work Identifier -- MLC Song Code PJ1MAU ISWC -- Duration --:…" at bounding box center [184, 318] width 353 height 649
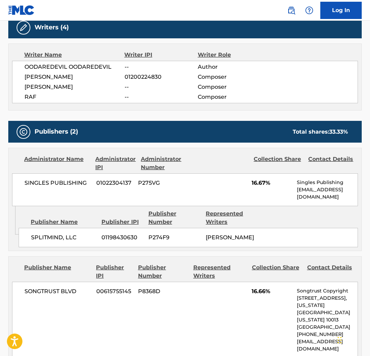
scroll to position [319, 0]
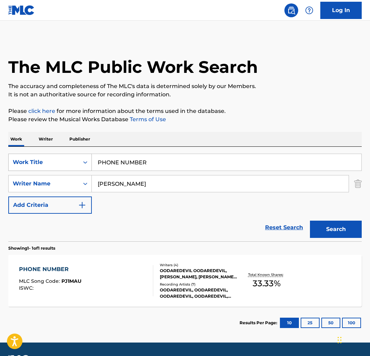
drag, startPoint x: 164, startPoint y: 160, endPoint x: 90, endPoint y: 154, distance: 74.5
click at [90, 154] on div "SearchWithCriteria10e246cc-71b0-40da-a5da-14d7d793d4df Work Title PHONE NUMBER" at bounding box center [184, 162] width 353 height 17
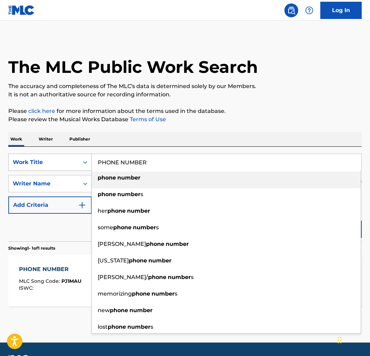
paste input "OUTTHEWAY"
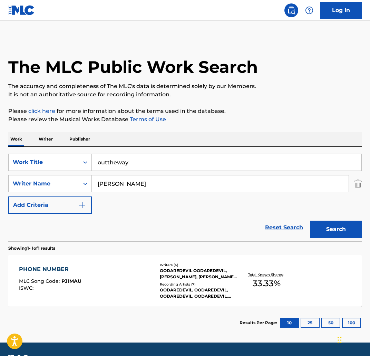
click at [333, 226] on button "Search" at bounding box center [336, 229] width 52 height 17
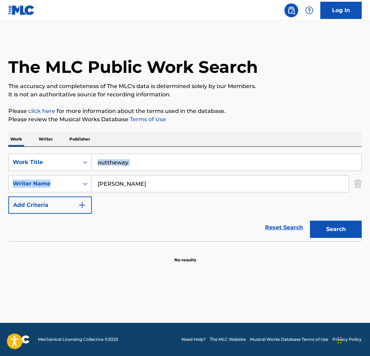
drag, startPoint x: 183, startPoint y: 172, endPoint x: 341, endPoint y: 225, distance: 166.8
click at [81, 168] on div "SearchWithCriteria10e246cc-71b0-40da-a5da-14d7d793d4df Work Title outtheway Sea…" at bounding box center [184, 184] width 353 height 60
click at [177, 131] on div "The MLC Public Work Search The accuracy and completeness of The MLC's data is d…" at bounding box center [185, 150] width 370 height 225
drag, startPoint x: 146, startPoint y: 162, endPoint x: 56, endPoint y: 159, distance: 90.5
click at [56, 159] on div "SearchWithCriteria10e246cc-71b0-40da-a5da-14d7d793d4df Work Title outtheway" at bounding box center [184, 162] width 353 height 17
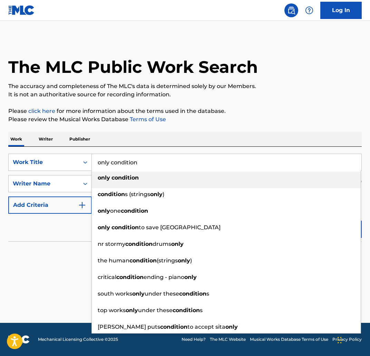
type input "only condition"
click at [225, 178] on div "only condition" at bounding box center [226, 178] width 269 height 12
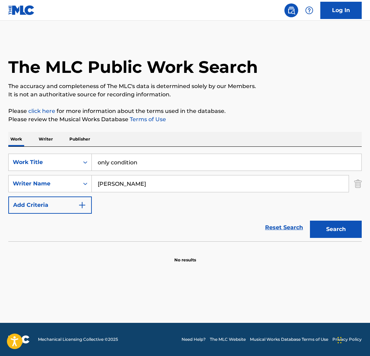
click at [345, 235] on button "Search" at bounding box center [336, 229] width 52 height 17
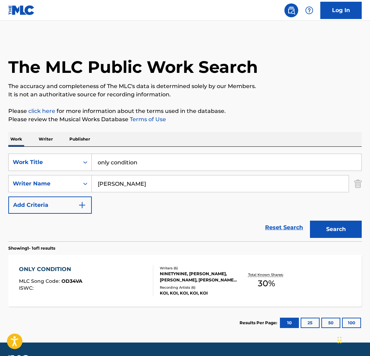
click at [74, 271] on div "ONLY CONDITION" at bounding box center [51, 269] width 64 height 8
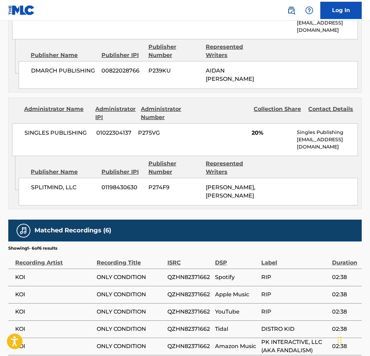
scroll to position [460, 0]
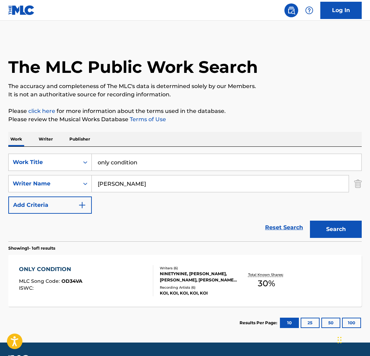
paste input "OFFICER REX"
drag, startPoint x: 152, startPoint y: 161, endPoint x: 214, endPoint y: 153, distance: 62.7
click at [59, 152] on div "SearchWithCriteria10e246cc-71b0-40da-a5da-14d7d793d4df Work Title OFFICER REX S…" at bounding box center [184, 194] width 353 height 95
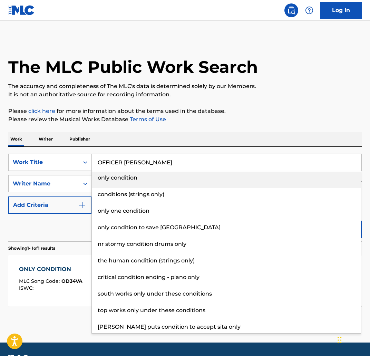
type input "OFFICER REX"
drag, startPoint x: 234, startPoint y: 125, endPoint x: 237, endPoint y: 127, distance: 3.9
click at [235, 125] on div "The MLC Public Work Search The accuracy and completeness of The MLC's data is d…" at bounding box center [185, 188] width 370 height 301
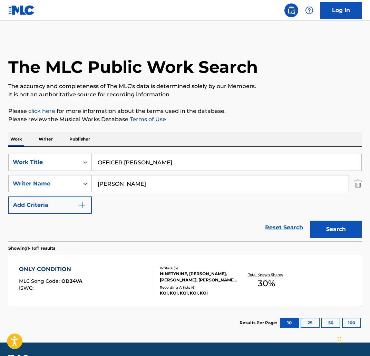
click at [347, 222] on button "Search" at bounding box center [336, 229] width 52 height 17
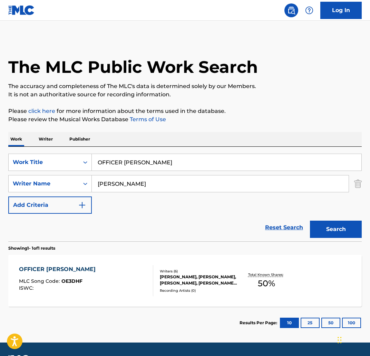
click at [60, 268] on div "OFFICER REX" at bounding box center [59, 269] width 80 height 8
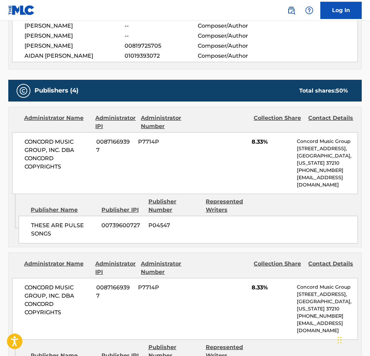
scroll to position [196, 0]
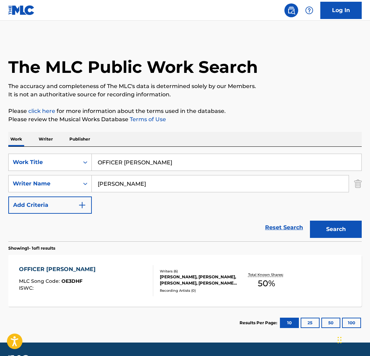
drag, startPoint x: 174, startPoint y: 165, endPoint x: 101, endPoint y: 154, distance: 74.1
click at [101, 154] on input "OFFICER REX" at bounding box center [227, 162] width 270 height 17
paste input "THE TOP"
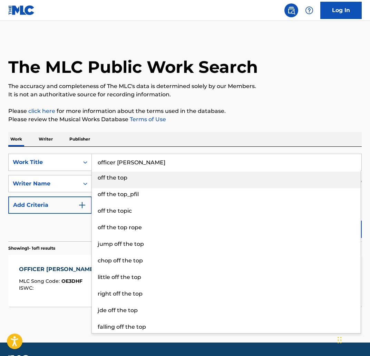
type input "officer rex"
click at [150, 128] on div "The MLC Public Work Search The accuracy and completeness of The MLC's data is d…" at bounding box center [185, 188] width 370 height 301
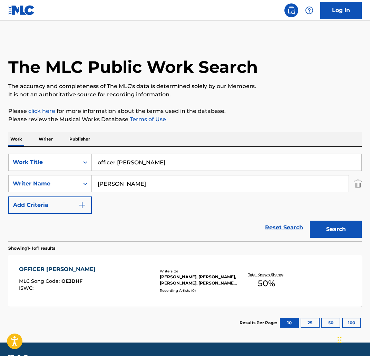
click at [331, 224] on button "Search" at bounding box center [336, 229] width 52 height 17
click at [96, 271] on div "OFFICER REX MLC Song Code : OE3DHF ISWC :" at bounding box center [86, 280] width 134 height 31
paste input "NO WONDER"
drag, startPoint x: 89, startPoint y: 157, endPoint x: 142, endPoint y: 162, distance: 53.0
click at [108, 160] on input "NO WONDER" at bounding box center [227, 162] width 270 height 17
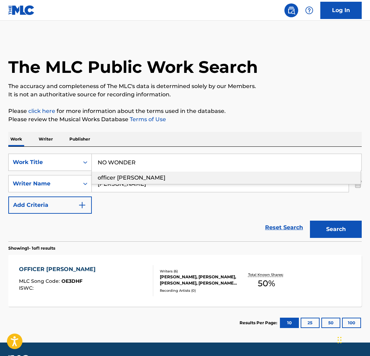
type input "NO WONDER"
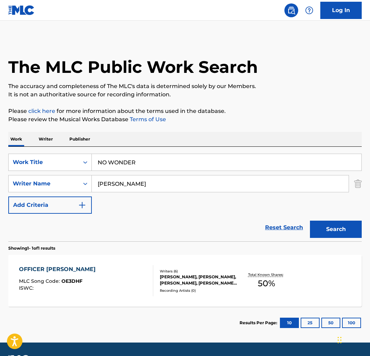
drag, startPoint x: 136, startPoint y: 107, endPoint x: 214, endPoint y: 158, distance: 93.3
click at [136, 108] on p "Please click here for more information about the terms used in the database." at bounding box center [184, 111] width 353 height 8
click at [343, 226] on button "Search" at bounding box center [336, 229] width 52 height 17
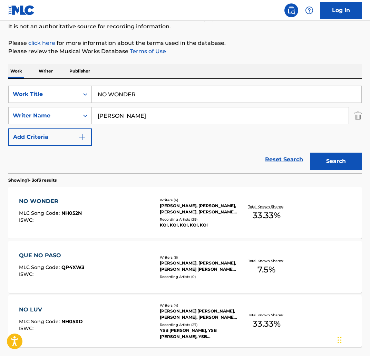
scroll to position [70, 0]
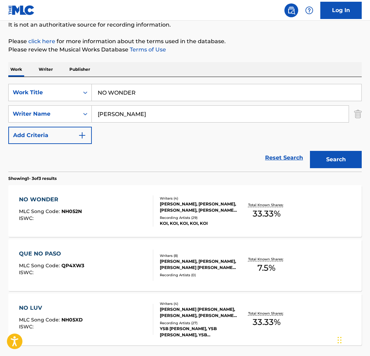
click at [48, 198] on div "NO WONDER" at bounding box center [50, 199] width 63 height 8
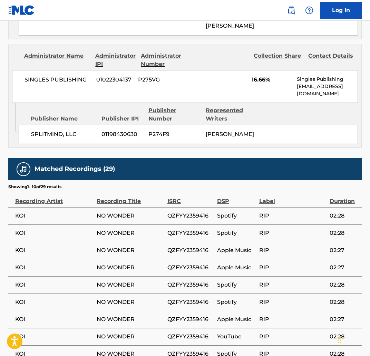
scroll to position [495, 0]
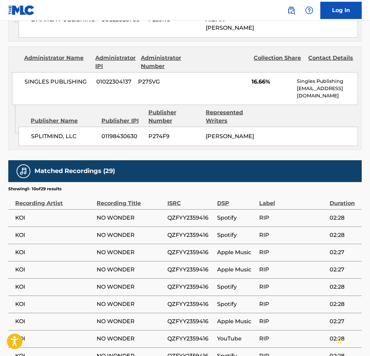
scroll to position [70, 0]
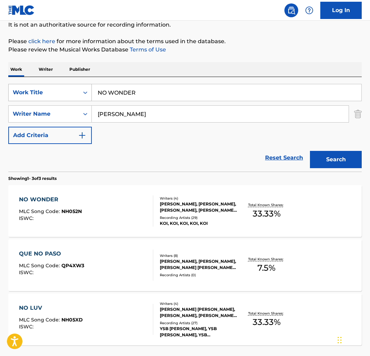
paste input "LUV"
drag, startPoint x: 86, startPoint y: 94, endPoint x: 95, endPoint y: 94, distance: 8.3
click at [84, 94] on div "SearchWithCriteria10e246cc-71b0-40da-a5da-14d7d793d4df Work Title NO LUV" at bounding box center [184, 92] width 353 height 17
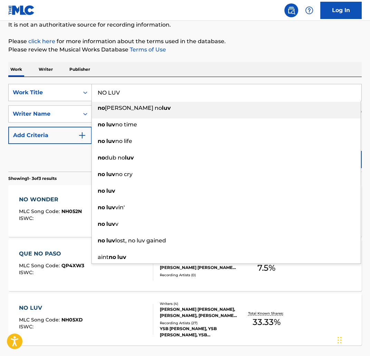
type input "NO LUV"
click at [164, 77] on div "Work Writer Publisher" at bounding box center [184, 69] width 353 height 15
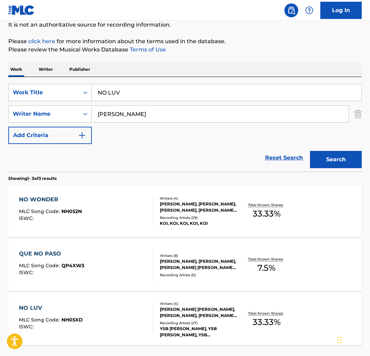
click at [53, 306] on div "NO LUV" at bounding box center [51, 308] width 64 height 8
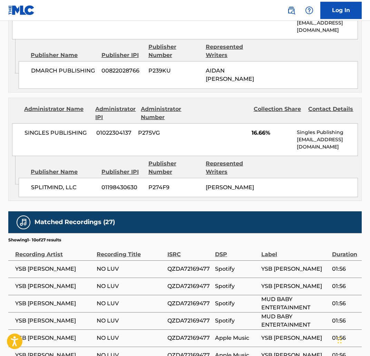
scroll to position [450, 0]
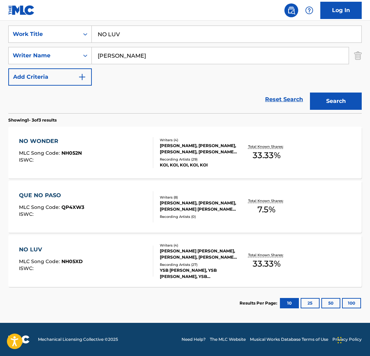
scroll to position [70, 0]
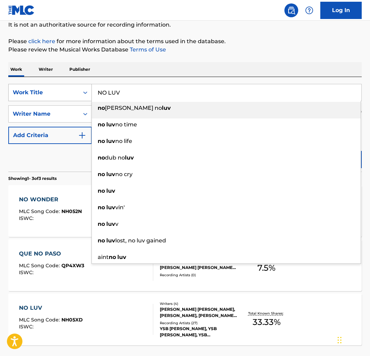
paste input "EED IT"
drag, startPoint x: 163, startPoint y: 98, endPoint x: 91, endPoint y: 90, distance: 71.9
click at [91, 90] on div "SearchWithCriteria10e246cc-71b0-40da-a5da-14d7d793d4df Work Title NEED IT no mo…" at bounding box center [184, 92] width 353 height 17
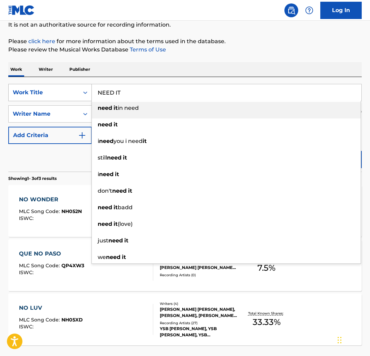
scroll to position [128, 0]
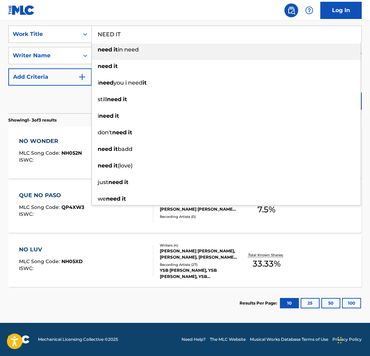
type input "NEED IT"
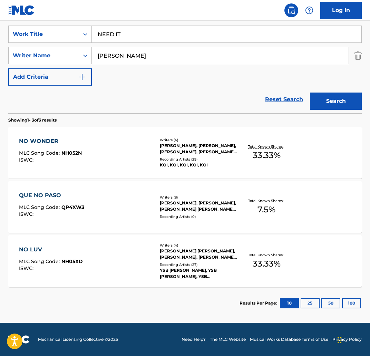
drag, startPoint x: 65, startPoint y: 95, endPoint x: 221, endPoint y: 108, distance: 156.6
click at [66, 95] on div "Reset Search Search" at bounding box center [184, 100] width 353 height 28
click at [321, 101] on button "Search" at bounding box center [336, 100] width 52 height 17
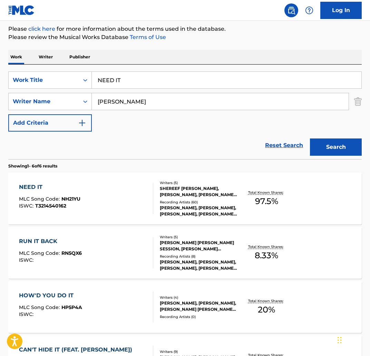
scroll to position [84, 0]
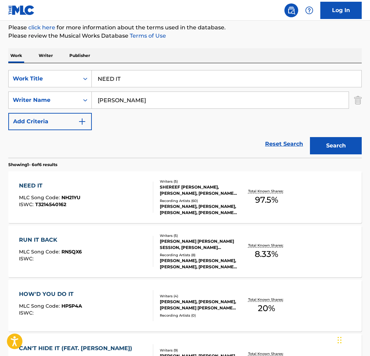
click at [34, 186] on div "NEED IT" at bounding box center [49, 186] width 61 height 8
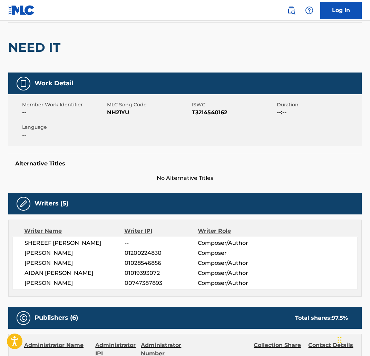
scroll to position [46, 0]
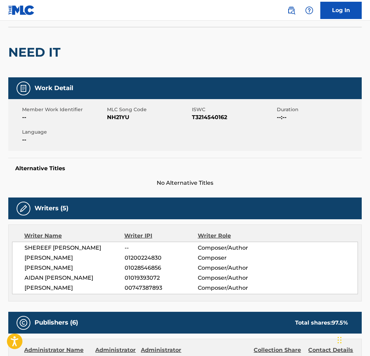
scroll to position [84, 0]
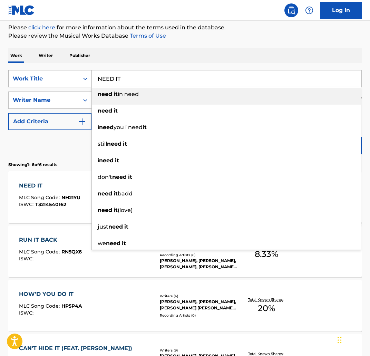
paste input "ASTY BABY TATE REMIX"
drag, startPoint x: 139, startPoint y: 82, endPoint x: 61, endPoint y: 79, distance: 78.1
click at [61, 79] on div "SearchWithCriteria10e246cc-71b0-40da-a5da-14d7d793d4df Work Title NASTY BABY TA…" at bounding box center [184, 78] width 353 height 17
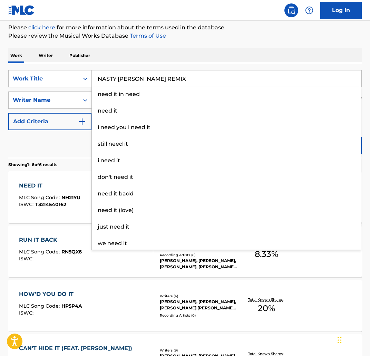
type input "NASTY BABY TATE REMIX"
click at [285, 62] on div "Work Writer Publisher" at bounding box center [184, 55] width 353 height 14
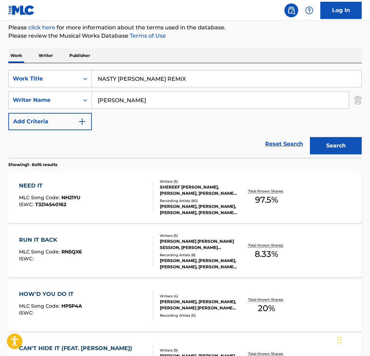
click at [337, 151] on button "Search" at bounding box center [336, 145] width 52 height 17
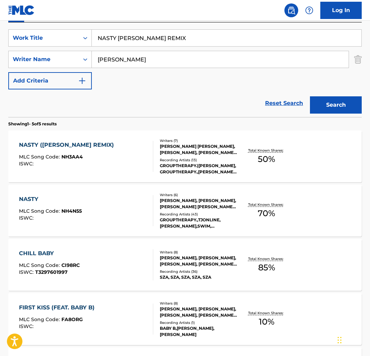
scroll to position [128, 0]
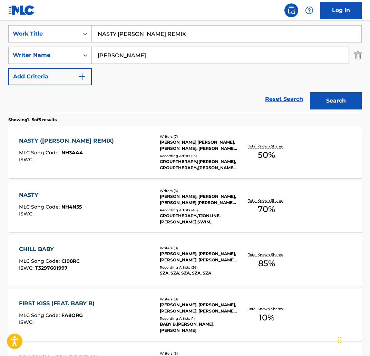
click at [89, 144] on div "NASTY (BABY TATE REMIX)" at bounding box center [68, 141] width 98 height 8
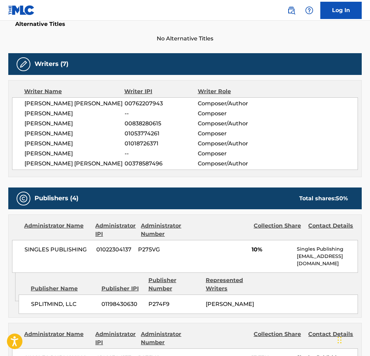
scroll to position [205, 0]
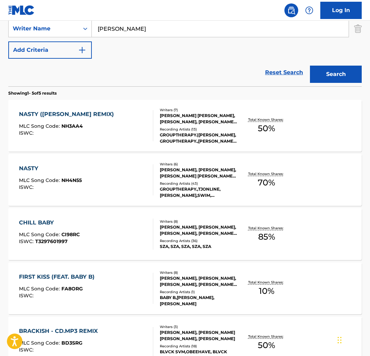
scroll to position [128, 0]
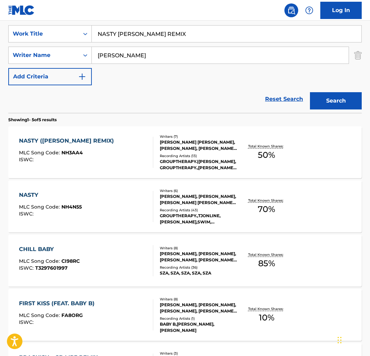
click at [55, 194] on div "NASTY" at bounding box center [50, 195] width 63 height 8
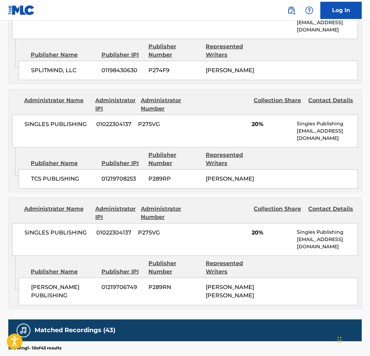
scroll to position [314, 0]
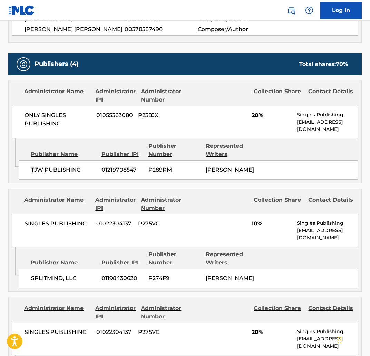
scroll to position [128, 0]
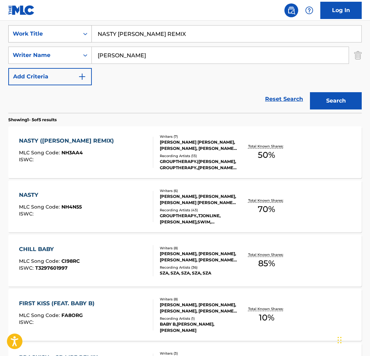
drag, startPoint x: 221, startPoint y: 38, endPoint x: 63, endPoint y: 37, distance: 157.7
click at [63, 37] on div "SearchWithCriteria10e246cc-71b0-40da-a5da-14d7d793d4df Work Title NASTY BABY TA…" at bounding box center [184, 33] width 353 height 17
paste input "MYSELF AGAIN"
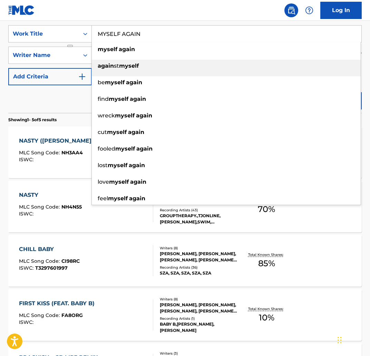
click at [245, 76] on li "again st myself" at bounding box center [226, 68] width 269 height 17
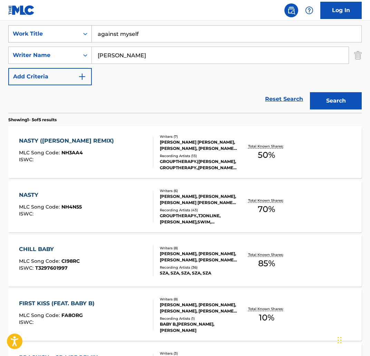
drag, startPoint x: 118, startPoint y: 32, endPoint x: 82, endPoint y: 35, distance: 35.3
click at [82, 35] on div "SearchWithCriteria10e246cc-71b0-40da-a5da-14d7d793d4df Work Title against myself" at bounding box center [184, 33] width 353 height 17
paste input "MYSELF AGAIN"
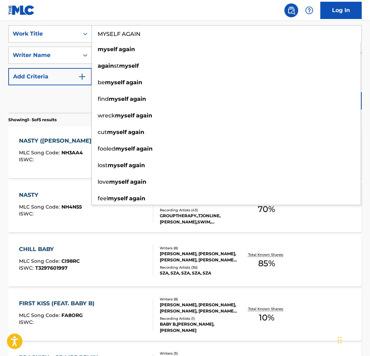
type input "MYSELF AGAIN"
click at [76, 99] on div "Reset Search Search" at bounding box center [184, 99] width 353 height 28
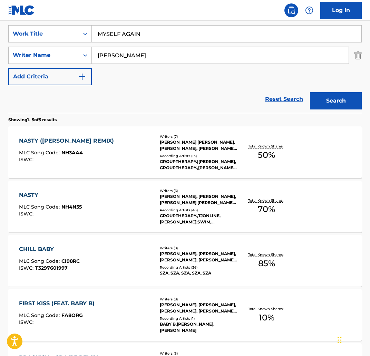
drag, startPoint x: 345, startPoint y: 105, endPoint x: 341, endPoint y: 112, distance: 8.5
click at [345, 105] on button "Search" at bounding box center [336, 100] width 52 height 17
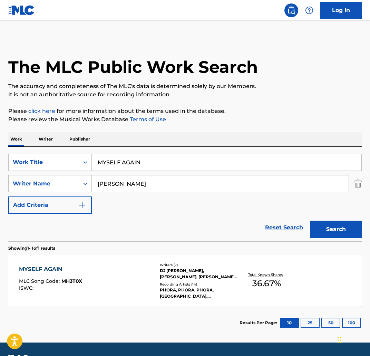
scroll to position [20, 0]
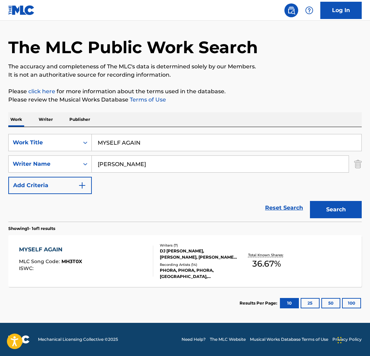
click at [92, 243] on div "MYSELF AGAIN MLC Song Code : MH3T0X ISWC : Writers ( 7 ) DJ MXNGO, CAM ROUSE, C…" at bounding box center [184, 261] width 353 height 52
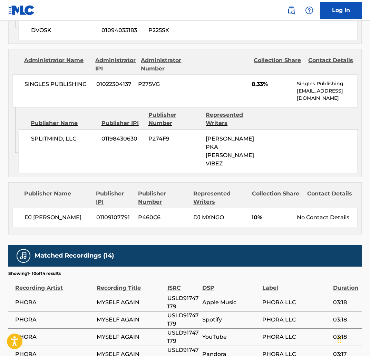
scroll to position [683, 0]
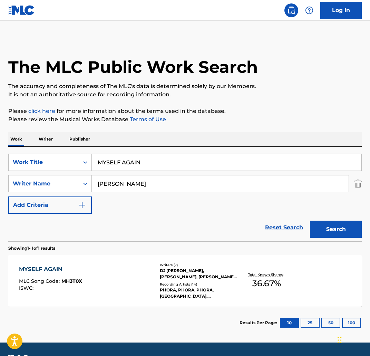
click at [168, 168] on input "MYSELF AGAIN" at bounding box center [227, 162] width 270 height 17
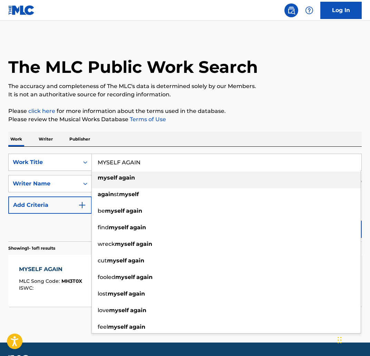
paste input "OV"
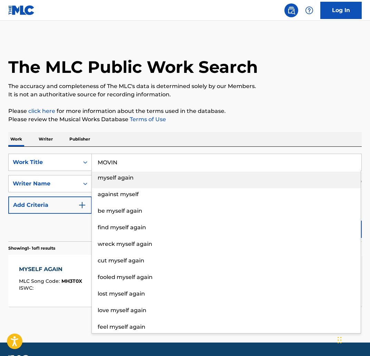
type input "MOVIN"
drag, startPoint x: 247, startPoint y: 106, endPoint x: 252, endPoint y: 111, distance: 7.3
click at [248, 107] on div "The MLC Public Work Search The accuracy and completeness of The MLC's data is d…" at bounding box center [185, 188] width 370 height 301
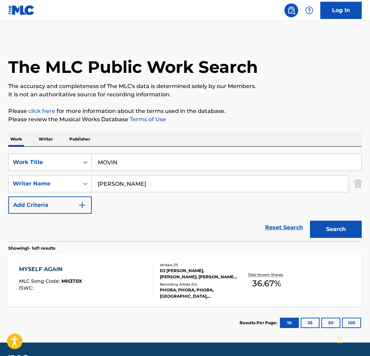
click at [334, 231] on button "Search" at bounding box center [336, 229] width 52 height 17
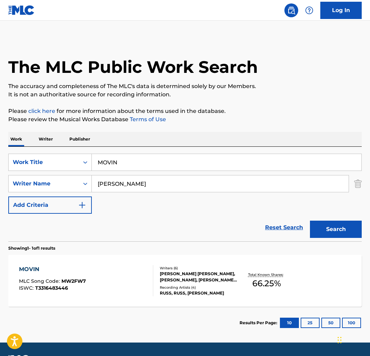
click at [80, 262] on div "MOVIN MLC Song Code : MW2FW7 ISWC : T3316483446 Writers ( 6 ) ELIAS MAXIMILIAN …" at bounding box center [184, 281] width 353 height 52
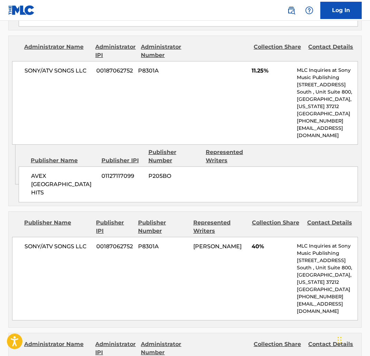
scroll to position [518, 0]
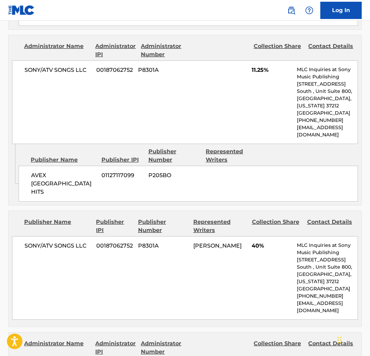
click at [80, 262] on div "SONY/ATV SONGS LLC 00187062752 P8301A RUSSELL VITALE 40% MLC Inquiries at Sony …" at bounding box center [185, 278] width 346 height 84
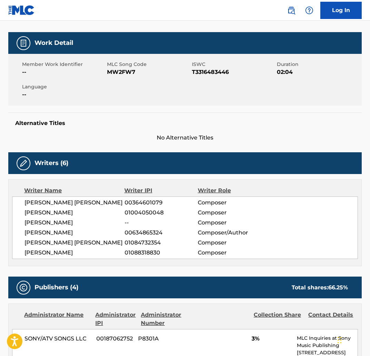
scroll to position [0, 0]
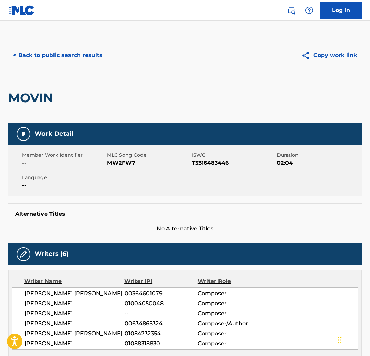
click at [55, 50] on button "< Back to public search results" at bounding box center [57, 55] width 99 height 17
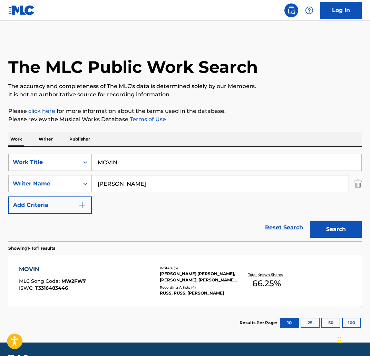
drag, startPoint x: 138, startPoint y: 160, endPoint x: 59, endPoint y: 155, distance: 79.2
click at [59, 155] on div "SearchWithCriteria10e246cc-71b0-40da-a5da-14d7d793d4df Work Title MOVIN" at bounding box center [184, 162] width 353 height 17
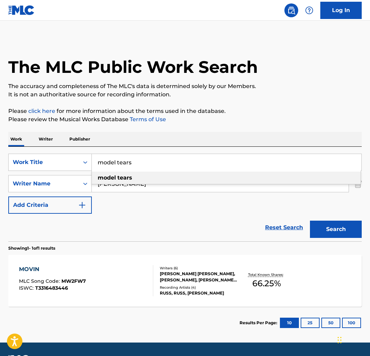
type input "model tears"
click at [155, 173] on div "model tears" at bounding box center [226, 178] width 269 height 12
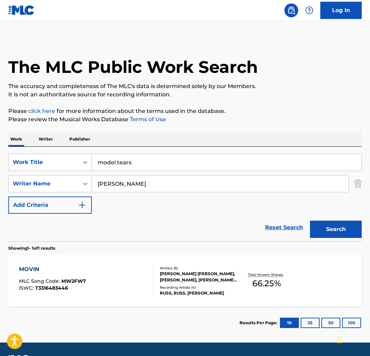
click at [338, 236] on button "Search" at bounding box center [336, 229] width 52 height 17
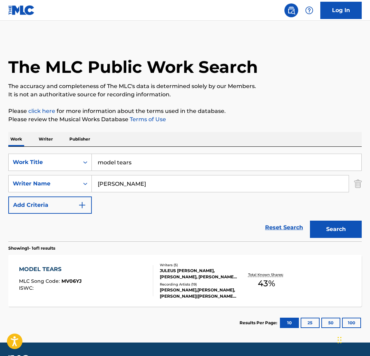
click at [59, 270] on div "MODEL TEARS" at bounding box center [50, 269] width 63 height 8
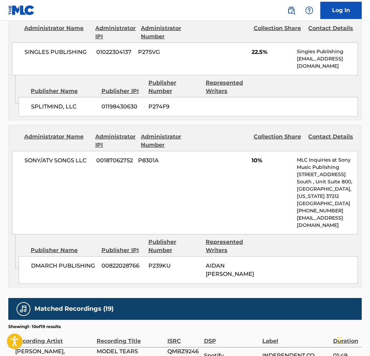
scroll to position [529, 0]
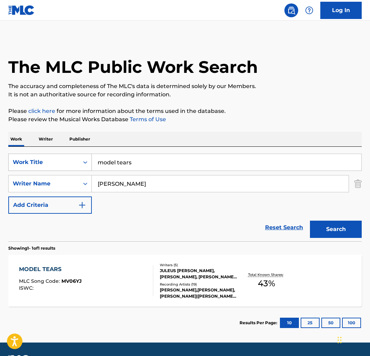
paste input "MIDNITE"
drag, startPoint x: 174, startPoint y: 165, endPoint x: 76, endPoint y: 157, distance: 98.3
click at [76, 157] on div "SearchWithCriteria10e246cc-71b0-40da-a5da-14d7d793d4df Work Title MIDNITE" at bounding box center [184, 162] width 353 height 17
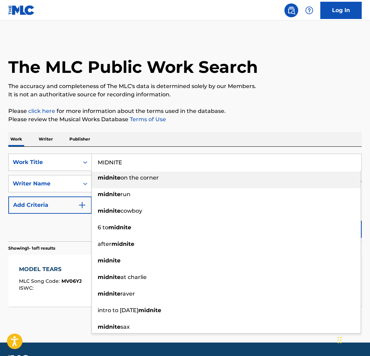
type input "MIDNITE"
drag, startPoint x: 195, startPoint y: 143, endPoint x: 311, endPoint y: 212, distance: 135.3
click at [196, 143] on div "Work Writer Publisher" at bounding box center [184, 139] width 353 height 14
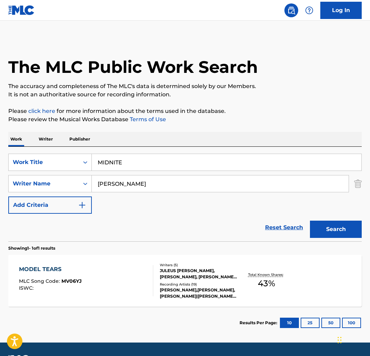
click at [330, 224] on button "Search" at bounding box center [336, 229] width 52 height 17
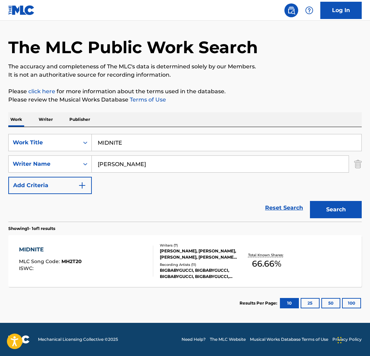
click at [45, 240] on div "MIDNITE MLC Song Code : MH2T20 ISWC : Writers ( 7 ) GRANT LAPOINT, KIRAN GERBI,…" at bounding box center [184, 261] width 353 height 52
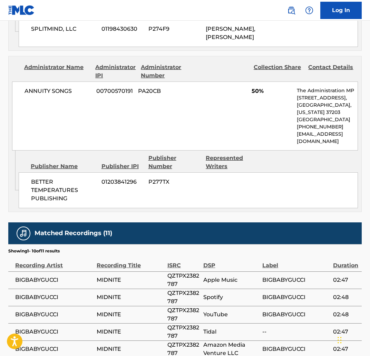
scroll to position [582, 0]
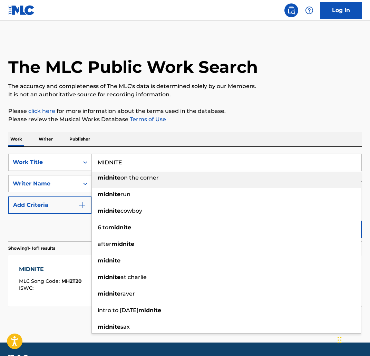
drag, startPoint x: 172, startPoint y: 158, endPoint x: 155, endPoint y: 168, distance: 19.5
click at [155, 168] on input "MIDNITE" at bounding box center [227, 162] width 270 height 17
paste input "AS"
type input "MIDAS"
click at [185, 132] on div "Work Writer Publisher" at bounding box center [184, 139] width 353 height 14
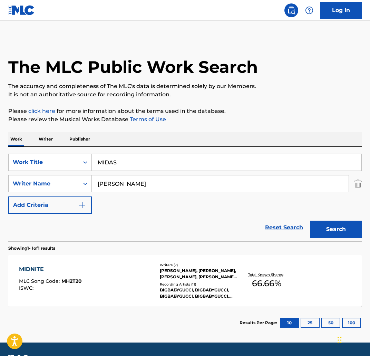
click at [348, 226] on button "Search" at bounding box center [336, 229] width 52 height 17
click at [63, 264] on div "MIDAS MLC Song Code : MC2K08 ISWC : Writers ( 9 ) MILTON RODRIGUEZ RIVERA, CLAY…" at bounding box center [184, 281] width 353 height 52
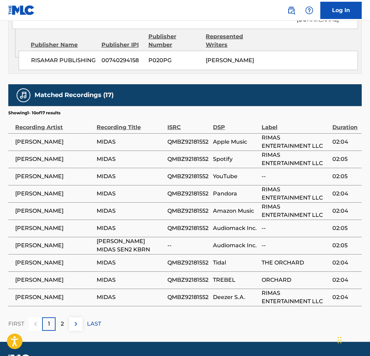
scroll to position [1320, 0]
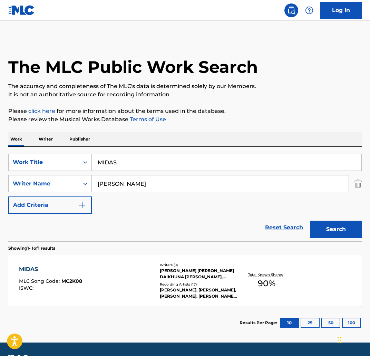
drag, startPoint x: 154, startPoint y: 156, endPoint x: 143, endPoint y: 168, distance: 16.4
click at [143, 168] on input "MIDAS" at bounding box center [227, 162] width 270 height 17
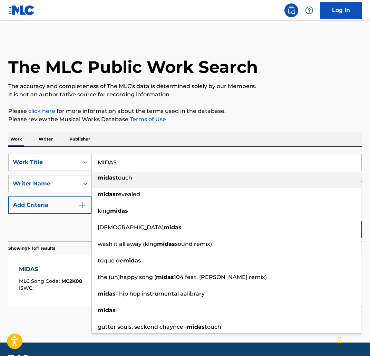
paste input "ELODY"
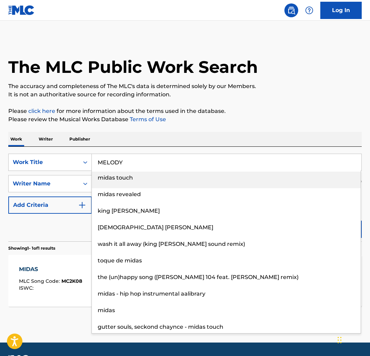
type input "MELODY"
click at [175, 119] on p "Please review the Musical Works Database Terms of Use" at bounding box center [184, 119] width 353 height 8
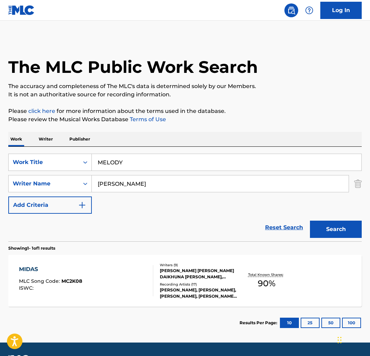
click at [350, 235] on button "Search" at bounding box center [336, 229] width 52 height 17
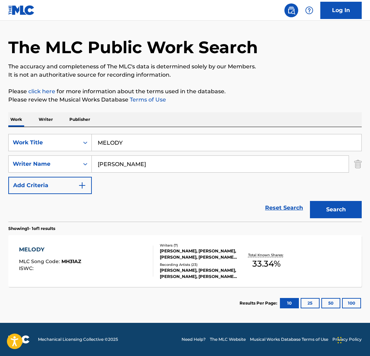
click at [72, 239] on div "MELODY MLC Song Code : MH31AZ ISWC : Writers ( 7 ) KIRAN GERBI, KEVIN JOSEPH PO…" at bounding box center [184, 261] width 353 height 52
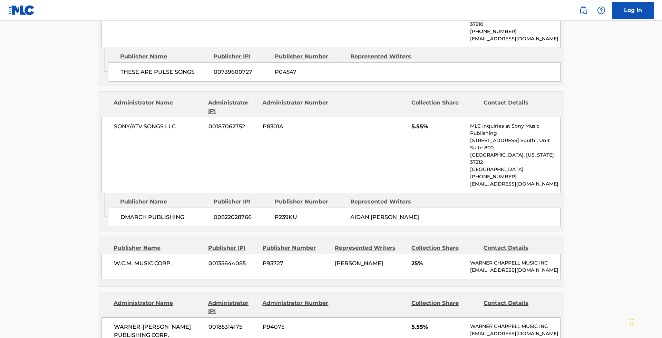
scroll to position [552, 0]
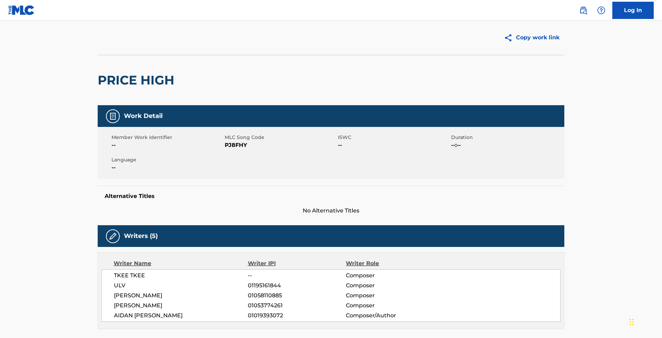
scroll to position [17, 0]
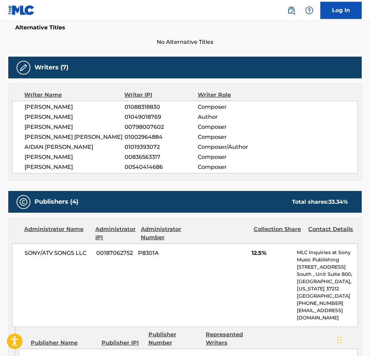
scroll to position [187, 0]
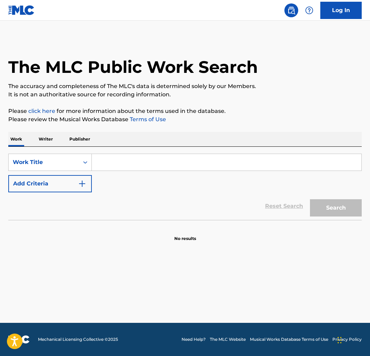
click at [167, 164] on input "Search Form" at bounding box center [227, 162] width 270 height 17
paste input "ME GUSTAS NATURAL"
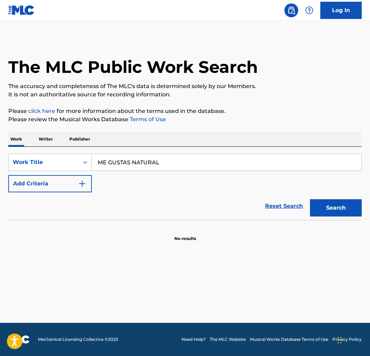
type input "ME GUSTAS NATURAL"
drag, startPoint x: 183, startPoint y: 98, endPoint x: 302, endPoint y: 166, distance: 136.3
click at [191, 103] on div "The MLC Public Work Search The accuracy and completeness of The MLC's data is d…" at bounding box center [185, 140] width 370 height 204
drag, startPoint x: 105, startPoint y: 182, endPoint x: 94, endPoint y: 183, distance: 11.4
click at [104, 182] on div "SearchWithCriteria89e73ebc-6778-43b9-9a35-e6225a290ec9 Work Title ME GUSTAS NAT…" at bounding box center [184, 173] width 353 height 39
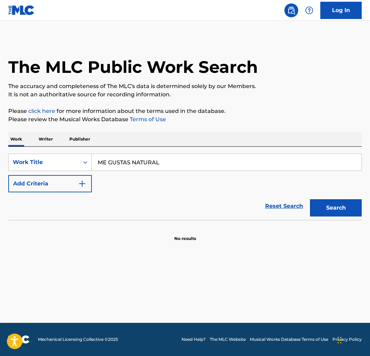
click at [67, 183] on button "Add Criteria" at bounding box center [50, 183] width 84 height 17
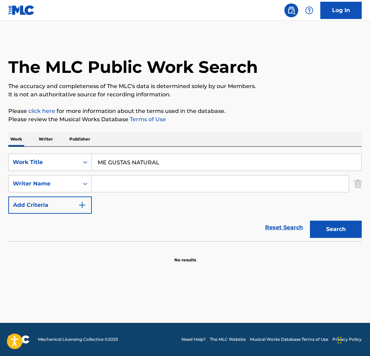
click at [146, 186] on input "Search Form" at bounding box center [220, 183] width 257 height 17
type input "aidan crotinger"
click at [310, 221] on button "Search" at bounding box center [336, 229] width 52 height 17
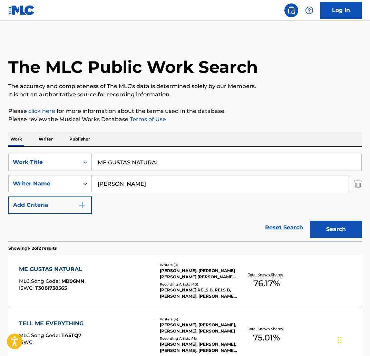
click at [64, 270] on div "ME GUSTAS NATURAL" at bounding box center [52, 269] width 67 height 8
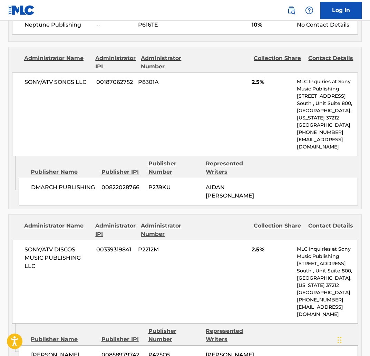
scroll to position [937, 0]
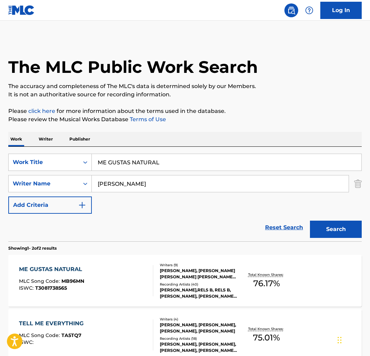
drag, startPoint x: 170, startPoint y: 163, endPoint x: 185, endPoint y: 120, distance: 45.5
click at [89, 156] on div "SearchWithCriteria89e73ebc-6778-43b9-9a35-e6225a290ec9 Work Title ME GUSTAS NAT…" at bounding box center [184, 162] width 353 height 17
paste input "AN DOWN"
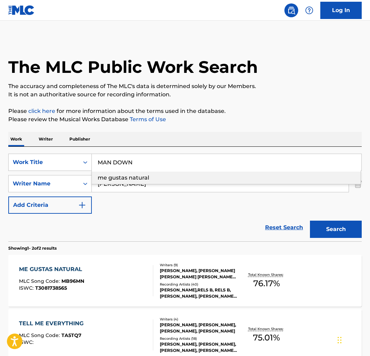
type input "MAN DOWN"
drag, startPoint x: 199, startPoint y: 109, endPoint x: 323, endPoint y: 202, distance: 155.4
click at [200, 111] on p "Please click here for more information about the terms used in the database." at bounding box center [184, 111] width 353 height 8
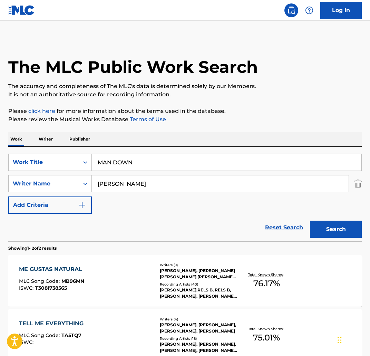
click at [337, 226] on button "Search" at bounding box center [336, 229] width 52 height 17
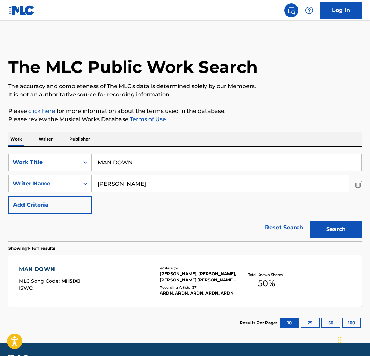
click at [45, 274] on div "MAN DOWN MLC Song Code : MH5IX0 ISWC :" at bounding box center [50, 280] width 62 height 31
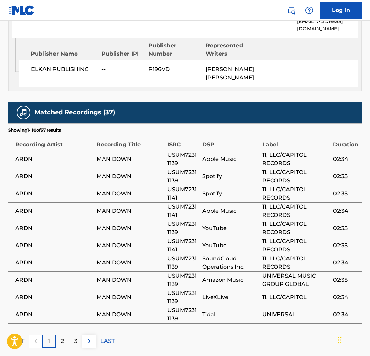
scroll to position [991, 0]
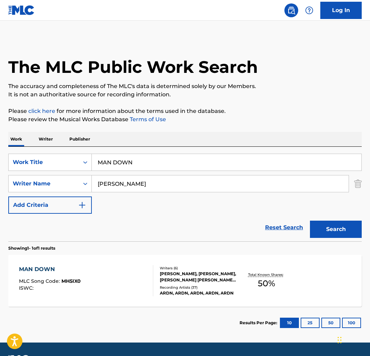
drag, startPoint x: 167, startPoint y: 161, endPoint x: 117, endPoint y: 159, distance: 50.1
click at [83, 159] on div "SearchWithCriteria89e73ebc-6778-43b9-9a35-e6225a290ec9 Work Title MAN DOWN" at bounding box center [184, 162] width 353 height 17
paste input "KE IT BACK"
type input "MAKE IT BACK"
drag, startPoint x: 337, startPoint y: 95, endPoint x: 372, endPoint y: 181, distance: 92.1
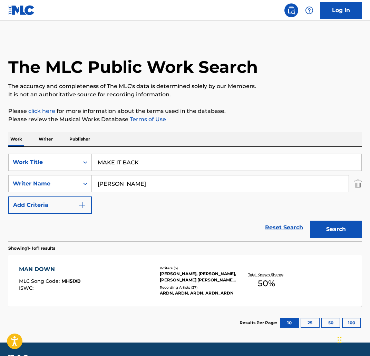
click at [337, 97] on p "It is not an authoritative source for recording information." at bounding box center [184, 94] width 353 height 8
drag, startPoint x: 348, startPoint y: 226, endPoint x: 288, endPoint y: 208, distance: 63.0
click at [348, 225] on button "Search" at bounding box center [336, 229] width 52 height 17
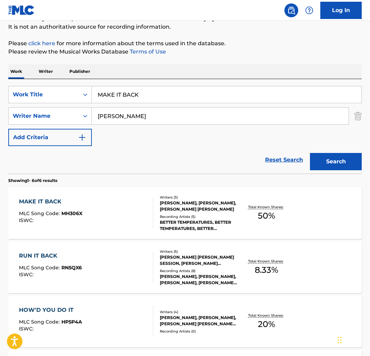
scroll to position [107, 0]
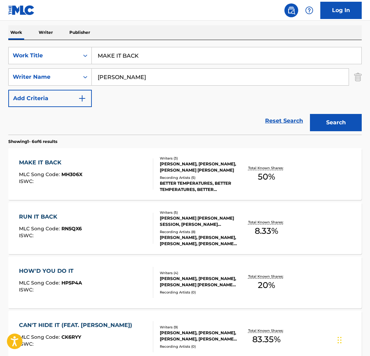
click at [51, 161] on div "MAKE IT BACK" at bounding box center [51, 162] width 64 height 8
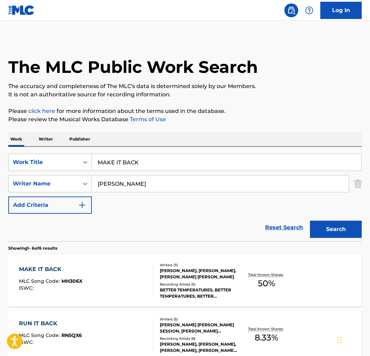
scroll to position [107, 0]
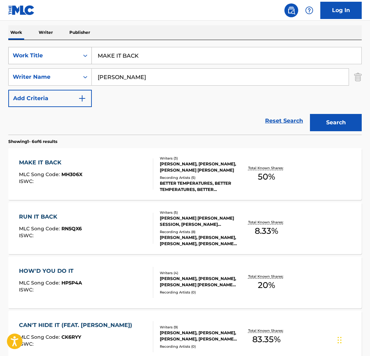
drag, startPoint x: 155, startPoint y: 56, endPoint x: 86, endPoint y: 50, distance: 69.3
click at [69, 49] on div "SearchWithCriteria89e73ebc-6778-43b9-9a35-e6225a290ec9 Work Title MAKE IT BACK" at bounding box center [184, 55] width 353 height 17
paste input "LOOK WHAT I FOUND"
type input "LOOK WHAT I FOUND"
drag, startPoint x: 220, startPoint y: 40, endPoint x: 330, endPoint y: 139, distance: 147.6
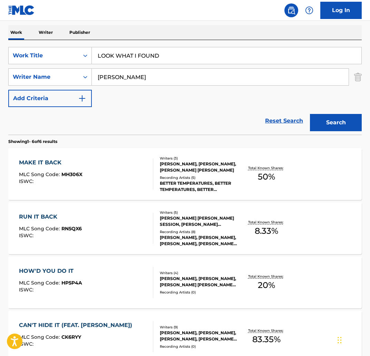
click at [222, 43] on div "SearchWithCriteria89e73ebc-6778-43b9-9a35-e6225a290ec9 Work Title LOOK WHAT I F…" at bounding box center [184, 87] width 353 height 95
click at [328, 125] on button "Search" at bounding box center [336, 122] width 52 height 17
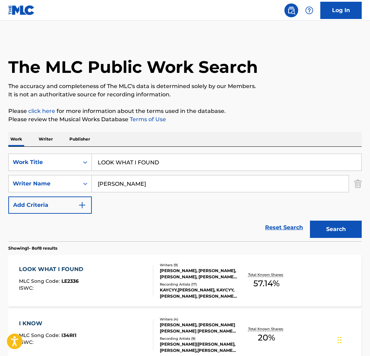
click at [69, 266] on div "LOOK WHAT I FOUND" at bounding box center [53, 269] width 68 height 8
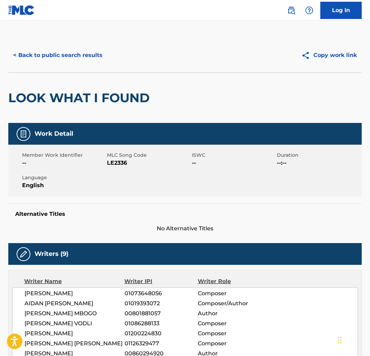
click at [187, 102] on div "LOOK WHAT I FOUND" at bounding box center [184, 97] width 353 height 50
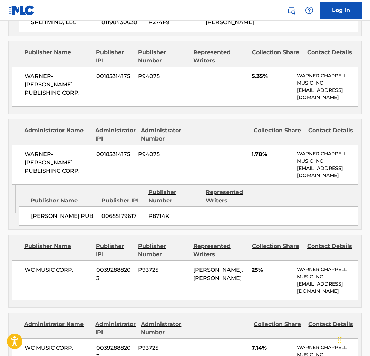
scroll to position [862, 0]
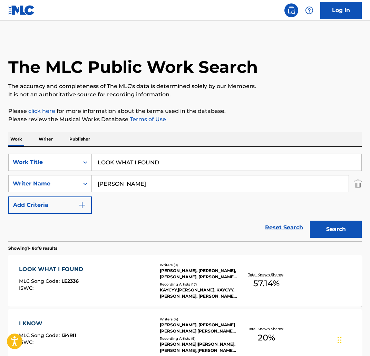
drag, startPoint x: 175, startPoint y: 161, endPoint x: 50, endPoint y: 138, distance: 127.3
click at [43, 152] on div "SearchWithCriteria89e73ebc-6778-43b9-9a35-e6225a290ec9 Work Title LOOK WHAT I F…" at bounding box center [184, 194] width 353 height 95
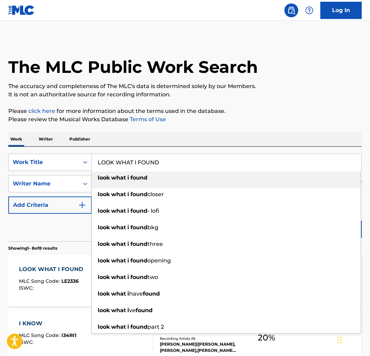
paste input "FALLIN 4 U"
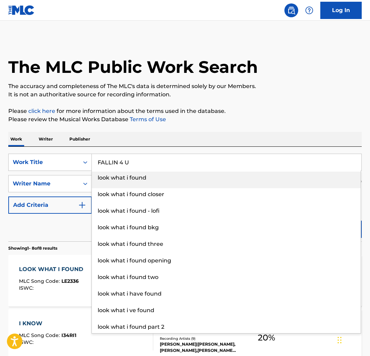
type input "FALLIN 4 U"
click at [267, 118] on p "Please review the Musical Works Database Terms of Use" at bounding box center [184, 119] width 353 height 8
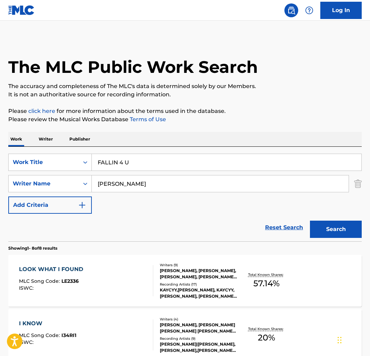
click at [342, 236] on button "Search" at bounding box center [336, 229] width 52 height 17
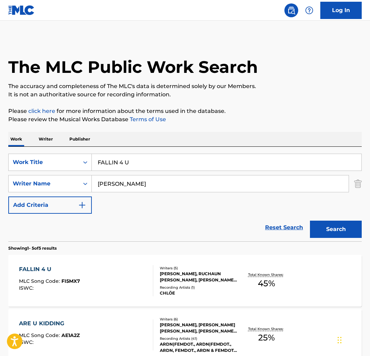
click at [49, 266] on div "FALLIN 4 U" at bounding box center [49, 269] width 61 height 8
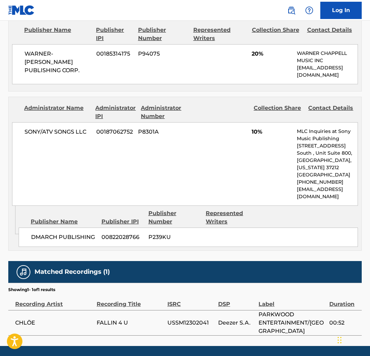
scroll to position [654, 0]
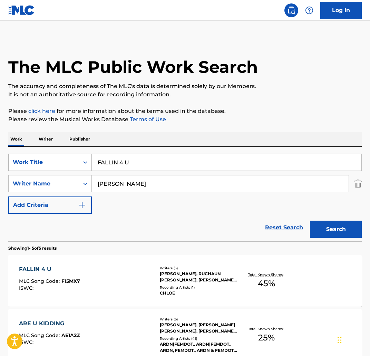
paste input "BACK"
drag, startPoint x: 163, startPoint y: 160, endPoint x: 185, endPoint y: 154, distance: 22.7
click at [89, 154] on div "SearchWithCriteria89e73ebc-6778-43b9-9a35-e6225a290ec9 Work Title FALLBACK" at bounding box center [184, 162] width 353 height 17
type input "FALLBACK"
drag, startPoint x: 228, startPoint y: 131, endPoint x: 302, endPoint y: 194, distance: 97.4
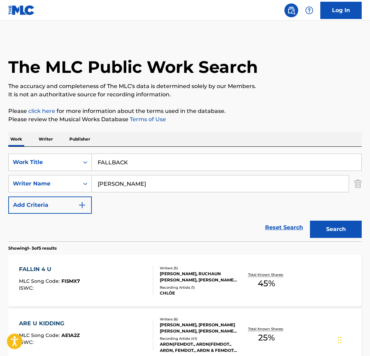
click at [230, 134] on div "The MLC Public Work Search The accuracy and completeness of The MLC's data is d…" at bounding box center [185, 297] width 370 height 518
click at [332, 224] on button "Search" at bounding box center [336, 229] width 52 height 17
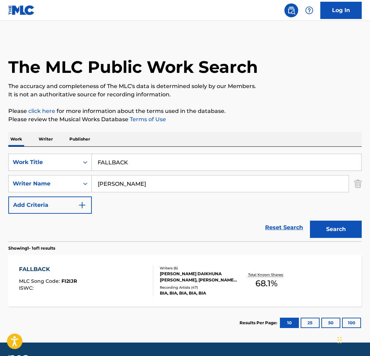
click at [43, 266] on div "FALLBACK" at bounding box center [48, 269] width 58 height 8
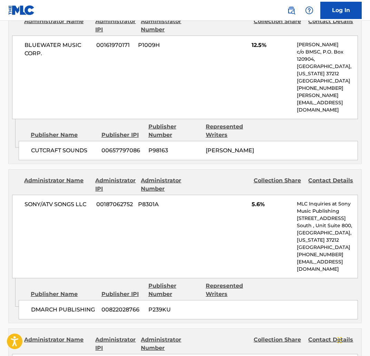
scroll to position [386, 0]
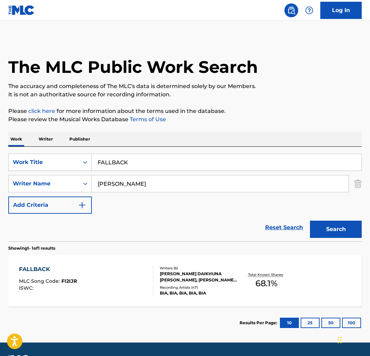
drag, startPoint x: 160, startPoint y: 167, endPoint x: 207, endPoint y: 140, distance: 54.7
click at [60, 153] on div "SearchWithCriteria89e73ebc-6778-43b9-9a35-e6225a290ec9 Work Title FALLBACK Sear…" at bounding box center [184, 194] width 353 height 95
paste input "CETIME INTERLUDE"
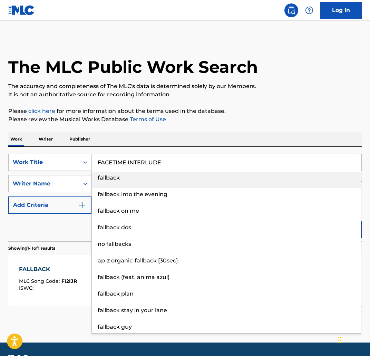
type input "FACETIME INTERLUDE"
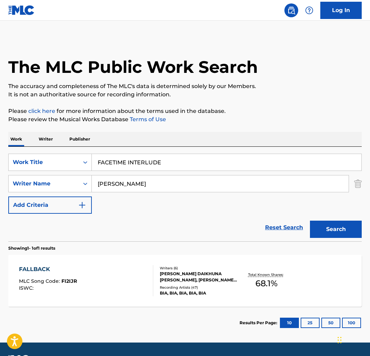
click at [240, 120] on p "Please review the Musical Works Database Terms of Use" at bounding box center [184, 119] width 353 height 8
click at [333, 232] on button "Search" at bounding box center [336, 229] width 52 height 17
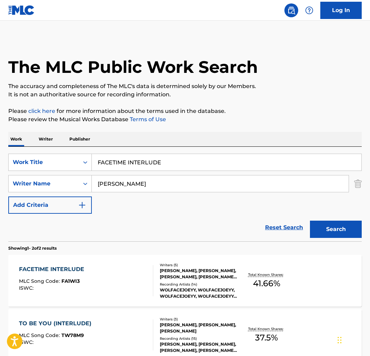
click at [79, 268] on div "FACETIME INTERLUDE" at bounding box center [53, 269] width 69 height 8
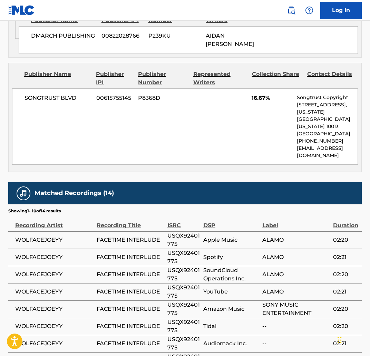
scroll to position [599, 0]
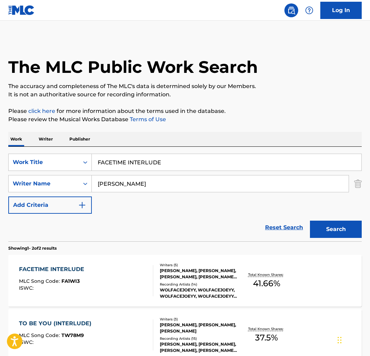
drag, startPoint x: 150, startPoint y: 160, endPoint x: 256, endPoint y: 121, distance: 113.4
click at [65, 157] on div "SearchWithCriteria89e73ebc-6778-43b9-9a35-e6225a290ec9 Work Title FACETIME INTE…" at bounding box center [184, 162] width 353 height 17
paste input "ESSAY"
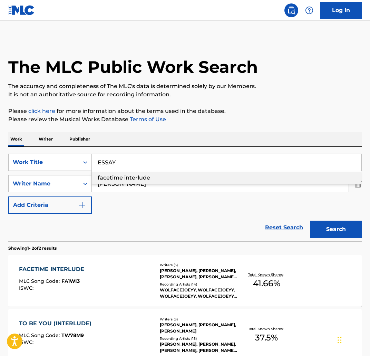
type input "ESSAY"
click at [272, 113] on p "Please click here for more information about the terms used in the database." at bounding box center [184, 111] width 353 height 8
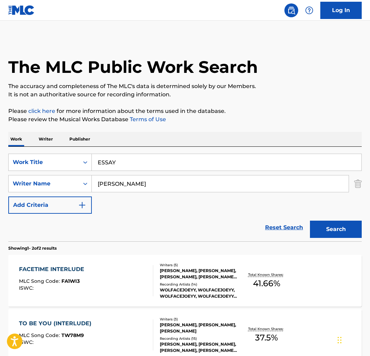
drag, startPoint x: 323, startPoint y: 230, endPoint x: 223, endPoint y: 227, distance: 100.1
click at [323, 228] on button "Search" at bounding box center [336, 229] width 52 height 17
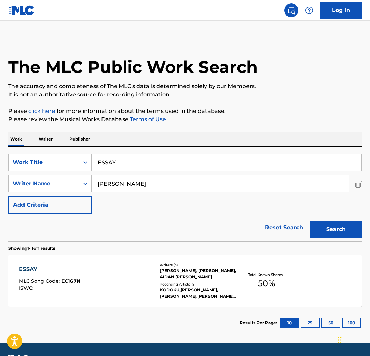
click at [29, 267] on div "ESSAY" at bounding box center [49, 269] width 61 height 8
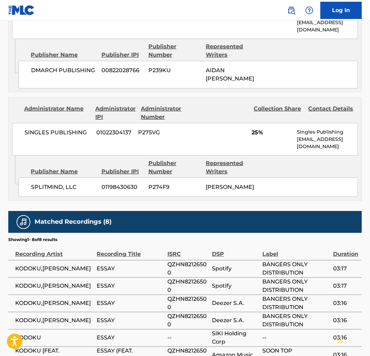
scroll to position [426, 0]
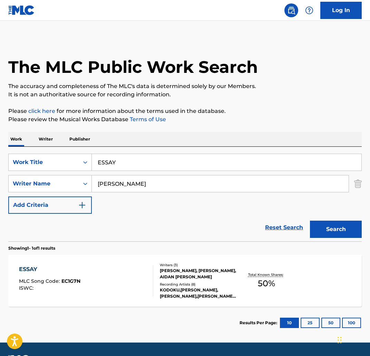
paste input "DIVOTS"
drag, startPoint x: 164, startPoint y: 163, endPoint x: 80, endPoint y: 153, distance: 83.8
click at [79, 154] on div "SearchWithCriteria89e73ebc-6778-43b9-9a35-e6225a290ec9 Work Title ESSAY" at bounding box center [184, 162] width 353 height 17
drag, startPoint x: 177, startPoint y: 101, endPoint x: 243, endPoint y: 162, distance: 89.2
click at [178, 102] on div "The MLC Public Work Search The accuracy and completeness of The MLC's data is d…" at bounding box center [185, 188] width 370 height 301
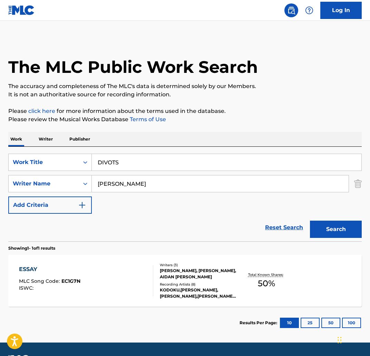
click at [353, 233] on button "Search" at bounding box center [336, 229] width 52 height 17
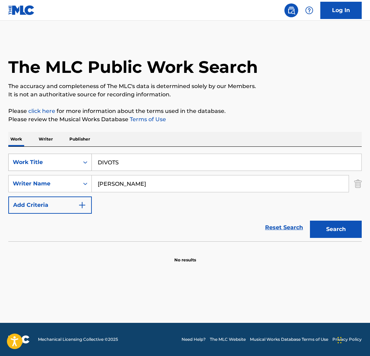
paste input "SCLOSURE"
drag, startPoint x: 183, startPoint y: 164, endPoint x: 118, endPoint y: 151, distance: 65.9
click at [75, 158] on div "SearchWithCriteria89e73ebc-6778-43b9-9a35-e6225a290ec9 Work Title DISCLOSURE" at bounding box center [184, 162] width 353 height 17
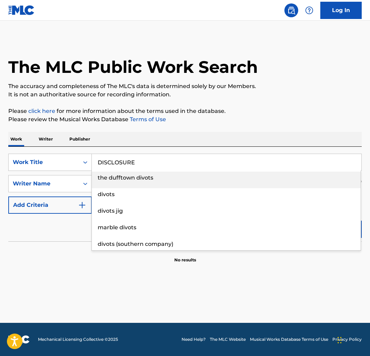
type input "DISCLOSURE"
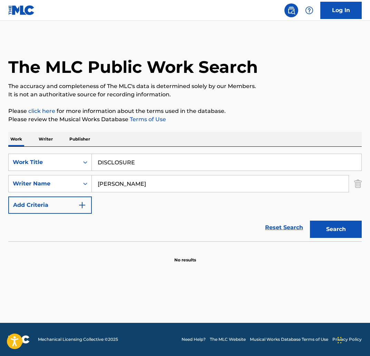
drag, startPoint x: 287, startPoint y: 115, endPoint x: 349, endPoint y: 188, distance: 95.7
click at [286, 115] on p "Please review the Musical Works Database Terms of Use" at bounding box center [184, 119] width 353 height 8
click at [351, 221] on button "Search" at bounding box center [336, 229] width 52 height 17
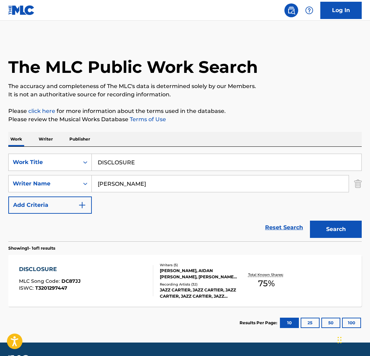
scroll to position [20, 0]
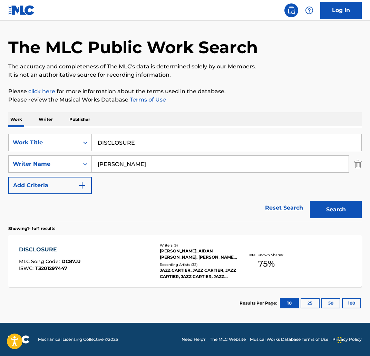
click at [55, 236] on div "DISCLOSURE MLC Song Code : DC87JJ ISWC : T3201297447 Writers ( 5 ) BENJAMIN SAI…" at bounding box center [184, 261] width 353 height 52
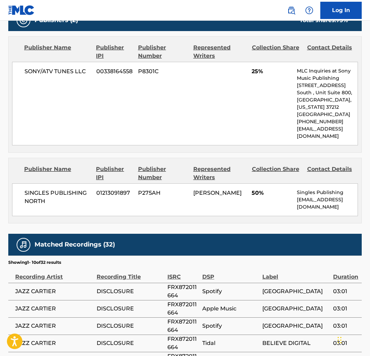
scroll to position [349, 0]
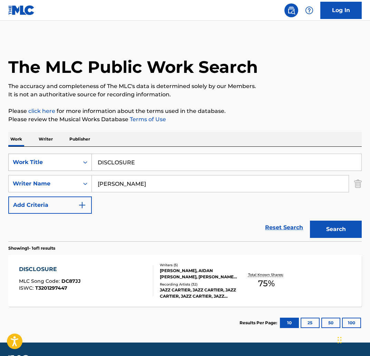
drag, startPoint x: 138, startPoint y: 164, endPoint x: 83, endPoint y: 165, distance: 55.2
click at [70, 160] on div "SearchWithCriteria89e73ebc-6778-43b9-9a35-e6225a290ec9 Work Title DISCLOSURE" at bounding box center [184, 162] width 353 height 17
paste input "COMPANY"
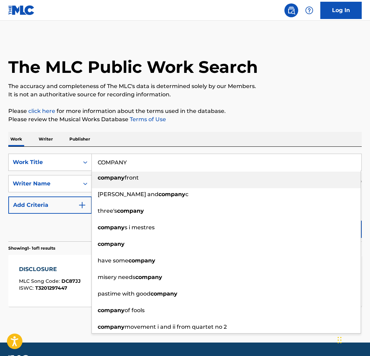
type input "COMPANY"
click at [267, 123] on p "Please review the Musical Works Database Terms of Use" at bounding box center [184, 119] width 353 height 8
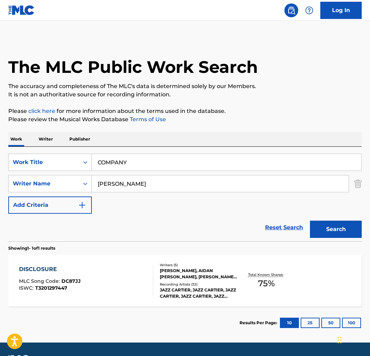
click at [348, 226] on button "Search" at bounding box center [336, 229] width 52 height 17
click at [39, 265] on div "COMPANY" at bounding box center [49, 269] width 61 height 8
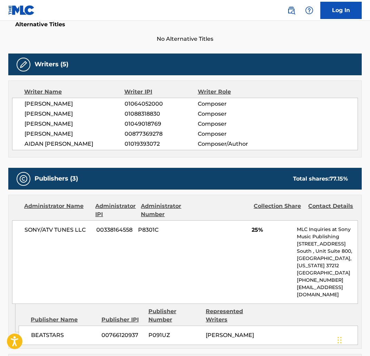
scroll to position [191, 0]
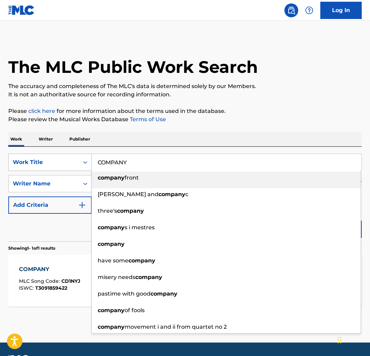
drag, startPoint x: 161, startPoint y: 167, endPoint x: 70, endPoint y: 157, distance: 91.3
click at [70, 157] on div "SearchWithCriteria89e73ebc-6778-43b9-9a35-e6225a290ec9 Work Title COMPANY compa…" at bounding box center [184, 162] width 353 height 17
paste input "UNT UP SIGN HERE"
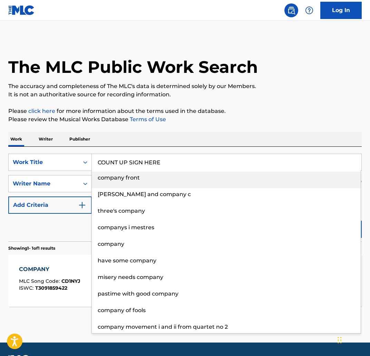
type input "COUNT UP SIGN HERE"
click at [182, 110] on p "Please click here for more information about the terms used in the database." at bounding box center [184, 111] width 353 height 8
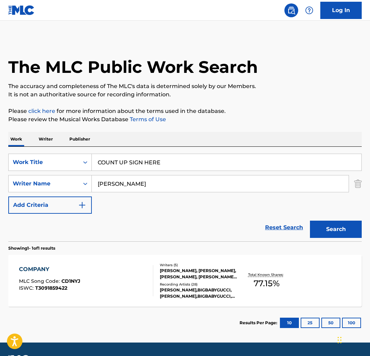
click at [330, 232] on button "Search" at bounding box center [336, 229] width 52 height 17
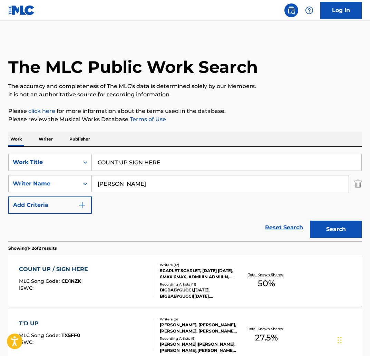
click at [63, 265] on div "COUNT UP / SIGN HERE" at bounding box center [55, 269] width 72 height 8
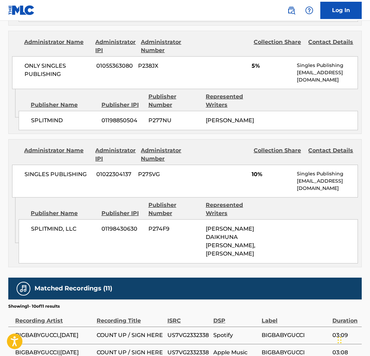
scroll to position [642, 0]
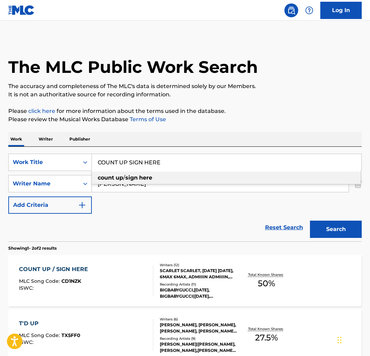
drag, startPoint x: 191, startPoint y: 155, endPoint x: 143, endPoint y: 171, distance: 50.2
click at [143, 170] on div "COUNT UP SIGN HERE count up / sign here" at bounding box center [227, 162] width 270 height 17
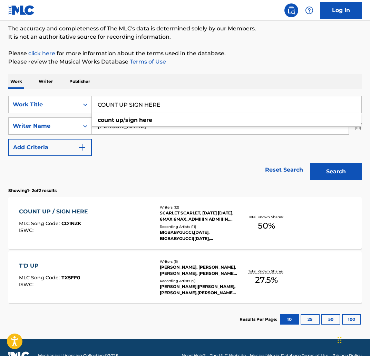
scroll to position [74, 0]
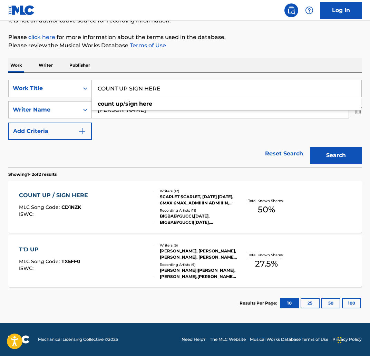
click at [34, 244] on div "T'D UP MLC Song Code : TX5FF0 ISWC : Writers ( 6 ) JONATHON WHITE, AIDAN CROTIN…" at bounding box center [184, 261] width 353 height 52
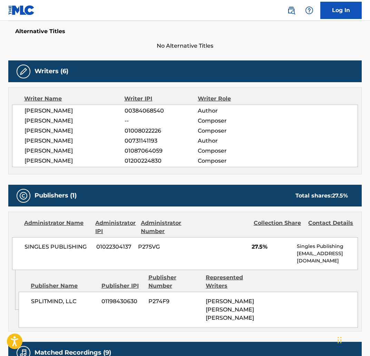
scroll to position [184, 0]
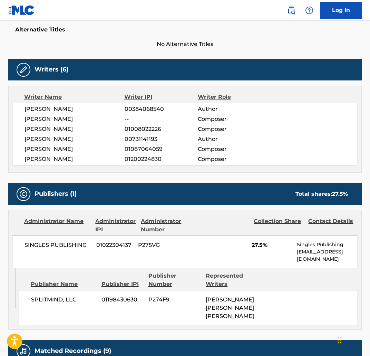
scroll to position [74, 0]
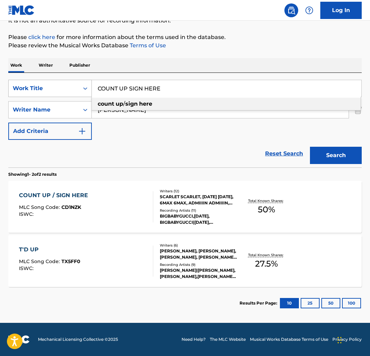
drag, startPoint x: 166, startPoint y: 87, endPoint x: 86, endPoint y: 88, distance: 79.7
click at [86, 88] on div "SearchWithCriteria89e73ebc-6778-43b9-9a35-e6225a290ec9 Work Title COUNT UP SIGN…" at bounding box center [184, 88] width 353 height 17
paste input "CAINE DIAMONDS"
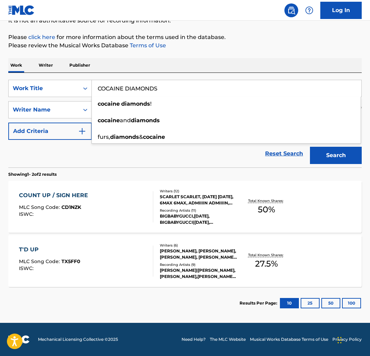
type input "COCAINE DIAMONDS"
click at [277, 79] on div "SearchWithCriteria89e73ebc-6778-43b9-9a35-e6225a290ec9 Work Title COCAINE DIAMO…" at bounding box center [184, 120] width 353 height 95
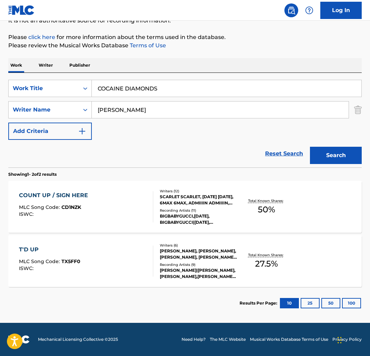
click at [336, 159] on button "Search" at bounding box center [336, 155] width 52 height 17
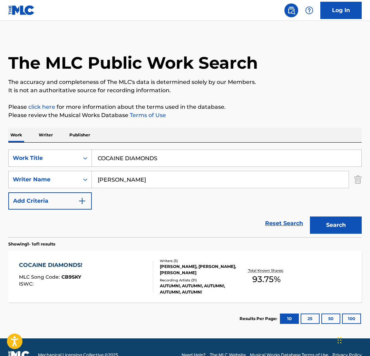
scroll to position [20, 0]
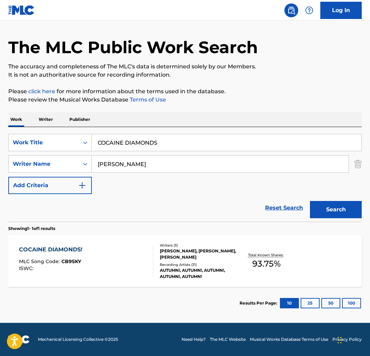
click at [65, 243] on div "COCAINE DIAMONDS! MLC Song Code : CB9SKY ISWC : Writers ( 3 ) KIRAN GERBI, AIDA…" at bounding box center [184, 261] width 353 height 52
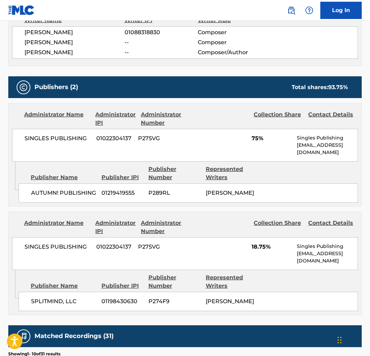
scroll to position [261, 0]
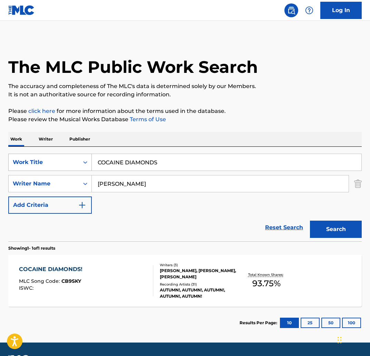
drag, startPoint x: 168, startPoint y: 163, endPoint x: 81, endPoint y: 163, distance: 87.3
click at [81, 163] on div "SearchWithCriteria89e73ebc-6778-43b9-9a35-e6225a290ec9 Work Title COCAINE DIAMO…" at bounding box center [184, 162] width 353 height 17
paste input "CLASSY"
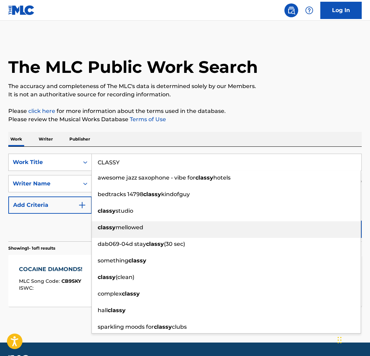
scroll to position [0, 0]
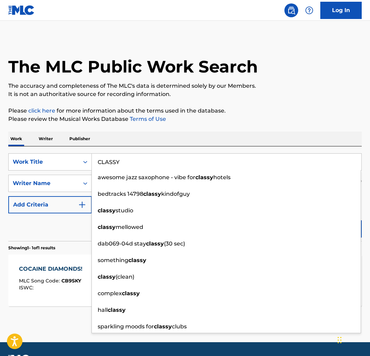
type input "CLASSY"
drag, startPoint x: 218, startPoint y: 109, endPoint x: 316, endPoint y: 199, distance: 132.6
click at [218, 109] on p "Please click here for more information about the terms used in the database." at bounding box center [184, 111] width 353 height 8
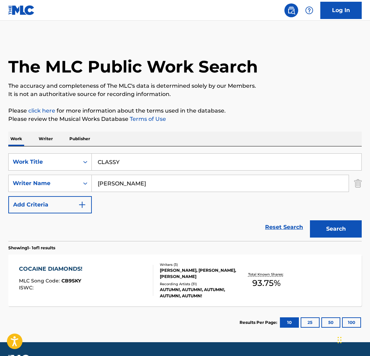
click at [344, 238] on div "Search" at bounding box center [333, 227] width 55 height 28
click at [344, 232] on button "Search" at bounding box center [336, 228] width 52 height 17
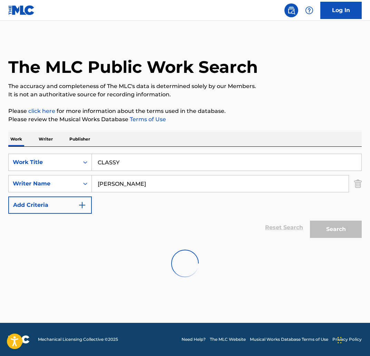
scroll to position [0, 0]
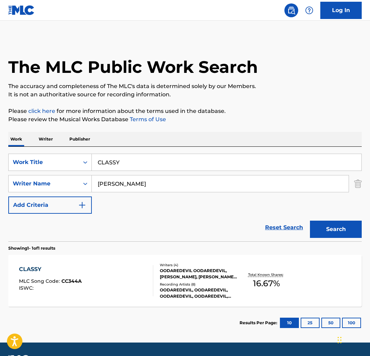
click at [50, 271] on div "CLASSY" at bounding box center [50, 269] width 63 height 8
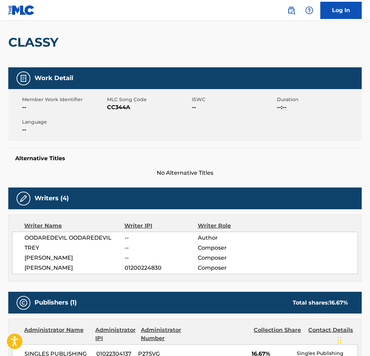
scroll to position [24, 0]
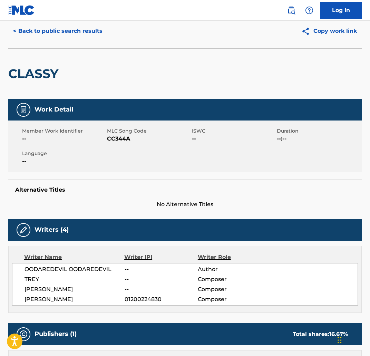
click at [38, 28] on button "< Back to public search results" at bounding box center [57, 30] width 99 height 17
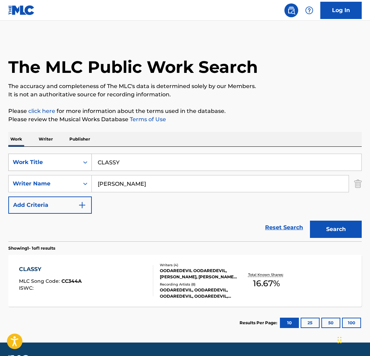
drag, startPoint x: 143, startPoint y: 163, endPoint x: 67, endPoint y: 158, distance: 76.4
click at [67, 158] on div "SearchWithCriteria89e73ebc-6778-43b9-9a35-e6225a290ec9 Work Title CLASSY" at bounding box center [184, 162] width 353 height 17
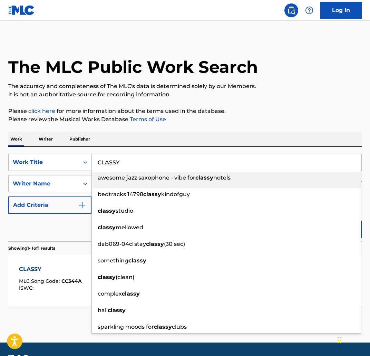
paste input "HAMPAGNE FACE"
type input "CHAMPAGNE FACE"
drag, startPoint x: 190, startPoint y: 118, endPoint x: 206, endPoint y: 139, distance: 26.6
click at [190, 118] on p "Please review the Musical Works Database Terms of Use" at bounding box center [184, 119] width 353 height 8
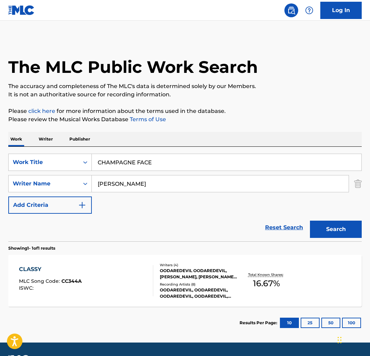
click at [323, 234] on button "Search" at bounding box center [336, 229] width 52 height 17
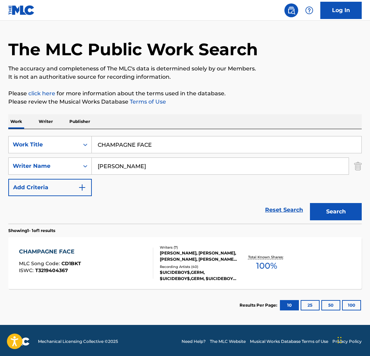
scroll to position [20, 0]
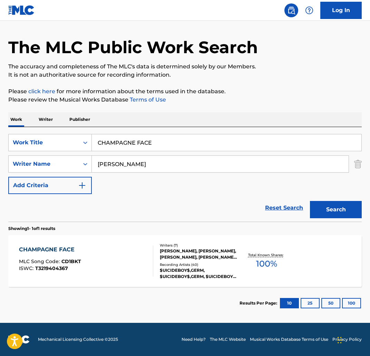
click at [56, 246] on div "CHAMPAGNE FACE" at bounding box center [50, 249] width 62 height 8
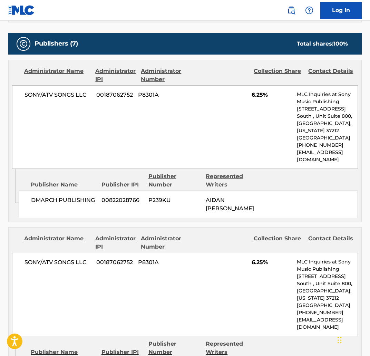
scroll to position [344, 0]
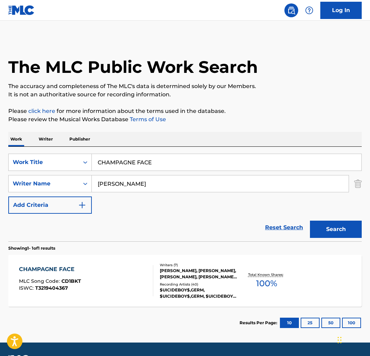
drag, startPoint x: 174, startPoint y: 166, endPoint x: 70, endPoint y: 153, distance: 105.1
click at [70, 153] on div "SearchWithCriteria89e73ebc-6778-43b9-9a35-e6225a290ec9 Work Title CHAMPAGNE FAC…" at bounding box center [184, 194] width 353 height 95
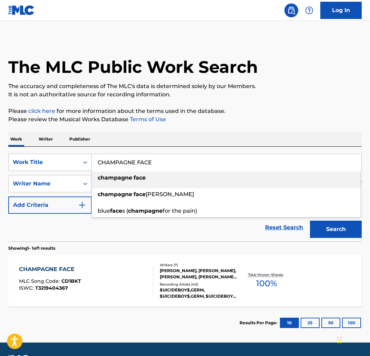
paste input "AN'T HIDE IT"
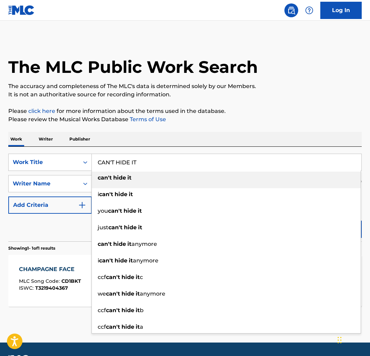
click at [198, 176] on div "can't hide it" at bounding box center [226, 178] width 269 height 12
type input "can't hide it"
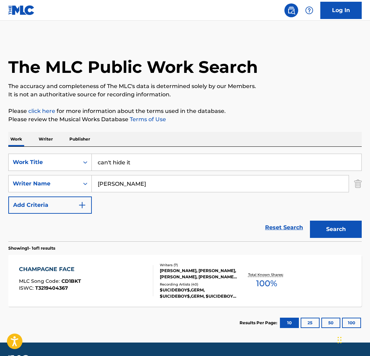
click at [320, 225] on button "Search" at bounding box center [336, 229] width 52 height 17
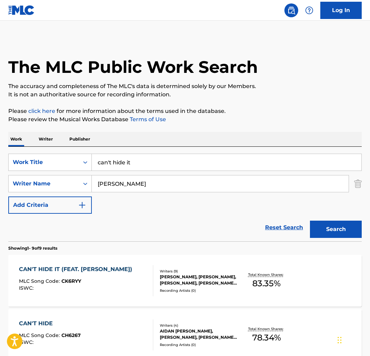
click at [67, 267] on div "CAN'T HIDE IT (FEAT. JHENE AIKO)" at bounding box center [77, 269] width 117 height 8
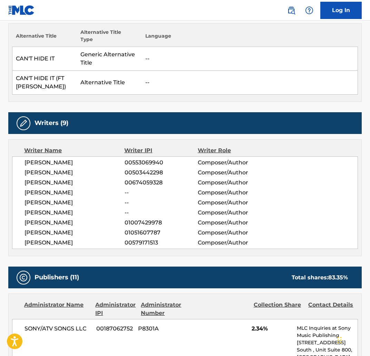
scroll to position [218, 0]
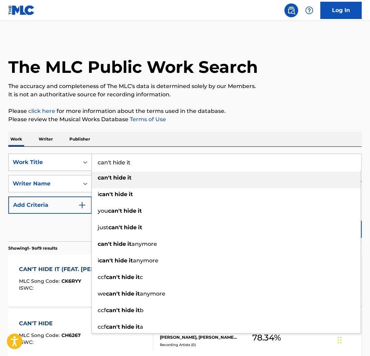
drag, startPoint x: 170, startPoint y: 169, endPoint x: 64, endPoint y: 157, distance: 107.6
click at [64, 157] on div "SearchWithCriteria89e73ebc-6778-43b9-9a35-e6225a290ec9 Work Title can't hide it…" at bounding box center [184, 162] width 353 height 17
paste input "CAN'T BE US"
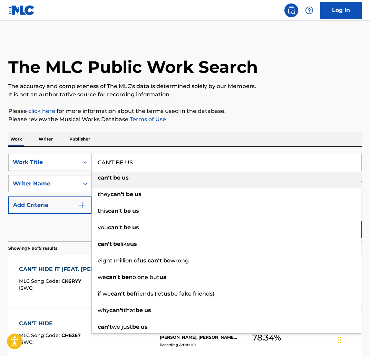
type input "CAN'T BE US"
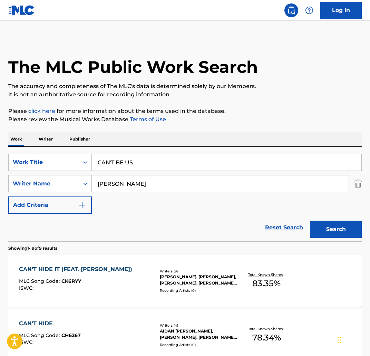
drag, startPoint x: 263, startPoint y: 149, endPoint x: 251, endPoint y: 149, distance: 12.8
click at [262, 149] on div "SearchWithCriteria89e73ebc-6778-43b9-9a35-e6225a290ec9 Work Title CAN'T BE US S…" at bounding box center [184, 194] width 353 height 95
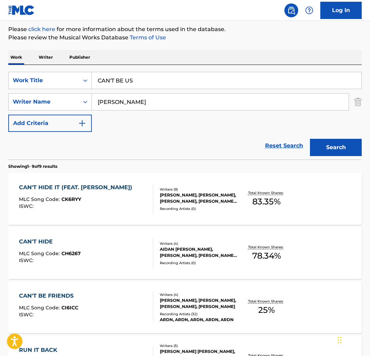
scroll to position [82, 0]
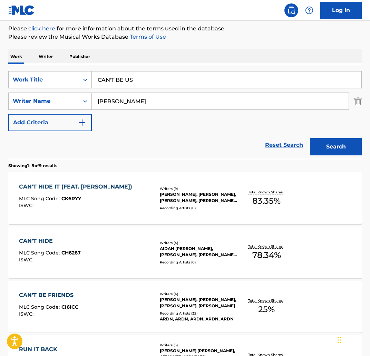
click at [343, 150] on button "Search" at bounding box center [336, 146] width 52 height 17
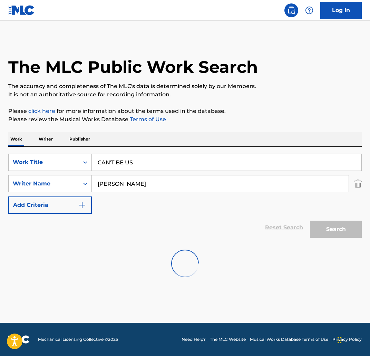
scroll to position [0, 0]
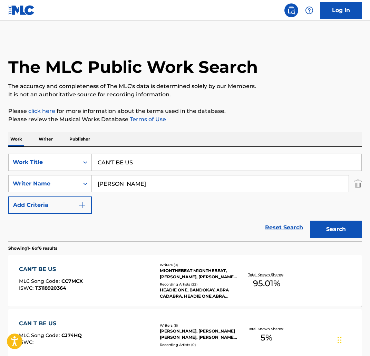
click at [46, 266] on div "CAN'T BE US" at bounding box center [51, 269] width 64 height 8
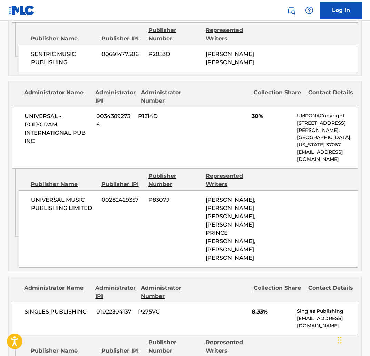
scroll to position [1235, 0]
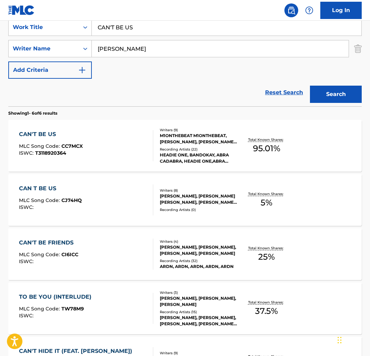
scroll to position [154, 0]
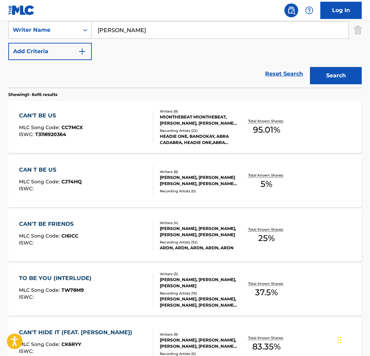
click at [149, 31] on input "aidan crotinger" at bounding box center [220, 30] width 257 height 17
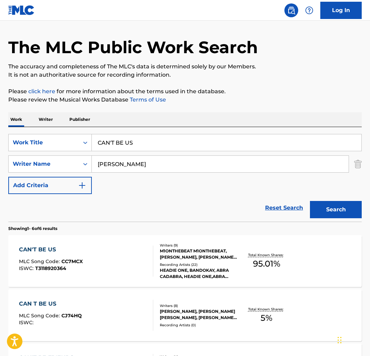
scroll to position [0, 0]
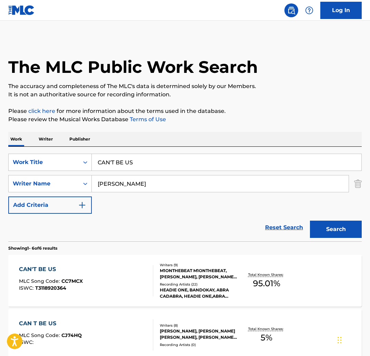
click at [171, 166] on input "CAN'T BE US" at bounding box center [227, 162] width 270 height 17
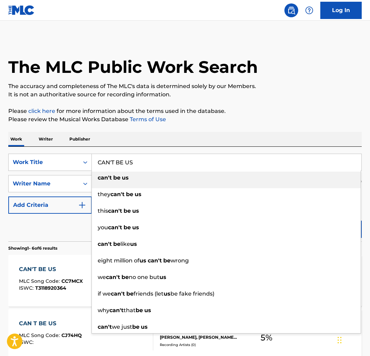
click at [171, 166] on input "CAN'T BE US" at bounding box center [227, 162] width 270 height 17
drag, startPoint x: 169, startPoint y: 166, endPoint x: 0, endPoint y: 162, distance: 168.5
click at [0, 162] on div "The MLC Public Work Search The accuracy and completeness of The MLC's data is d…" at bounding box center [185, 324] width 370 height 572
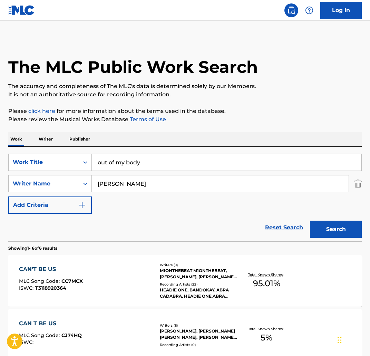
type input "out of my body"
click at [345, 235] on button "Search" at bounding box center [336, 229] width 52 height 17
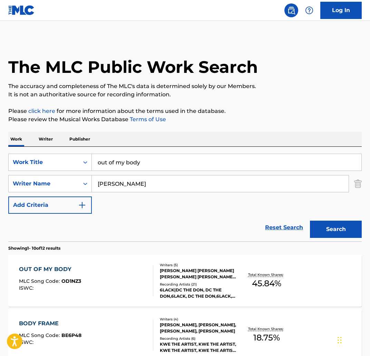
click at [46, 267] on div "OUT OF MY BODY" at bounding box center [50, 269] width 62 height 8
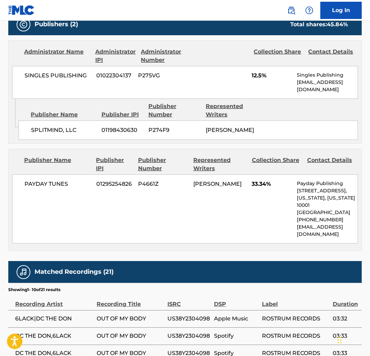
scroll to position [343, 0]
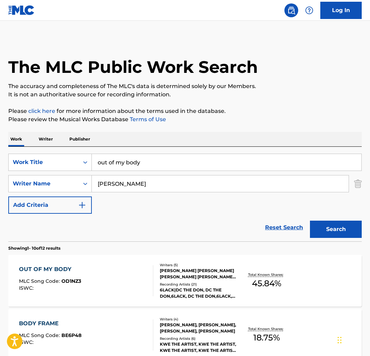
drag, startPoint x: 174, startPoint y: 164, endPoint x: 170, endPoint y: 164, distance: 4.2
click at [170, 164] on input "out of my body" at bounding box center [227, 162] width 270 height 17
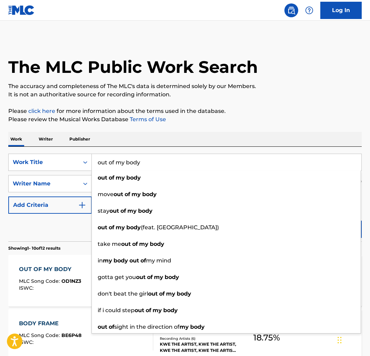
click at [77, 236] on div "Reset Search Search" at bounding box center [184, 228] width 353 height 28
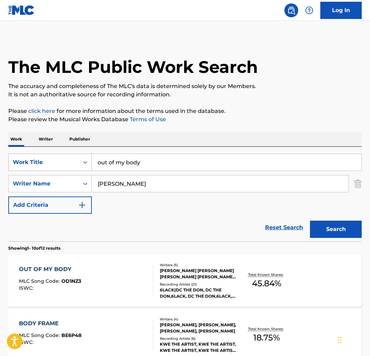
drag, startPoint x: 157, startPoint y: 164, endPoint x: 77, endPoint y: 158, distance: 80.6
click at [77, 158] on div "SearchWithCriteria89e73ebc-6778-43b9-9a35-e6225a290ec9 Work Title out of my body" at bounding box center [184, 162] width 353 height 17
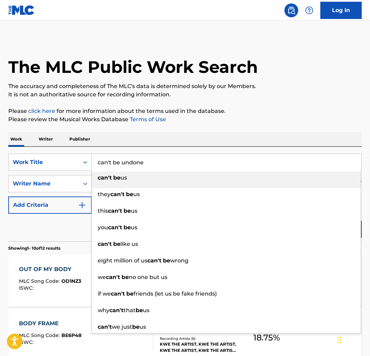
drag, startPoint x: 241, startPoint y: 157, endPoint x: 143, endPoint y: 157, distance: 97.3
click at [143, 157] on input "can't be undone" at bounding box center [227, 162] width 270 height 17
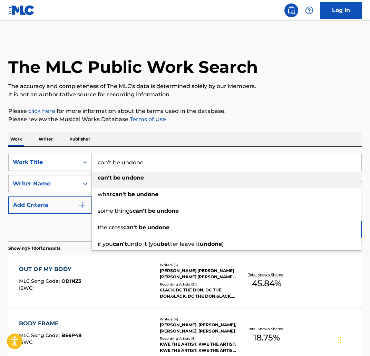
click at [183, 80] on div "The MLC Public Work Search" at bounding box center [184, 63] width 353 height 50
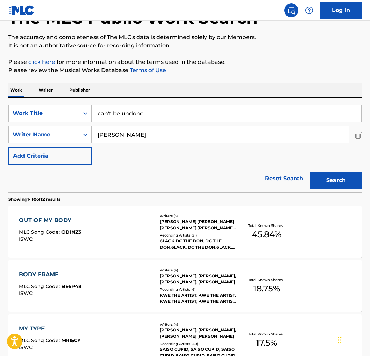
scroll to position [50, 0]
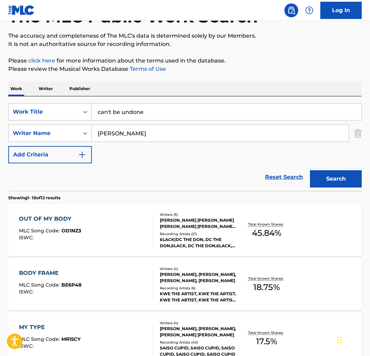
click at [175, 110] on input "can't be undone" at bounding box center [227, 112] width 270 height 17
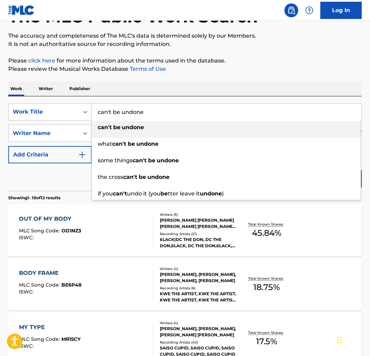
drag, startPoint x: 168, startPoint y: 113, endPoint x: 133, endPoint y: 109, distance: 35.4
click at [129, 108] on input "can't be undone" at bounding box center [227, 112] width 270 height 17
drag, startPoint x: 134, startPoint y: 109, endPoint x: 127, endPoint y: 113, distance: 8.1
click at [133, 109] on input "can't be undone" at bounding box center [227, 112] width 270 height 17
drag, startPoint x: 127, startPoint y: 113, endPoint x: 149, endPoint y: 113, distance: 22.1
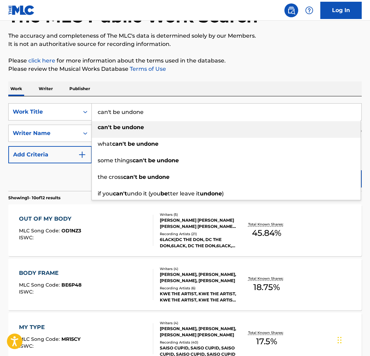
click at [149, 113] on input "can't be undone" at bounding box center [227, 112] width 270 height 17
type input "can't be uS"
click at [198, 89] on div "Work Writer Publisher" at bounding box center [184, 88] width 353 height 14
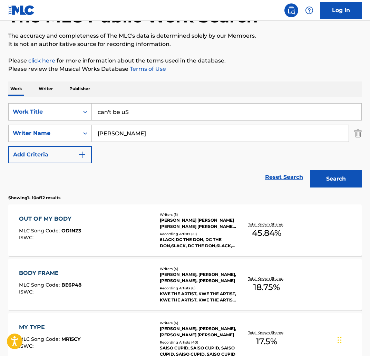
click at [330, 180] on button "Search" at bounding box center [336, 178] width 52 height 17
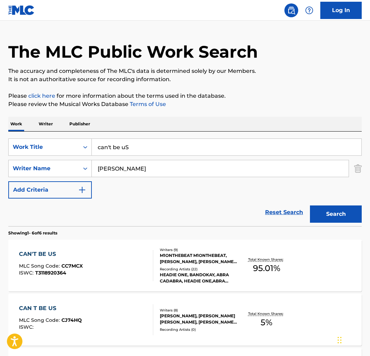
scroll to position [18, 0]
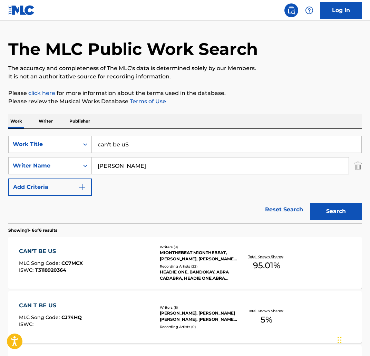
click at [80, 253] on div "CAN'T BE US" at bounding box center [51, 251] width 64 height 8
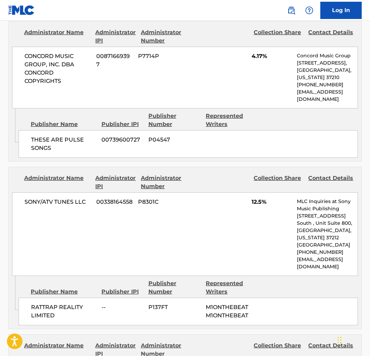
scroll to position [573, 0]
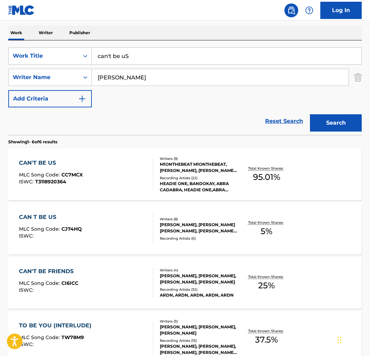
scroll to position [117, 0]
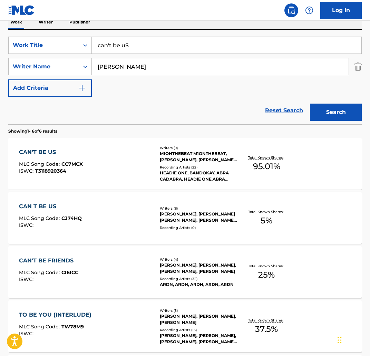
click at [40, 204] on div "CAN T BE US" at bounding box center [50, 206] width 63 height 8
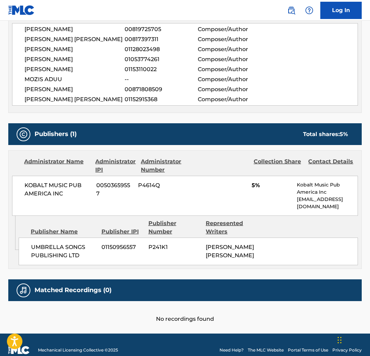
scroll to position [274, 0]
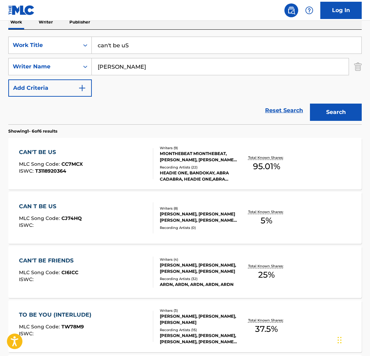
scroll to position [119, 0]
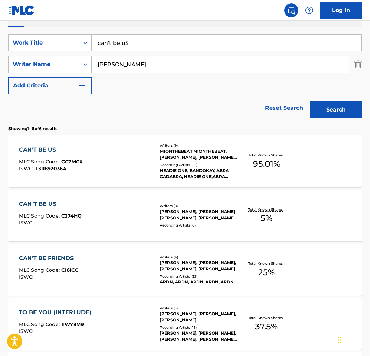
click at [64, 258] on div "CAN'T BE FRIENDS" at bounding box center [48, 258] width 59 height 8
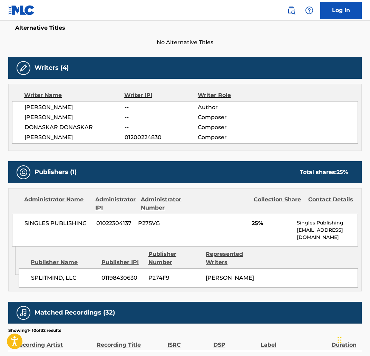
scroll to position [193, 0]
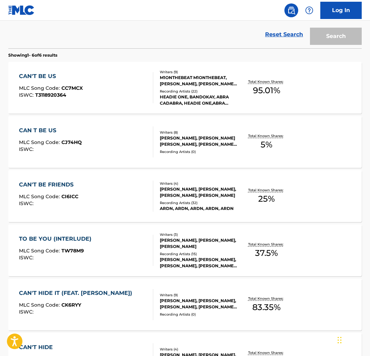
scroll to position [119, 0]
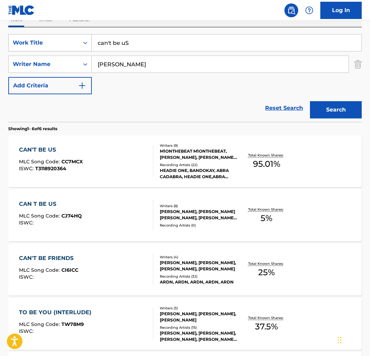
drag, startPoint x: 114, startPoint y: 39, endPoint x: 69, endPoint y: 42, distance: 45.0
click at [69, 42] on div "SearchWithCriteria89e73ebc-6778-43b9-9a35-e6225a290ec9 Work Title can't be uS" at bounding box center [184, 42] width 353 height 17
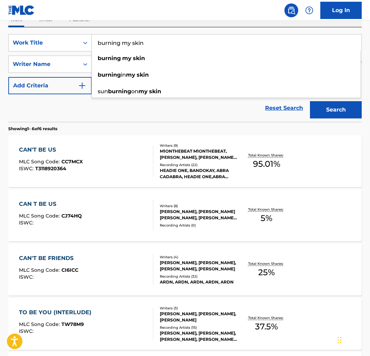
click at [348, 113] on button "Search" at bounding box center [336, 109] width 52 height 17
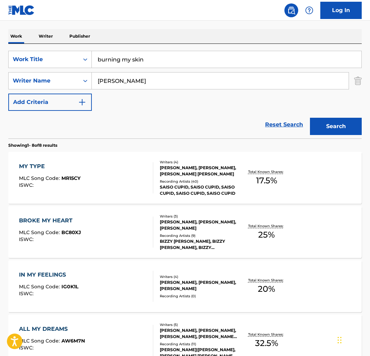
scroll to position [91, 0]
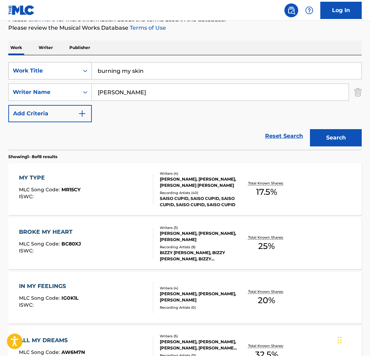
drag, startPoint x: 166, startPoint y: 75, endPoint x: 58, endPoint y: 74, distance: 107.7
click at [58, 74] on div "SearchWithCriteria89e73ebc-6778-43b9-9a35-e6225a290ec9 Work Title burning my sk…" at bounding box center [184, 70] width 353 height 17
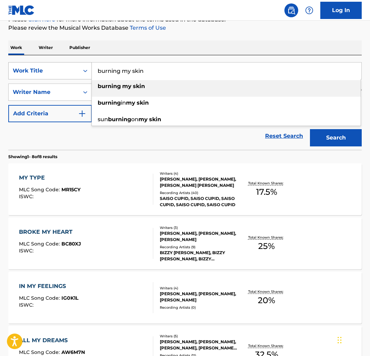
paste input "BIG STEPPA"
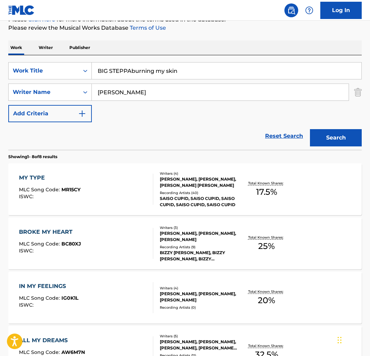
drag, startPoint x: 132, startPoint y: 70, endPoint x: 227, endPoint y: 68, distance: 94.9
click at [227, 68] on input "BIG STEPPAburning my skin" at bounding box center [227, 70] width 270 height 17
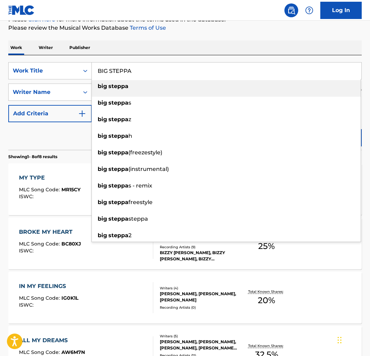
click at [139, 88] on div "big steppa" at bounding box center [226, 86] width 269 height 12
type input "big steppa"
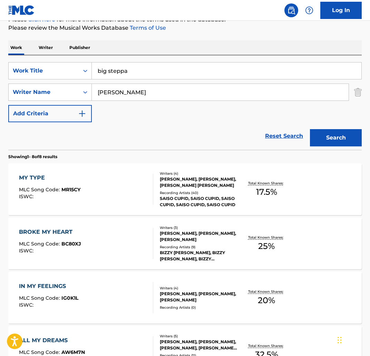
click at [344, 135] on button "Search" at bounding box center [336, 137] width 52 height 17
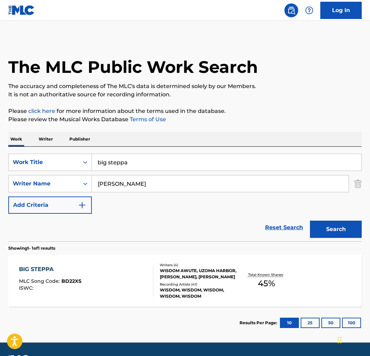
scroll to position [20, 0]
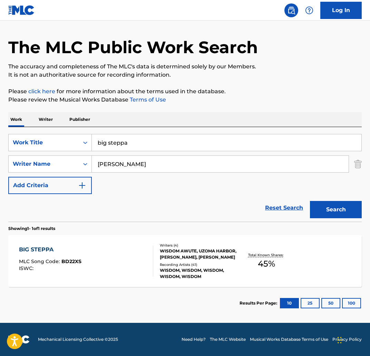
click at [93, 242] on div "BIG STEPPA MLC Song Code : BD22XS ISWC : Writers ( 4 ) WISDOM AWUTE, UZOMA HARB…" at bounding box center [184, 261] width 353 height 52
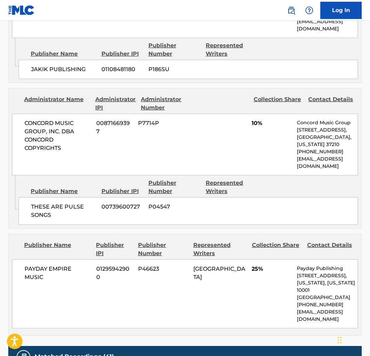
scroll to position [422, 0]
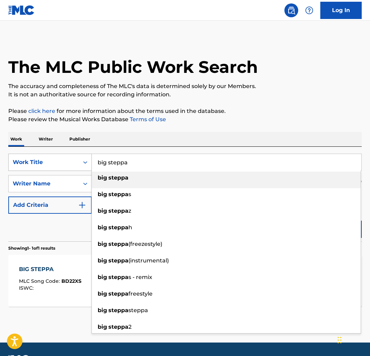
drag, startPoint x: 173, startPoint y: 169, endPoint x: 90, endPoint y: 163, distance: 83.0
click at [90, 163] on div "SearchWithCriteria89e73ebc-6778-43b9-9a35-e6225a290ec9 Work Title big steppa bi…" at bounding box center [184, 162] width 353 height 17
paste input "BONA FIDE"
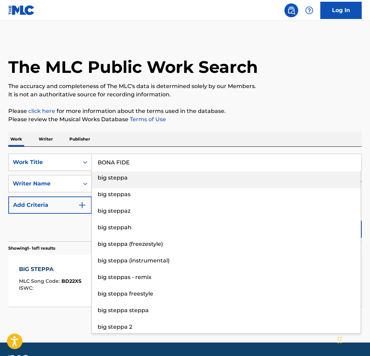
type input "BONA FIDE"
drag, startPoint x: 199, startPoint y: 106, endPoint x: 267, endPoint y: 178, distance: 99.4
click at [199, 106] on div "The MLC Public Work Search The accuracy and completeness of The MLC's data is d…" at bounding box center [185, 188] width 370 height 301
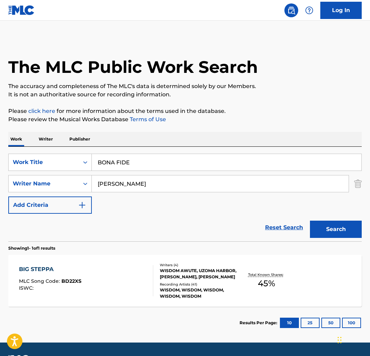
click at [346, 226] on button "Search" at bounding box center [336, 229] width 52 height 17
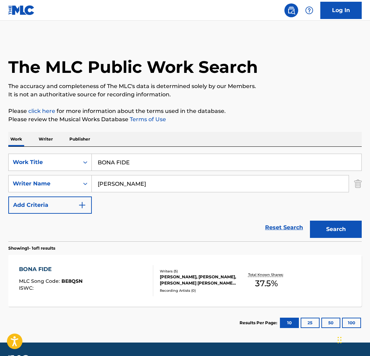
click at [56, 266] on div "BONA FIDE" at bounding box center [51, 269] width 64 height 8
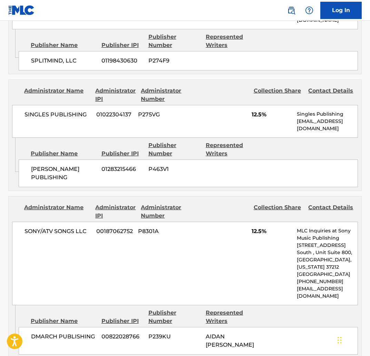
scroll to position [403, 0]
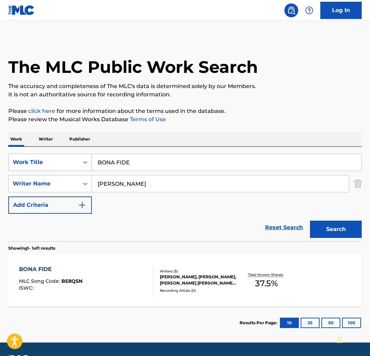
paste input "BOOGEYMAN"
drag, startPoint x: 174, startPoint y: 158, endPoint x: 220, endPoint y: 168, distance: 47.0
click at [220, 168] on input "BOOGEYMANBONA FIDE" at bounding box center [227, 162] width 270 height 17
drag, startPoint x: 215, startPoint y: 164, endPoint x: 173, endPoint y: 172, distance: 42.8
click at [214, 164] on input "BOOGEYMANBONA FIDE" at bounding box center [227, 162] width 270 height 17
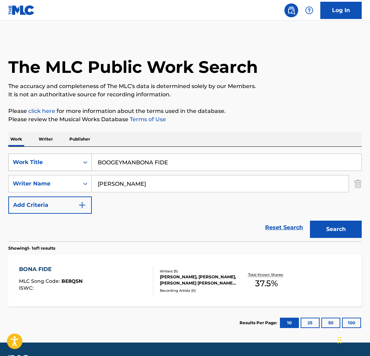
drag, startPoint x: 188, startPoint y: 165, endPoint x: 41, endPoint y: 156, distance: 146.9
click at [41, 156] on div "SearchWithCriteria89e73ebc-6778-43b9-9a35-e6225a290ec9 Work Title BOOGEYMANBONA…" at bounding box center [184, 162] width 353 height 17
drag, startPoint x: 240, startPoint y: 172, endPoint x: 216, endPoint y: 158, distance: 28.1
click at [236, 169] on div "SearchWithCriteria89e73ebc-6778-43b9-9a35-e6225a290ec9 Work Title BOOGEYMANBONA…" at bounding box center [184, 184] width 353 height 60
click at [211, 160] on input "BOOGEYMANBONA FIDE" at bounding box center [227, 162] width 270 height 17
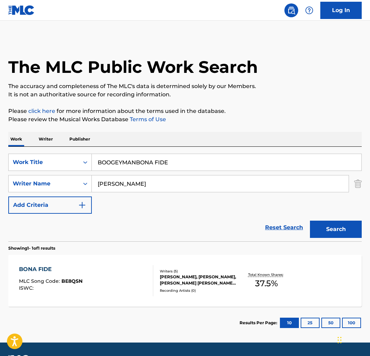
drag, startPoint x: 210, startPoint y: 163, endPoint x: 138, endPoint y: 163, distance: 71.8
click at [138, 163] on input "BOOGEYMANBONA FIDE" at bounding box center [227, 162] width 270 height 17
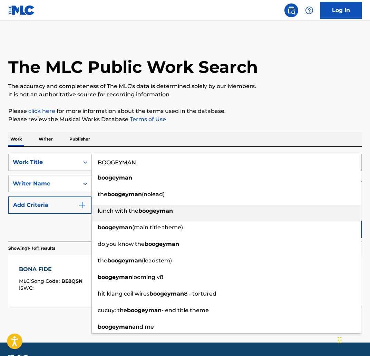
type input "BOOGEYMAN"
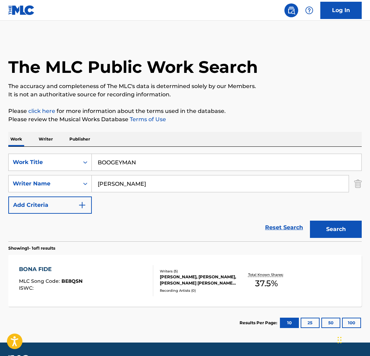
click at [355, 223] on button "Search" at bounding box center [336, 229] width 52 height 17
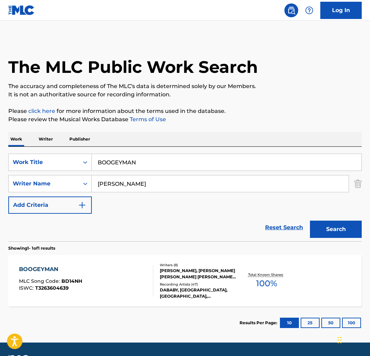
scroll to position [20, 0]
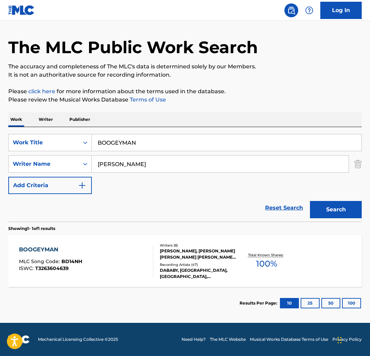
click at [36, 251] on div "BOOGEYMAN" at bounding box center [50, 249] width 63 height 8
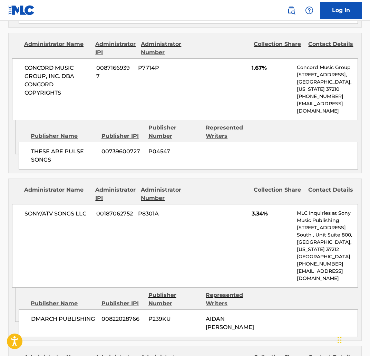
scroll to position [782, 0]
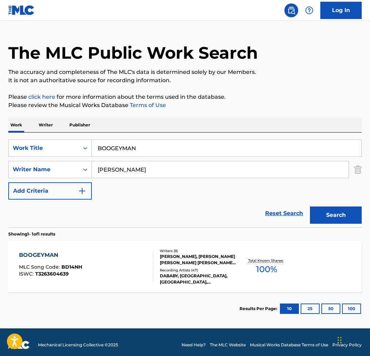
scroll to position [20, 0]
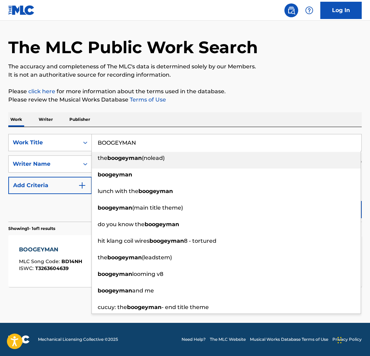
drag, startPoint x: 158, startPoint y: 143, endPoint x: 211, endPoint y: 127, distance: 55.1
click at [61, 137] on div "SearchWithCriteria89e73ebc-6778-43b9-9a35-e6225a290ec9 Work Title BOOGEYMAN the…" at bounding box center [184, 142] width 353 height 17
paste input "RACKISH CD MP3 REMIX"
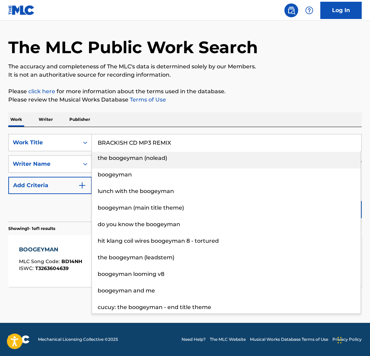
type input "BRACKISH CD MP3 REMIX"
click at [236, 120] on div "Work Writer Publisher" at bounding box center [184, 119] width 353 height 14
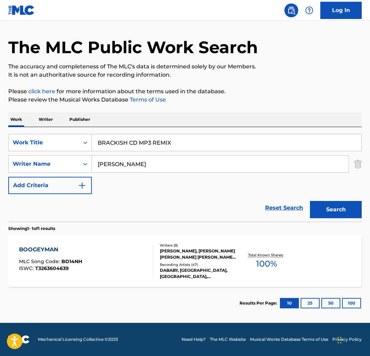
click at [337, 199] on div "Search" at bounding box center [333, 208] width 55 height 28
click at [339, 206] on button "Search" at bounding box center [336, 209] width 52 height 17
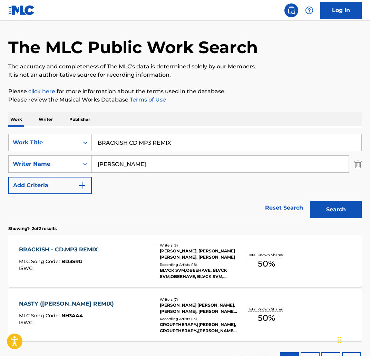
scroll to position [21, 0]
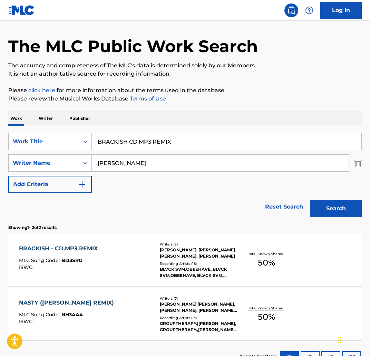
click at [90, 250] on div "BRACKISH - CD.MP3 REMIX" at bounding box center [60, 248] width 82 height 8
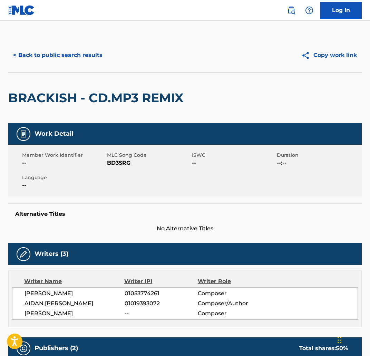
scroll to position [21, 0]
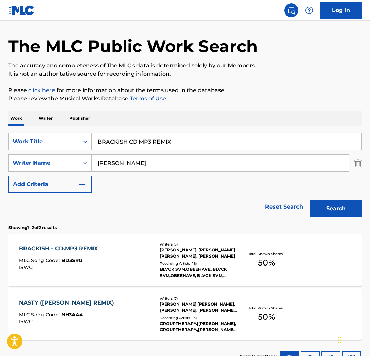
drag, startPoint x: 164, startPoint y: 143, endPoint x: 131, endPoint y: 139, distance: 33.7
click at [84, 139] on div "SearchWithCriteria89e73ebc-6778-43b9-9a35-e6225a290ec9 Work Title BRACKISH CD M…" at bounding box center [184, 141] width 353 height 17
paste input "EEZE"
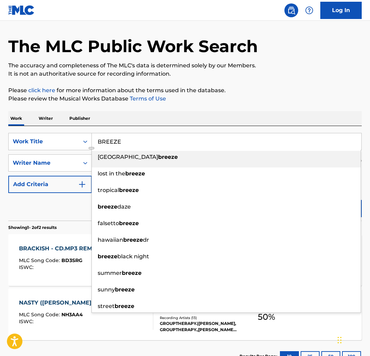
type input "BREEZE"
click at [206, 103] on p "Please review the Musical Works Database Terms of Use" at bounding box center [184, 99] width 353 height 8
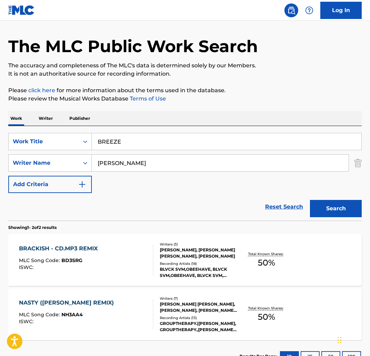
drag, startPoint x: 340, startPoint y: 206, endPoint x: 335, endPoint y: 207, distance: 5.2
click at [340, 206] on button "Search" at bounding box center [336, 208] width 52 height 17
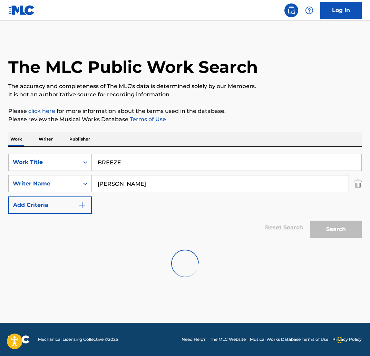
scroll to position [20, 0]
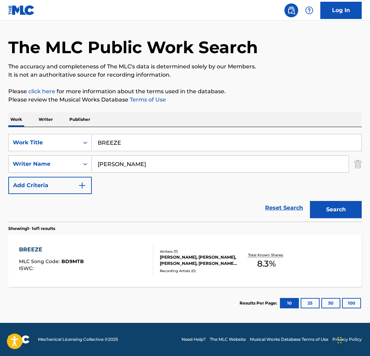
click at [40, 250] on div "BREEZE" at bounding box center [51, 249] width 65 height 8
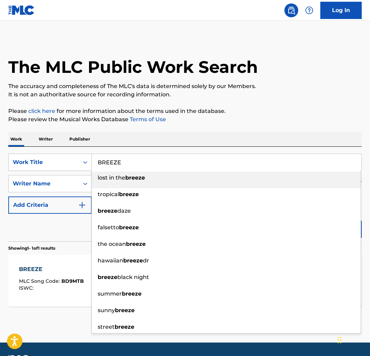
drag, startPoint x: 138, startPoint y: 158, endPoint x: 153, endPoint y: 164, distance: 15.6
click at [153, 164] on input "BREEZE" at bounding box center [227, 162] width 270 height 17
paste input "OKE MY HEART"
type input "BROKE MY HEART"
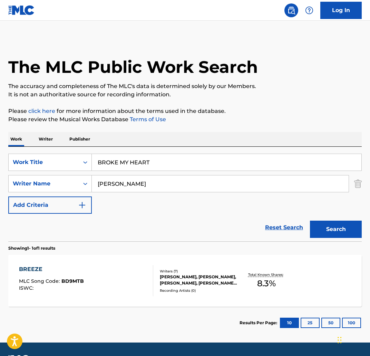
click at [140, 122] on link "Terms of Use" at bounding box center [147, 119] width 38 height 7
click at [325, 231] on button "Search" at bounding box center [336, 229] width 52 height 17
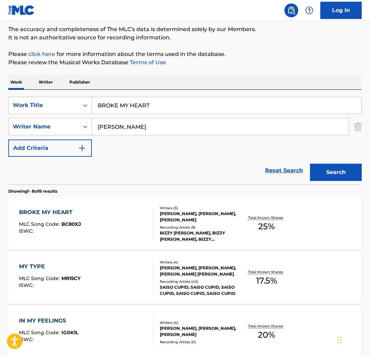
scroll to position [58, 0]
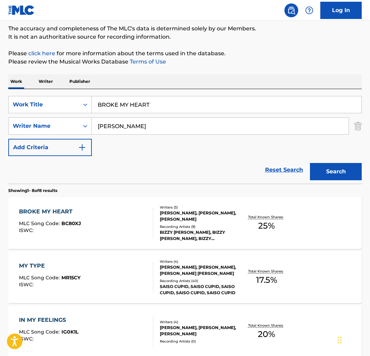
click at [65, 213] on div "BROKE MY HEART" at bounding box center [50, 211] width 62 height 8
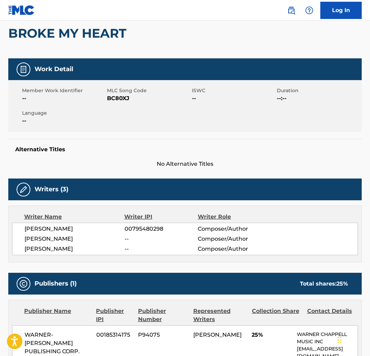
scroll to position [37, 0]
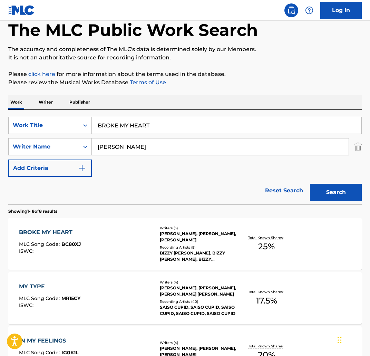
scroll to position [58, 0]
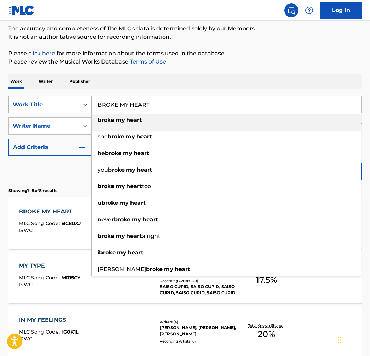
drag, startPoint x: 173, startPoint y: 109, endPoint x: 89, endPoint y: 105, distance: 83.7
click at [89, 105] on div "SearchWithCriteria89e73ebc-6778-43b9-9a35-e6225a290ec9 Work Title BROKE MY HEAR…" at bounding box center [184, 104] width 353 height 17
paste input "THER"
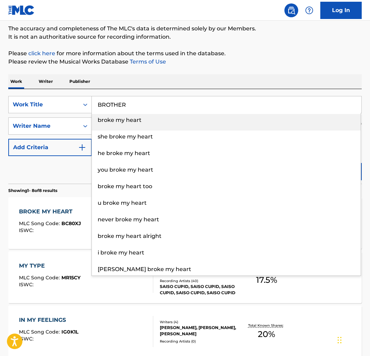
type input "BROTHER"
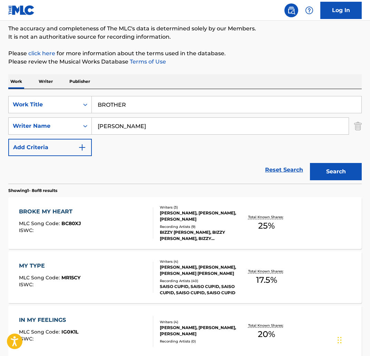
drag, startPoint x: 198, startPoint y: 77, endPoint x: 201, endPoint y: 121, distance: 44.3
click at [198, 77] on div "Work Writer Publisher" at bounding box center [184, 81] width 353 height 14
click at [326, 168] on button "Search" at bounding box center [336, 171] width 52 height 17
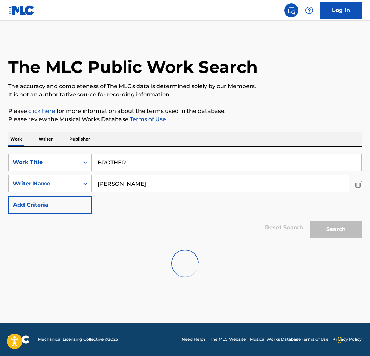
scroll to position [0, 0]
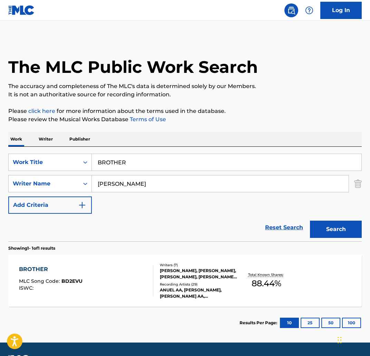
click at [39, 266] on div "BROTHER" at bounding box center [51, 269] width 64 height 8
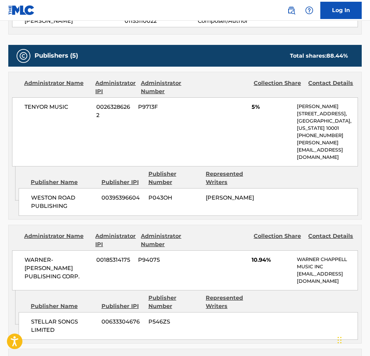
scroll to position [333, 0]
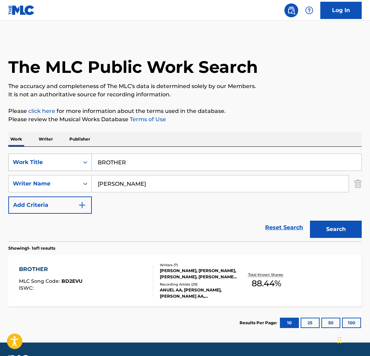
drag, startPoint x: 150, startPoint y: 159, endPoint x: 85, endPoint y: 159, distance: 64.5
click at [85, 159] on div "SearchWithCriteria89e73ebc-6778-43b9-9a35-e6225a290ec9 Work Title BROTHER" at bounding box center [184, 162] width 353 height 17
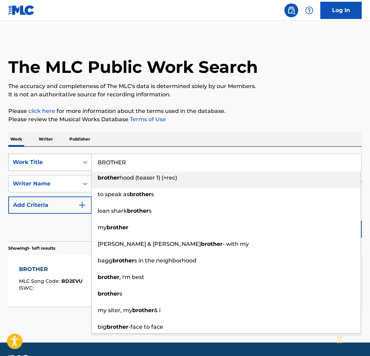
paste input "URGUNDY"
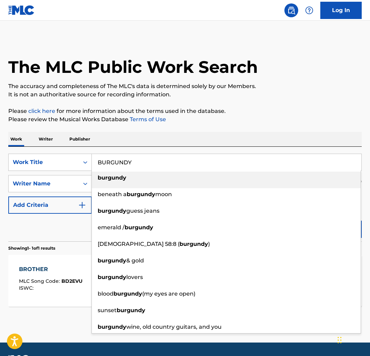
type input "BURGUNDY"
drag, startPoint x: 156, startPoint y: 115, endPoint x: 155, endPoint y: 130, distance: 15.2
click at [156, 116] on p "Please review the Musical Works Database Terms of Use" at bounding box center [184, 119] width 353 height 8
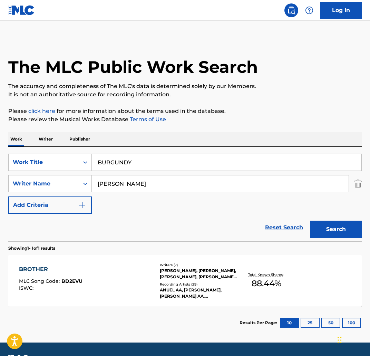
click at [332, 228] on button "Search" at bounding box center [336, 229] width 52 height 17
click at [46, 265] on div "BURGUNDY" at bounding box center [51, 269] width 64 height 8
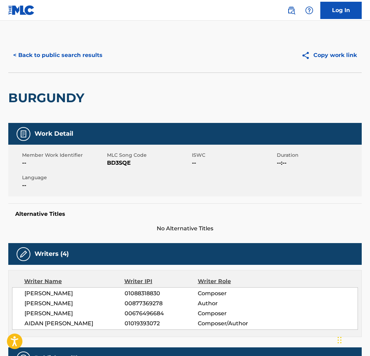
click at [203, 192] on div "Member Work Identifier -- MLC Song Code BD3SQE ISWC -- Duration --:-- Language …" at bounding box center [184, 171] width 353 height 52
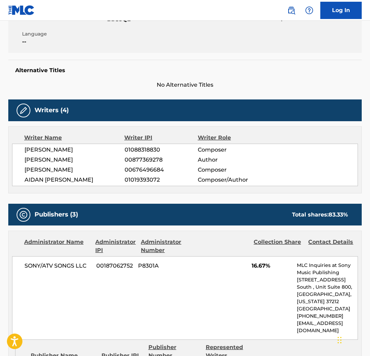
scroll to position [108, 0]
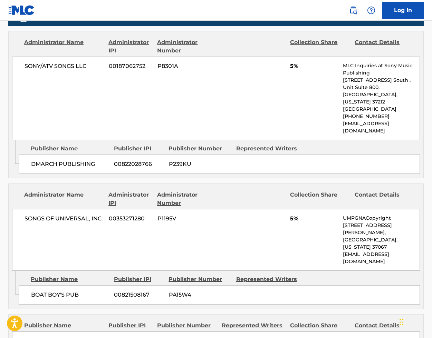
scroll to position [392, 0]
